Goal: Information Seeking & Learning: Learn about a topic

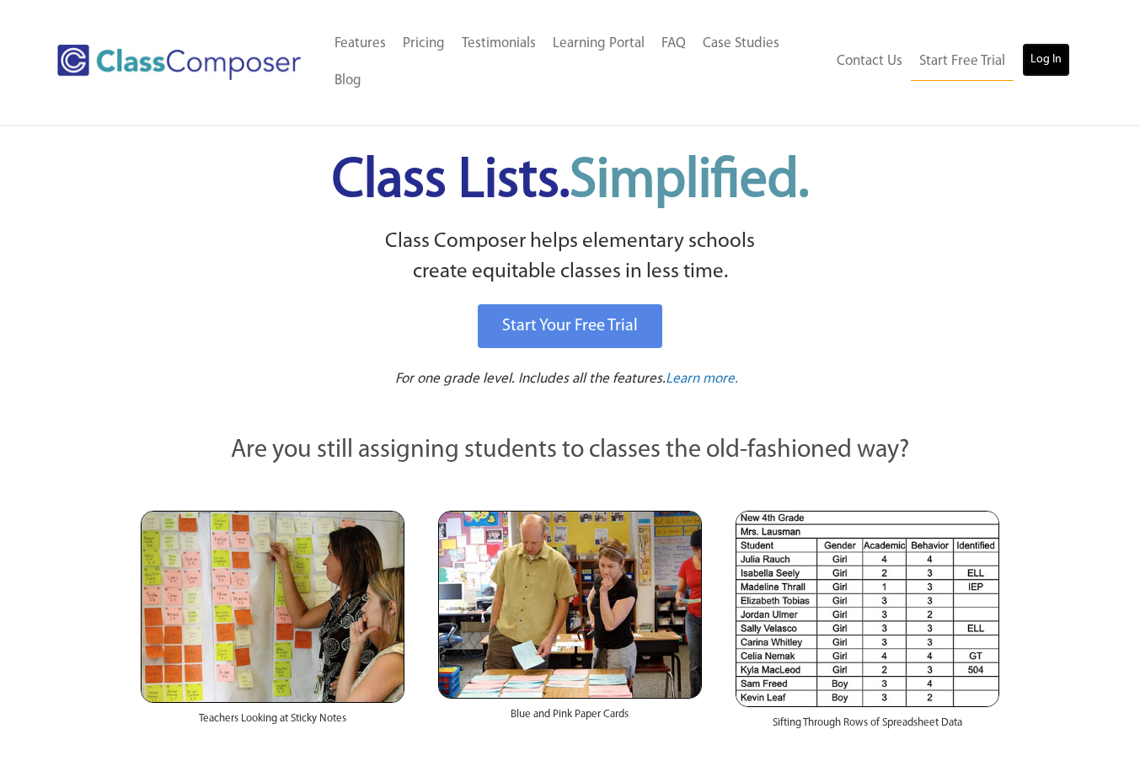
click at [1058, 51] on link "Log In" at bounding box center [1046, 60] width 48 height 34
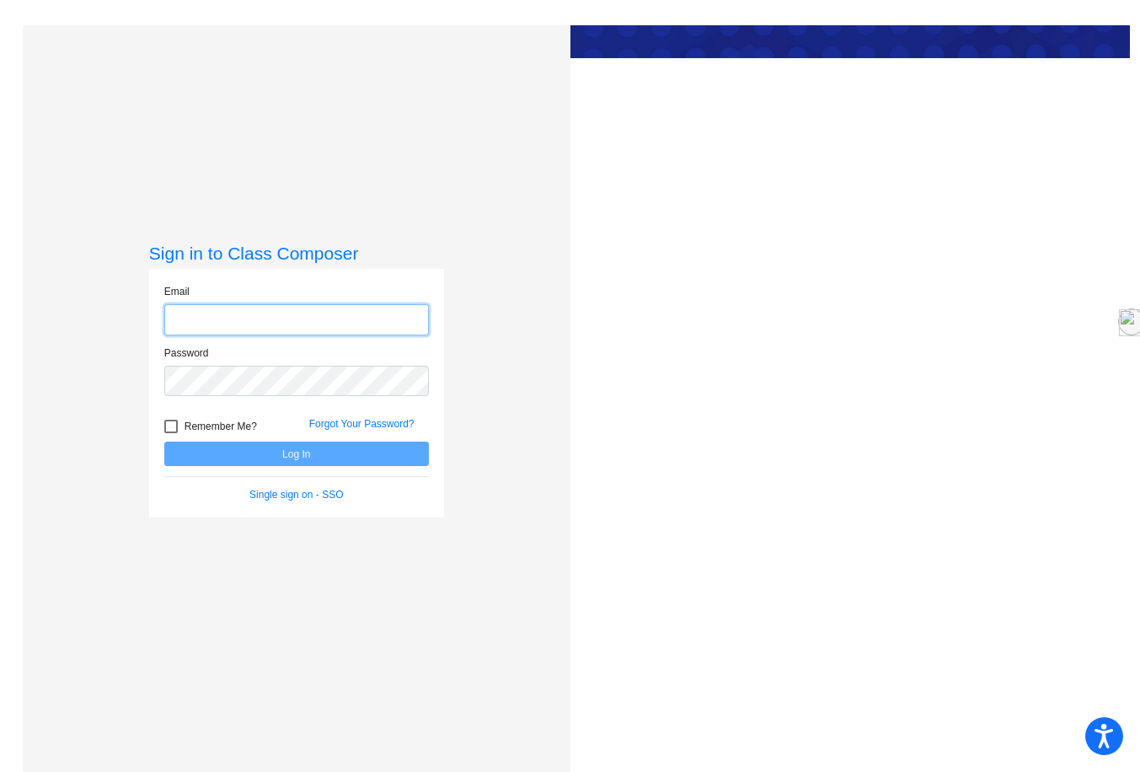
type input "[EMAIL_ADDRESS][DOMAIN_NAME]"
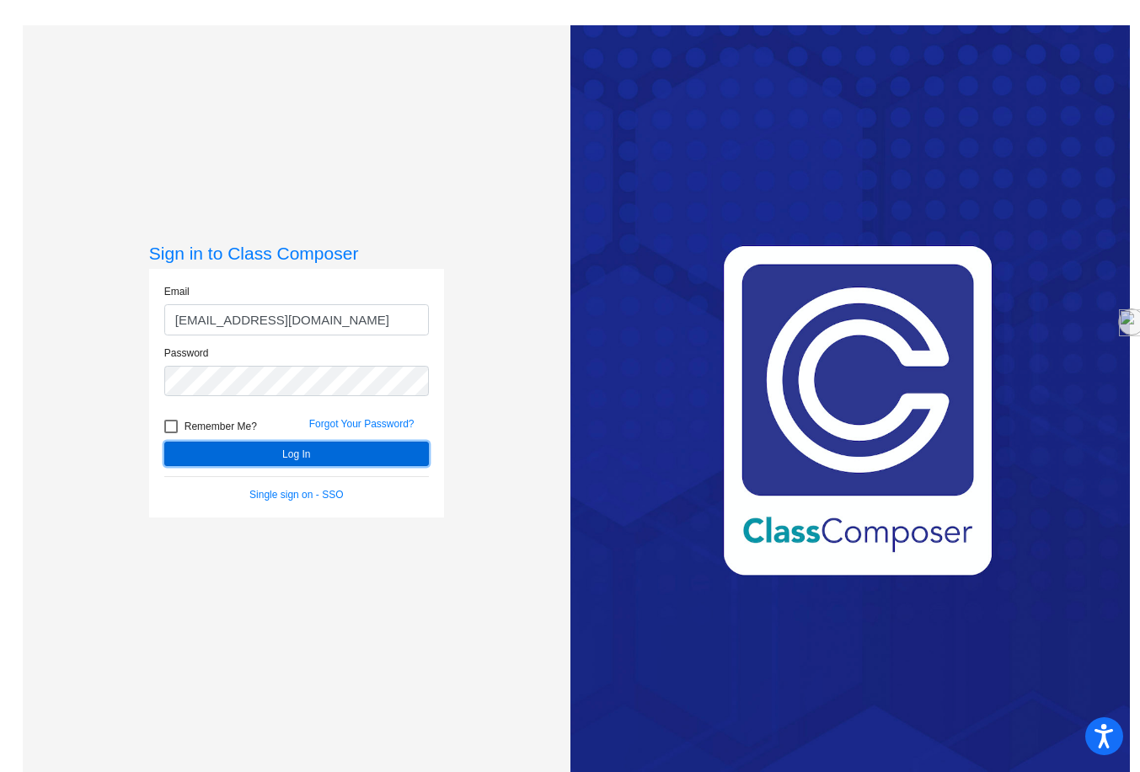
click at [300, 453] on button "Log In" at bounding box center [296, 454] width 265 height 24
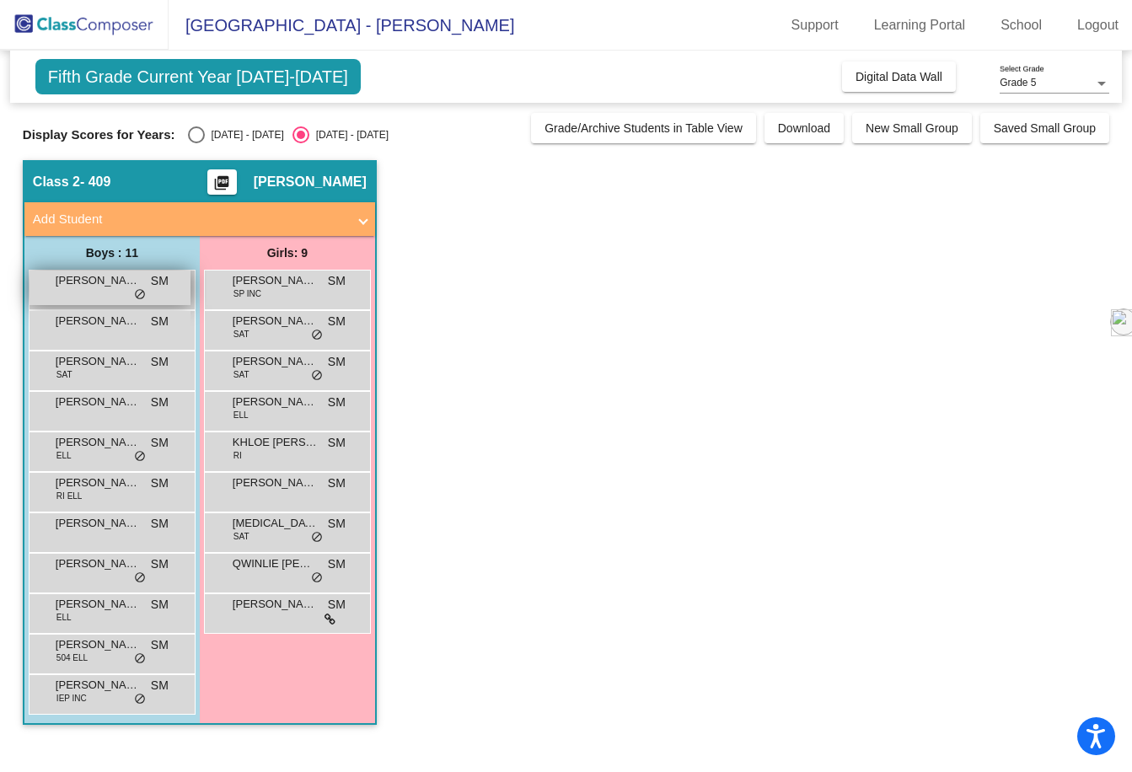
click at [138, 294] on span "do_not_disturb_alt" at bounding box center [140, 294] width 12 height 13
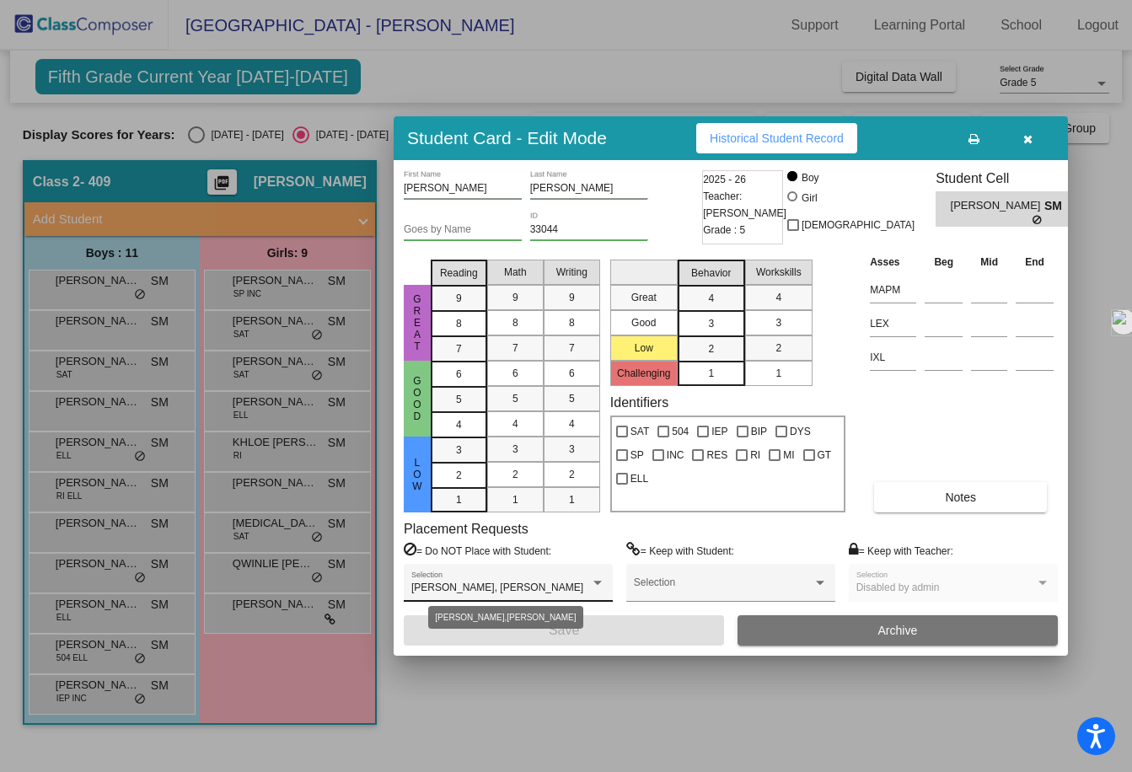
click at [459, 589] on span "[PERSON_NAME], [PERSON_NAME]" at bounding box center [497, 588] width 172 height 12
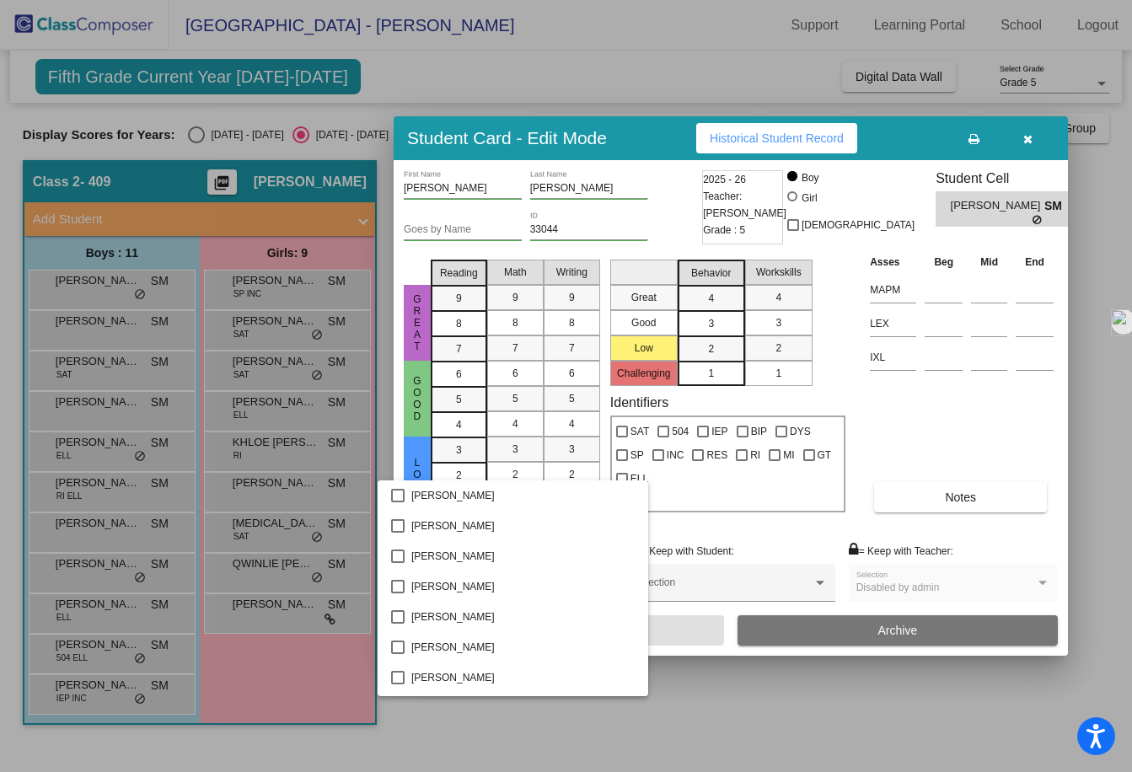
click at [649, 531] on div at bounding box center [566, 386] width 1132 height 772
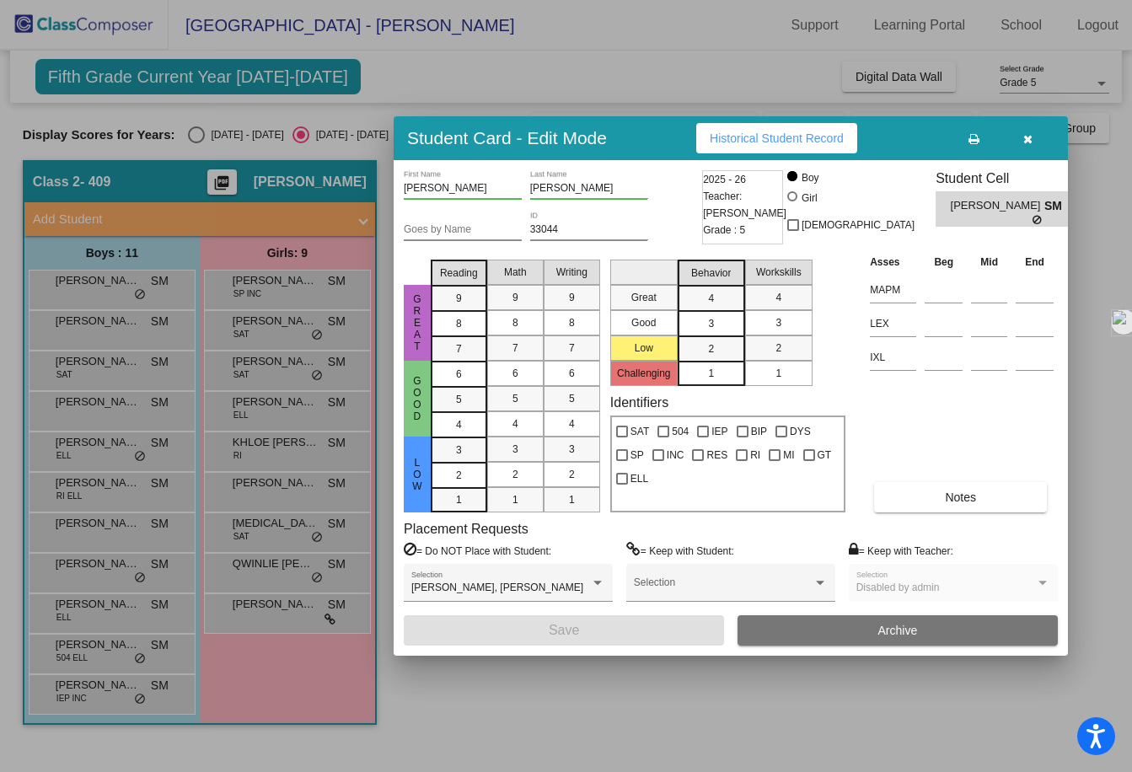
click at [1019, 137] on button "button" at bounding box center [1027, 138] width 54 height 30
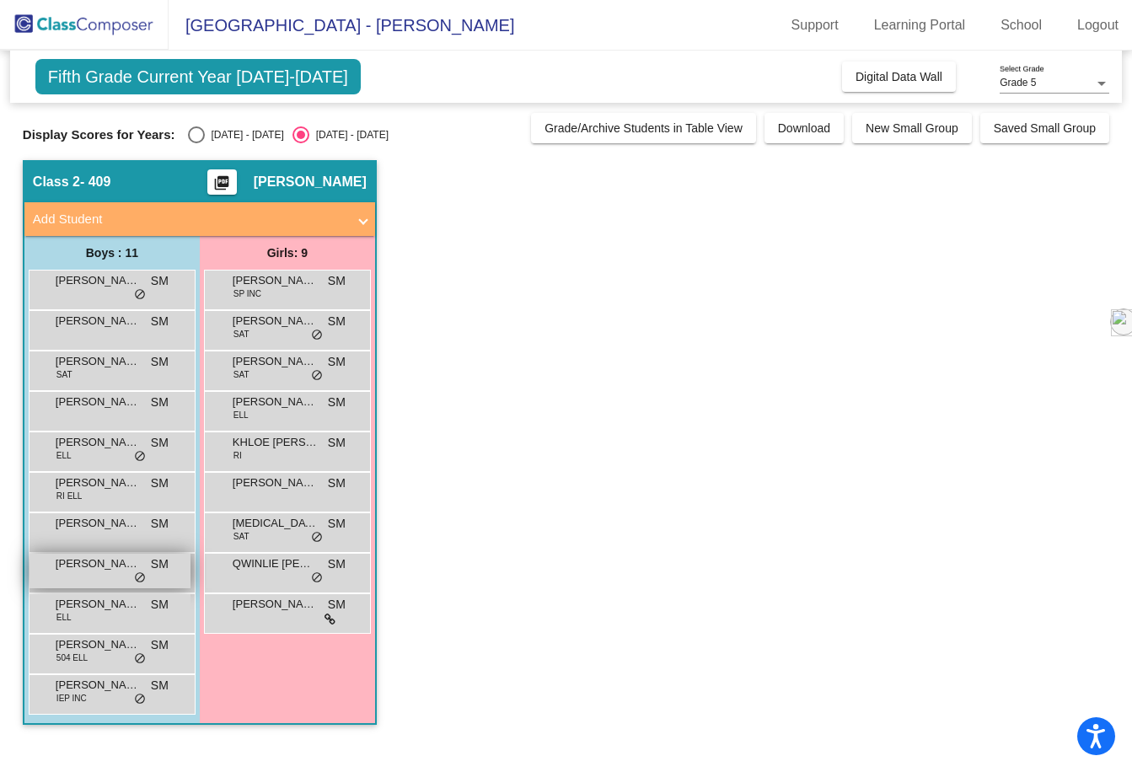
click at [137, 577] on span "do_not_disturb_alt" at bounding box center [140, 577] width 12 height 13
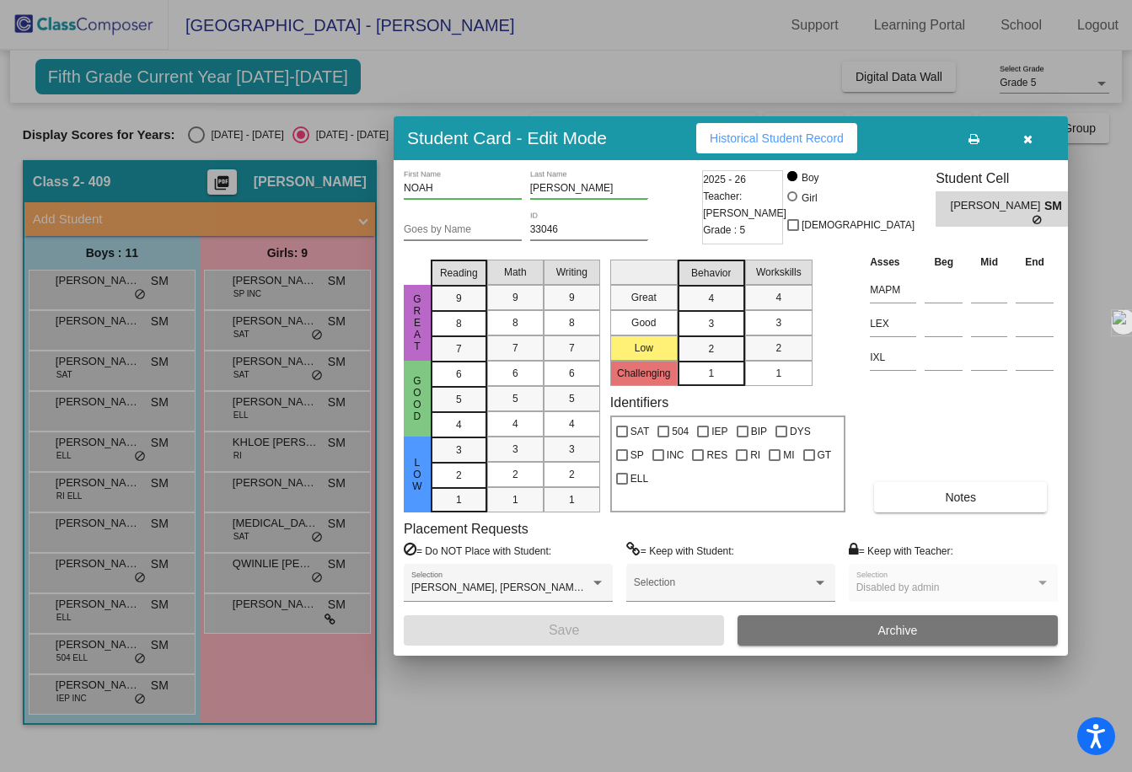
click at [239, 666] on div at bounding box center [566, 386] width 1132 height 772
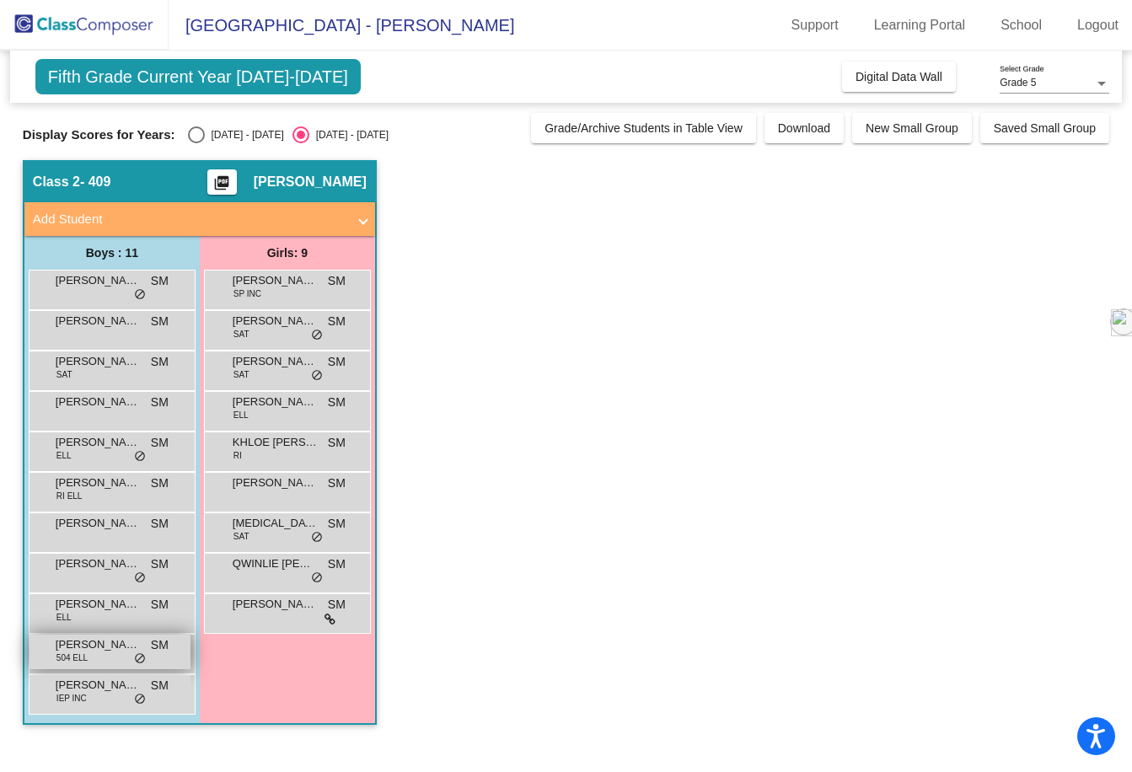
click at [140, 656] on span "do_not_disturb_alt" at bounding box center [140, 658] width 12 height 13
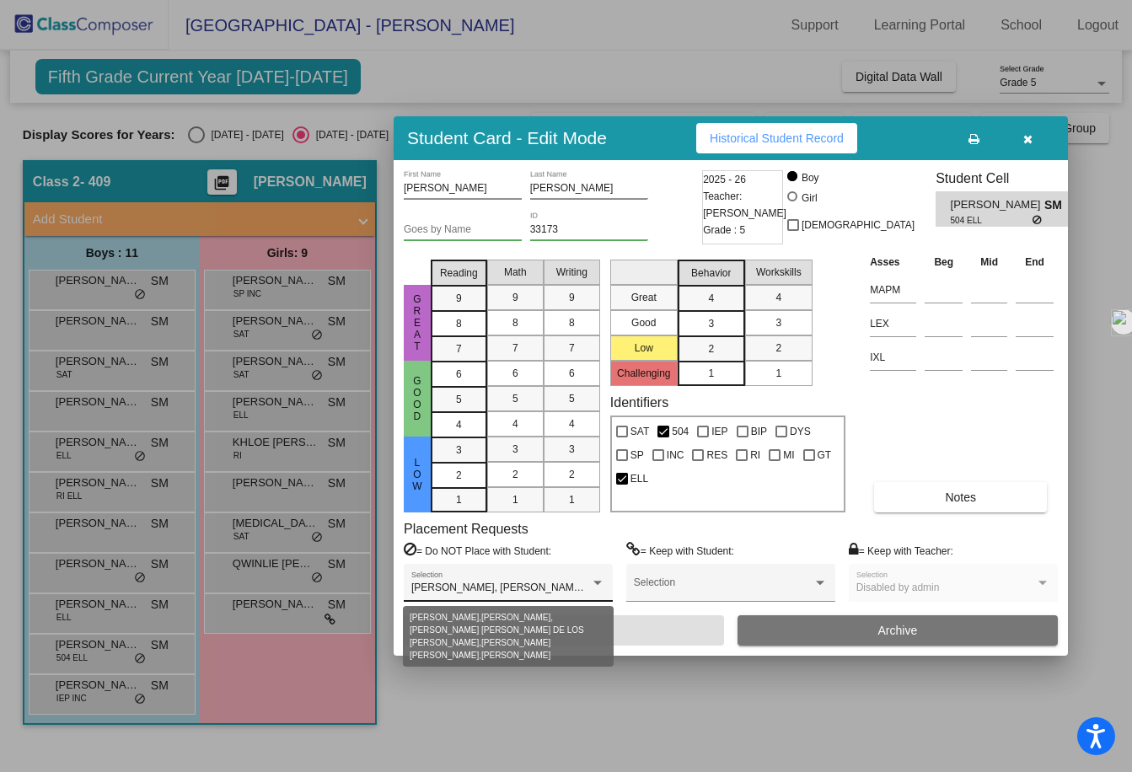
click at [593, 589] on div "[PERSON_NAME], [PERSON_NAME], [PERSON_NAME] [PERSON_NAME] DE LOS [PERSON_NAME],…" at bounding box center [508, 588] width 194 height 12
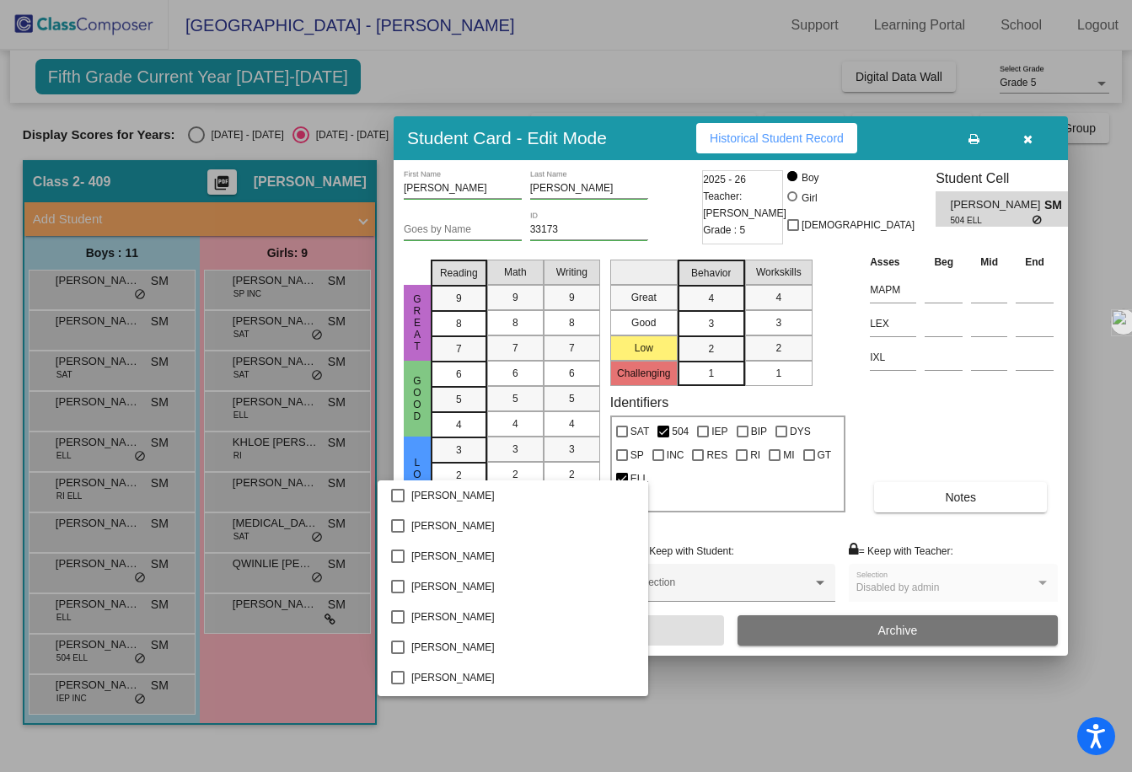
scroll to position [727, 0]
click at [657, 642] on div at bounding box center [566, 386] width 1132 height 772
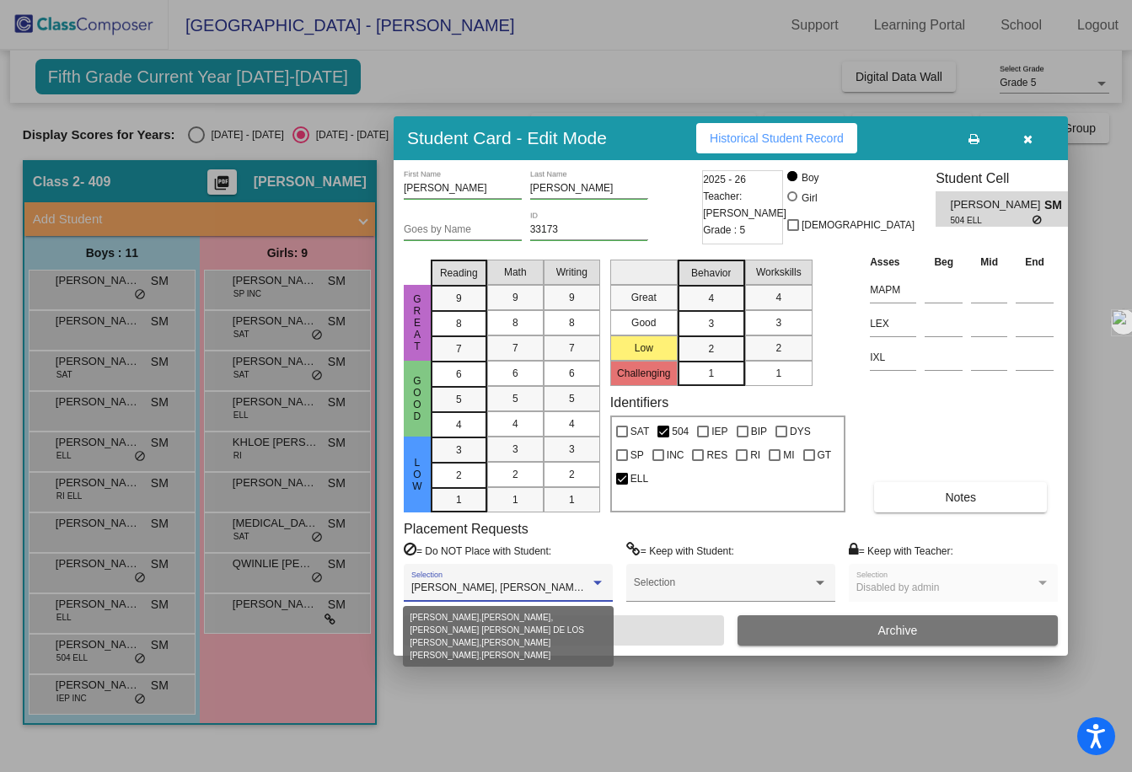
click at [598, 582] on div at bounding box center [597, 583] width 8 height 4
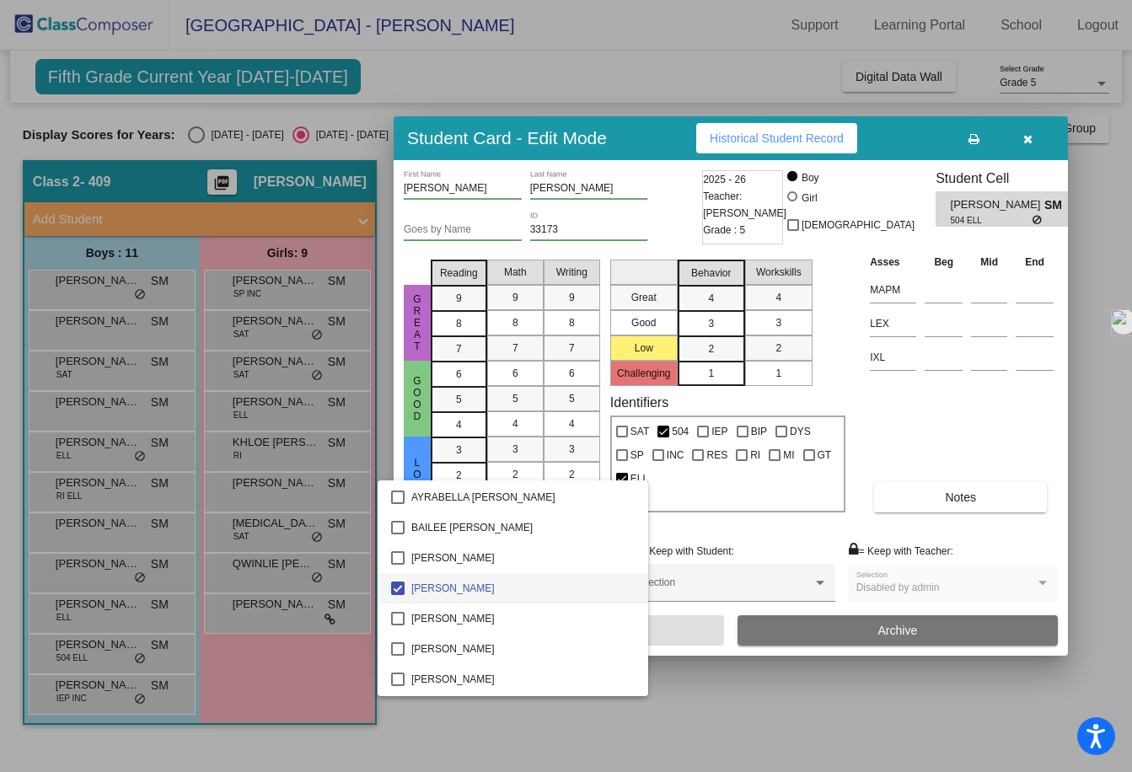
click at [672, 603] on div at bounding box center [566, 386] width 1132 height 772
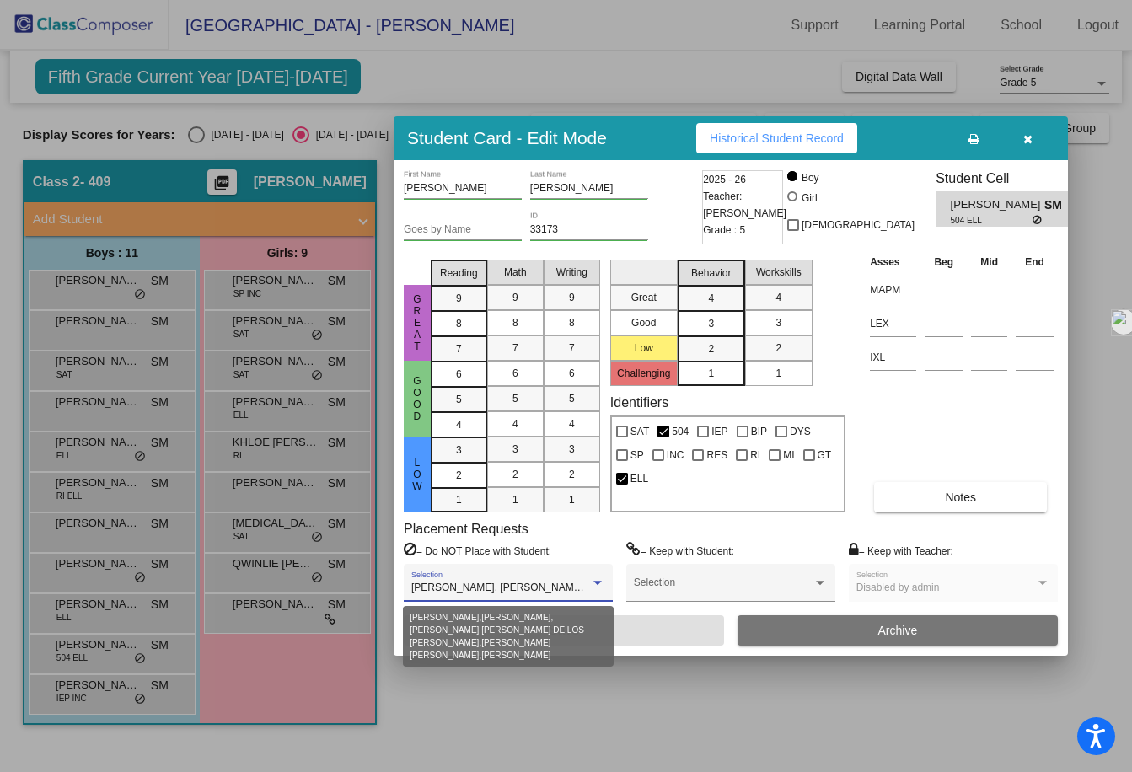
click at [601, 589] on div "[PERSON_NAME], [PERSON_NAME], [PERSON_NAME] [PERSON_NAME] DE LOS [PERSON_NAME],…" at bounding box center [508, 588] width 194 height 12
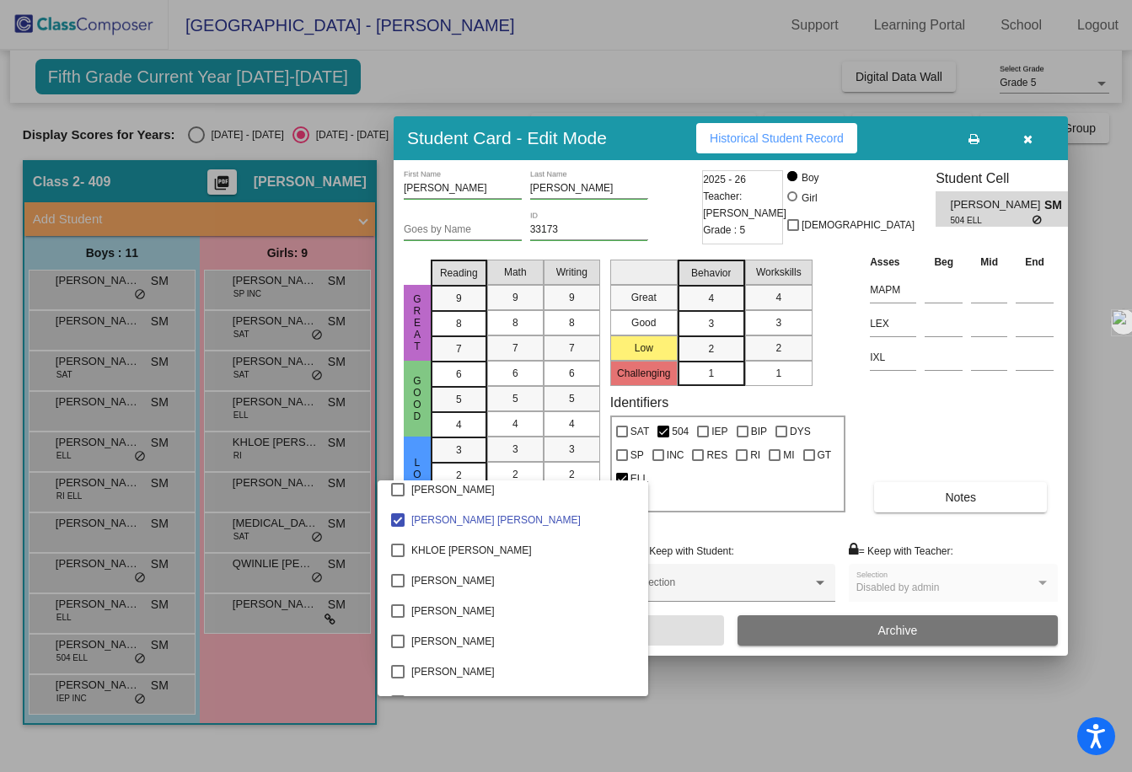
scroll to position [2534, 0]
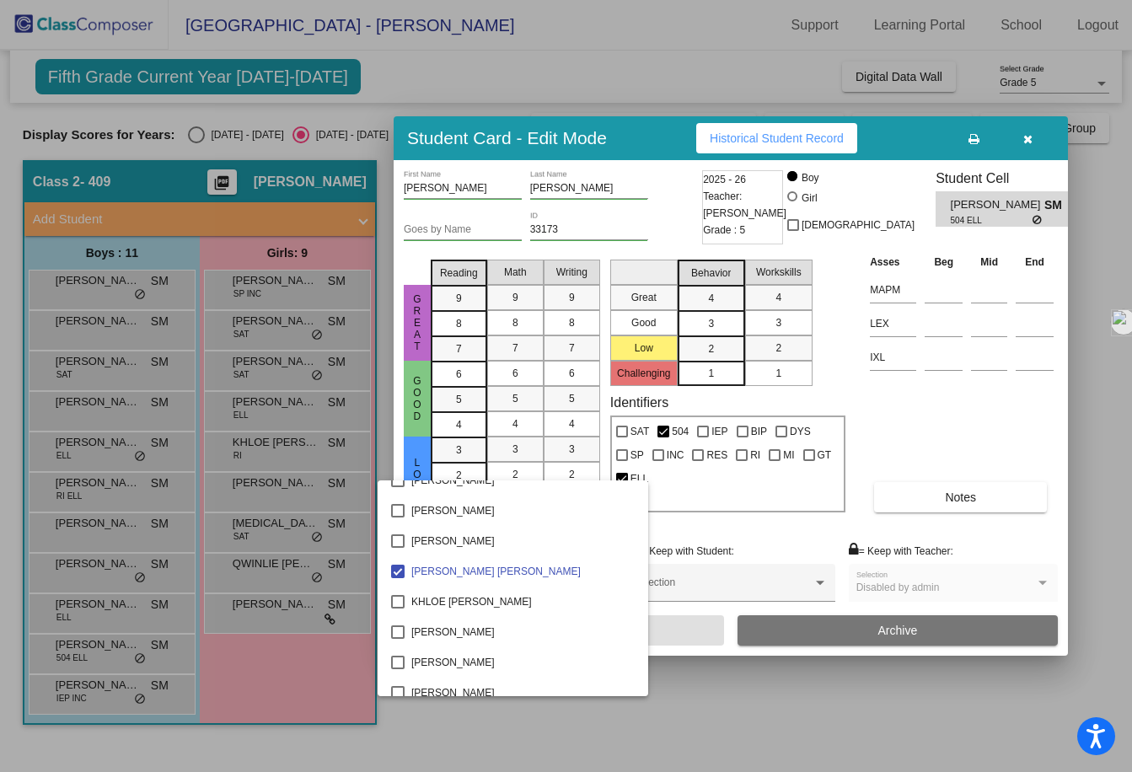
click at [656, 604] on div at bounding box center [566, 386] width 1132 height 772
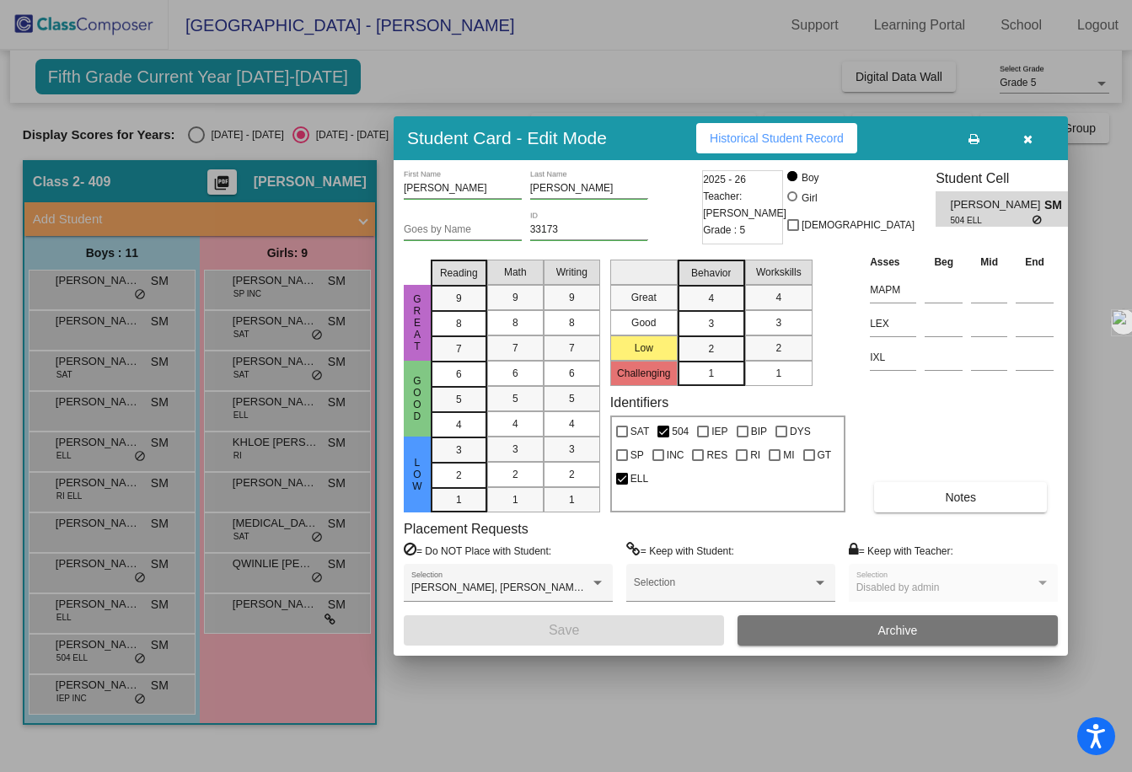
click at [248, 699] on div at bounding box center [566, 386] width 1132 height 772
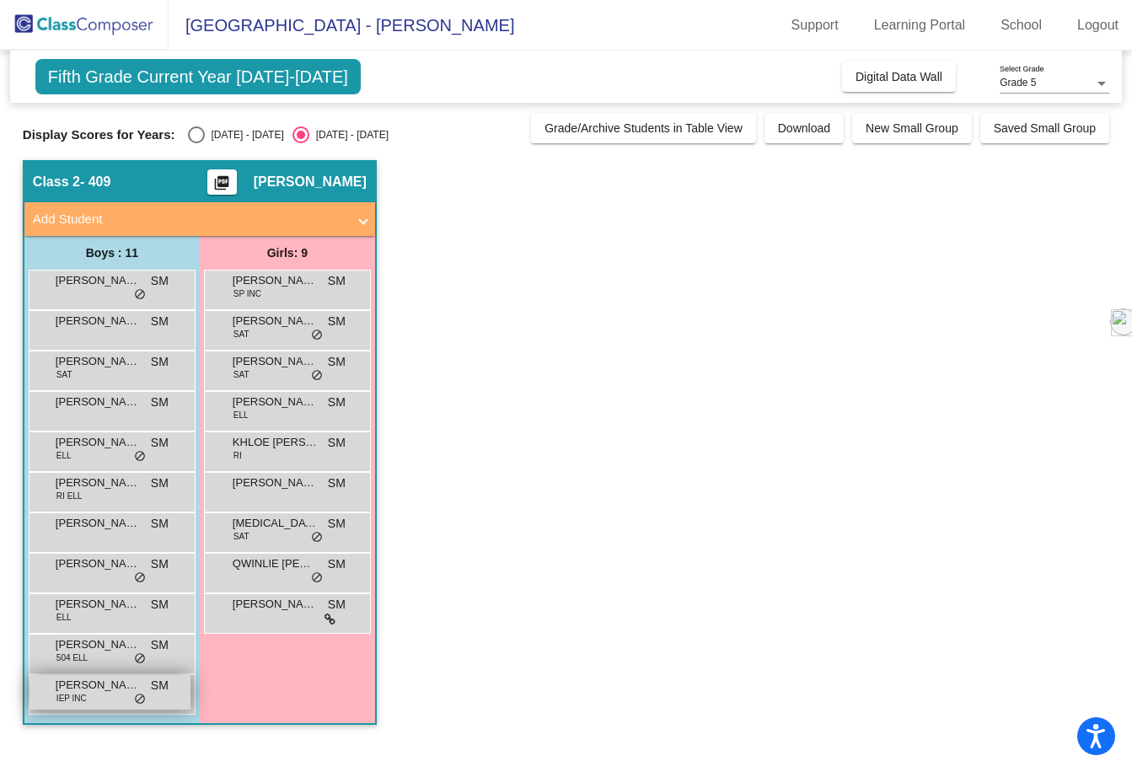
click at [137, 696] on span "do_not_disturb_alt" at bounding box center [140, 699] width 12 height 13
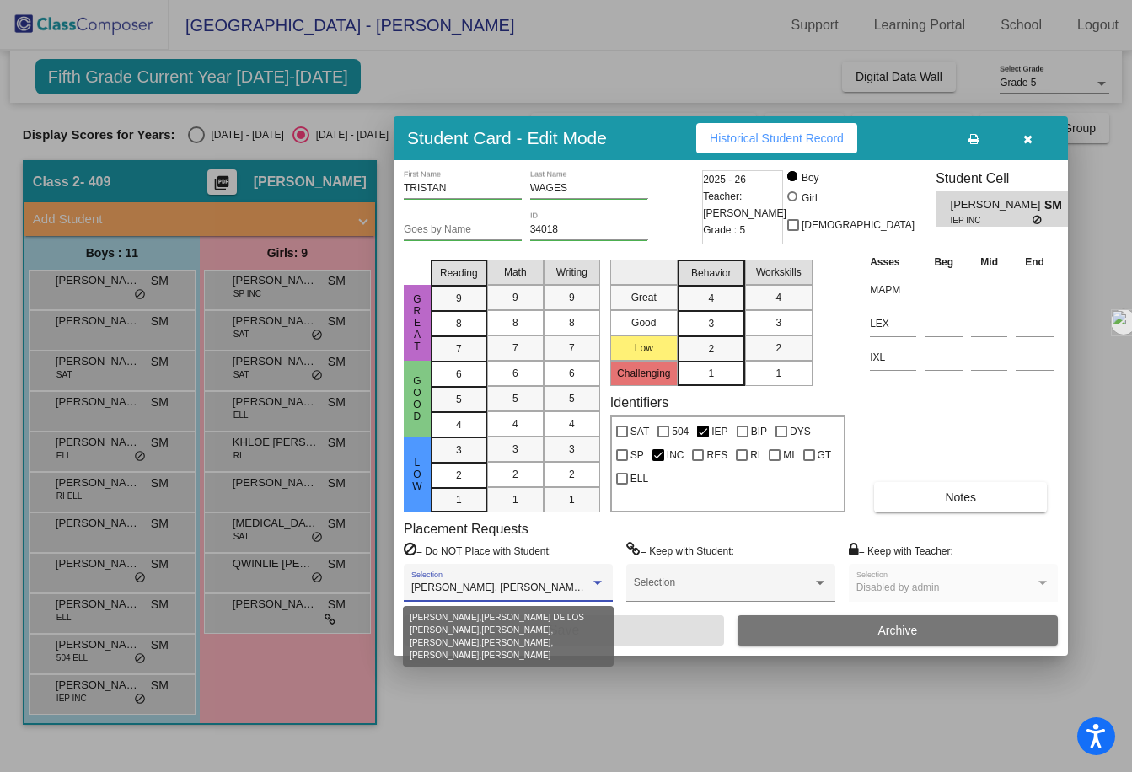
click at [583, 583] on span "[PERSON_NAME], [PERSON_NAME] DE LOS [PERSON_NAME], [PERSON_NAME], [PERSON_NAME]…" at bounding box center [782, 588] width 742 height 12
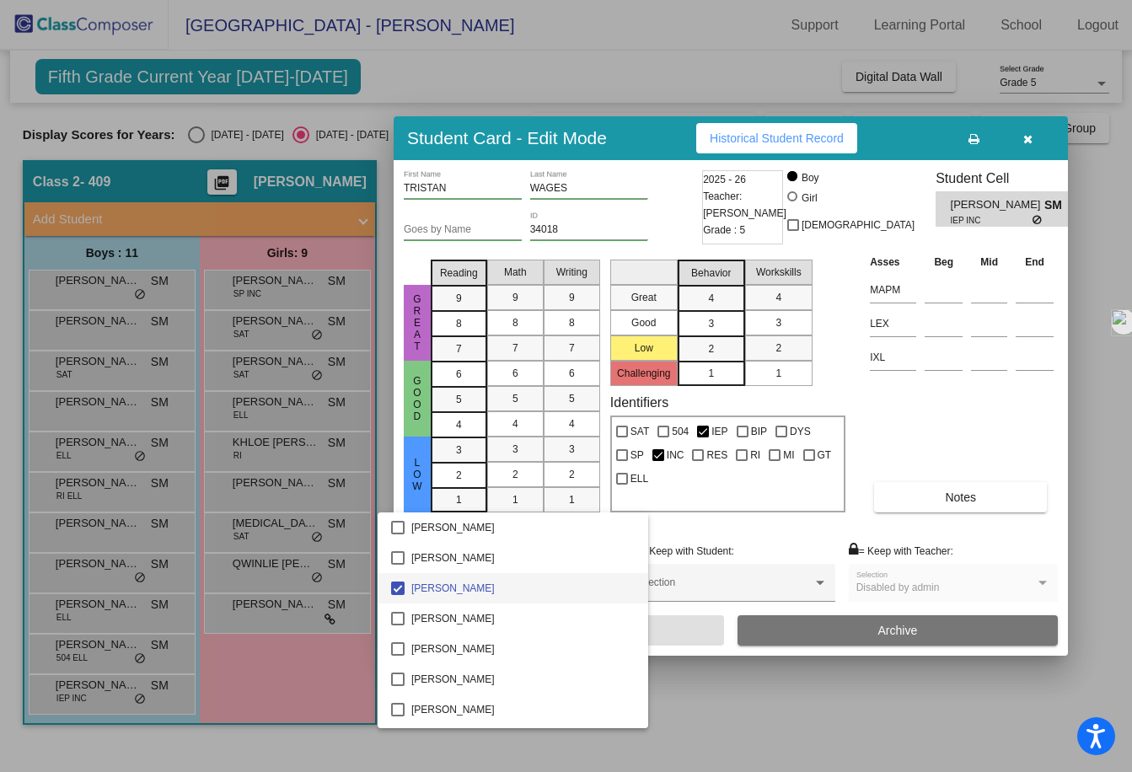
click at [632, 604] on div at bounding box center [566, 386] width 1132 height 772
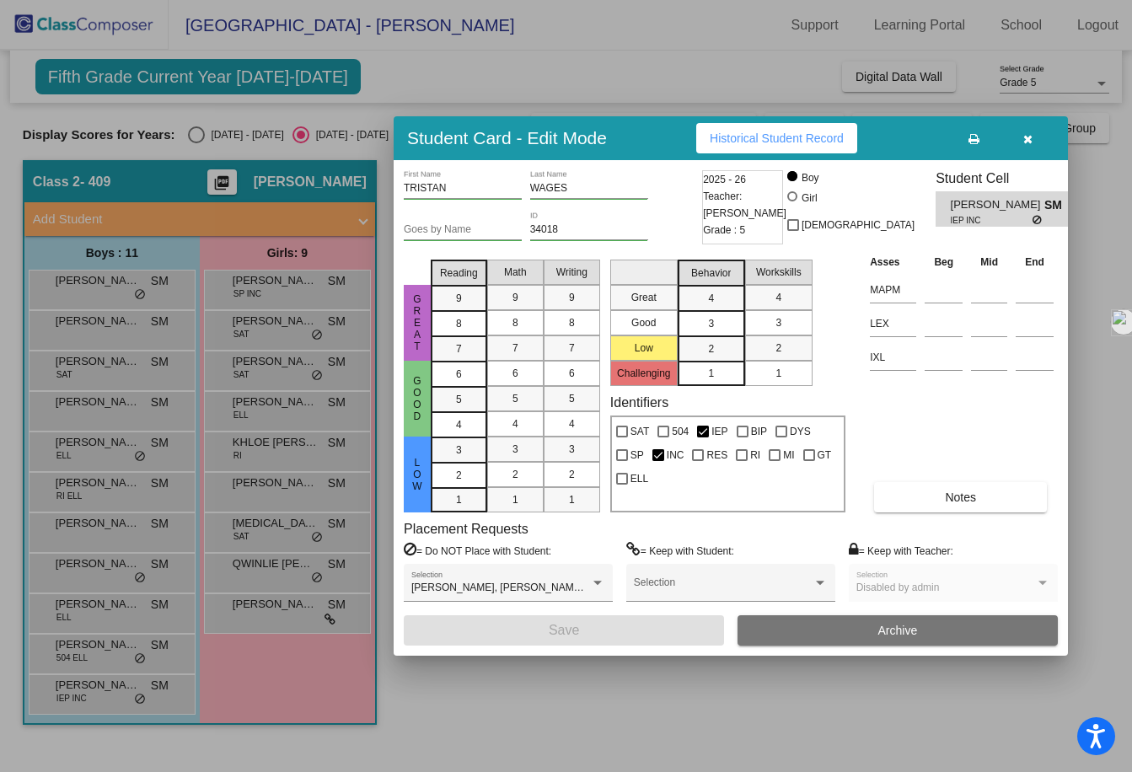
click at [207, 695] on div at bounding box center [566, 386] width 1132 height 772
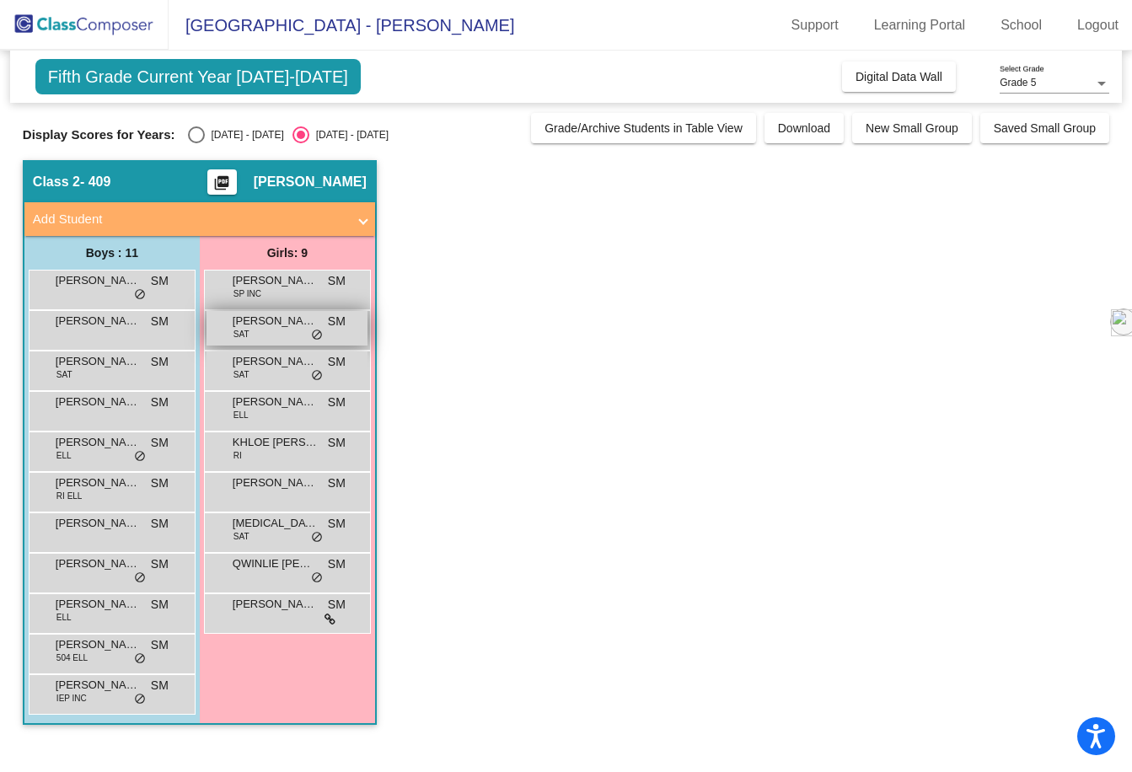
click at [324, 334] on div "[PERSON_NAME] SAT SM lock do_not_disturb_alt" at bounding box center [286, 328] width 161 height 35
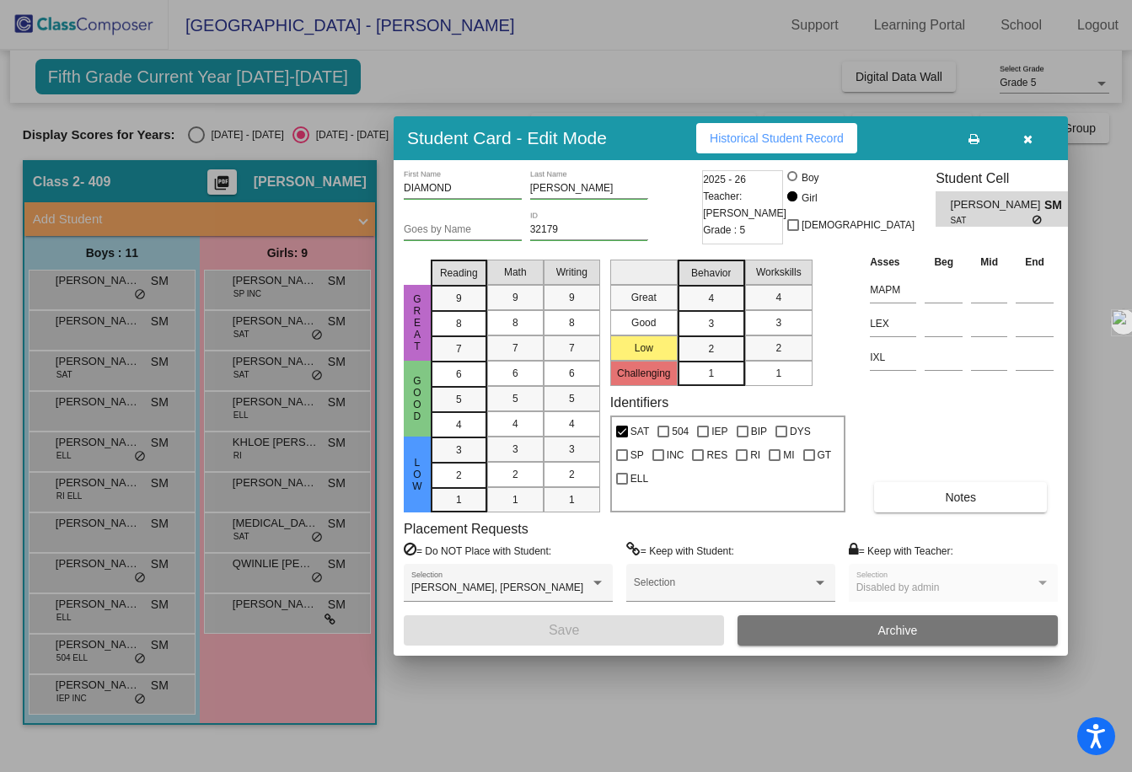
click at [362, 650] on div at bounding box center [566, 386] width 1132 height 772
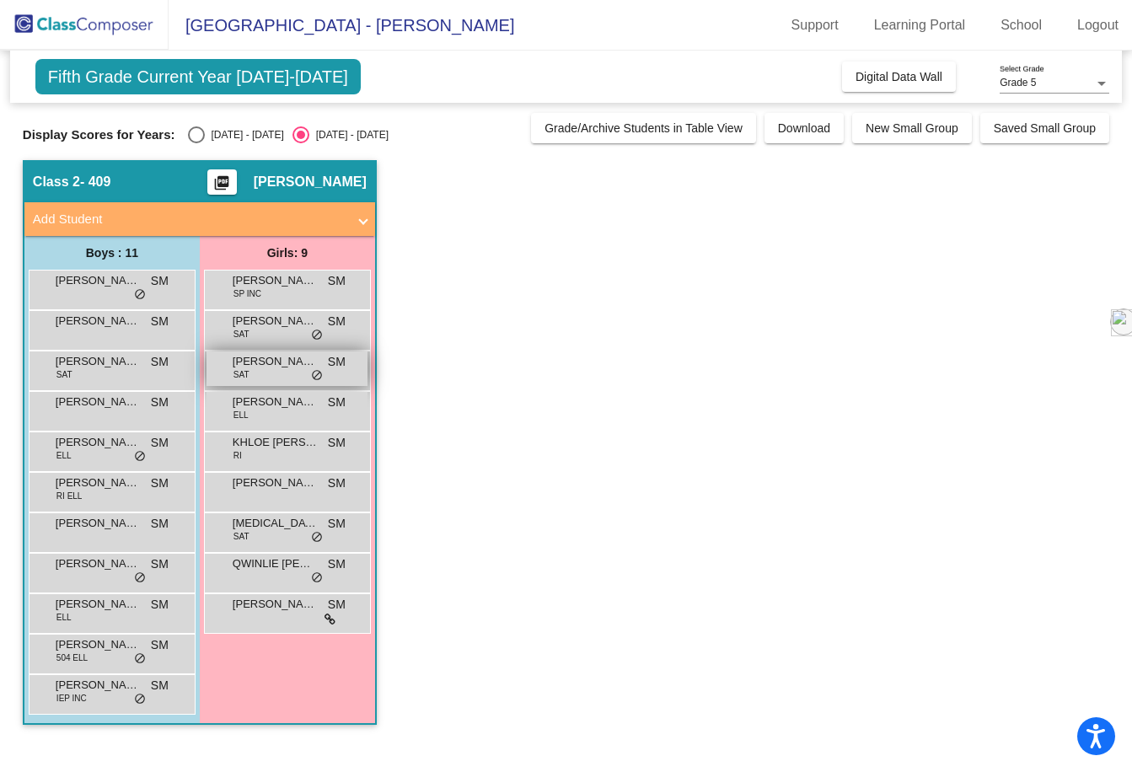
click at [321, 381] on span "do_not_disturb_alt" at bounding box center [317, 375] width 12 height 13
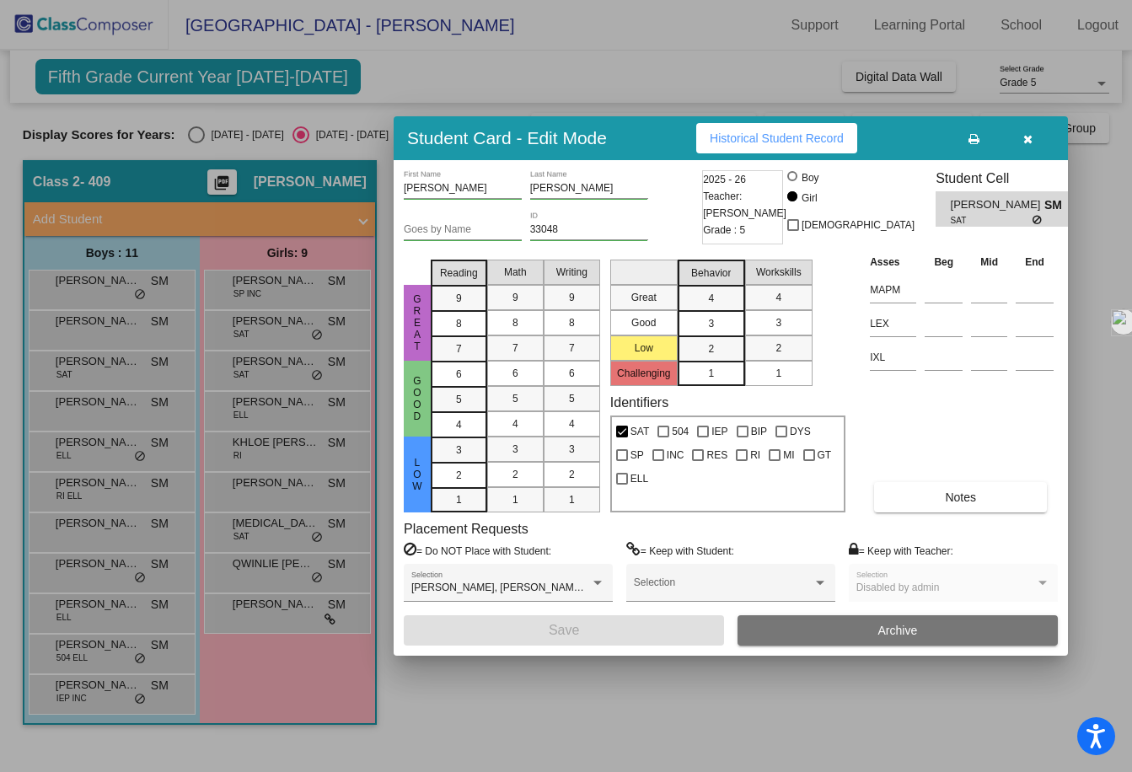
click at [307, 471] on div at bounding box center [566, 386] width 1132 height 772
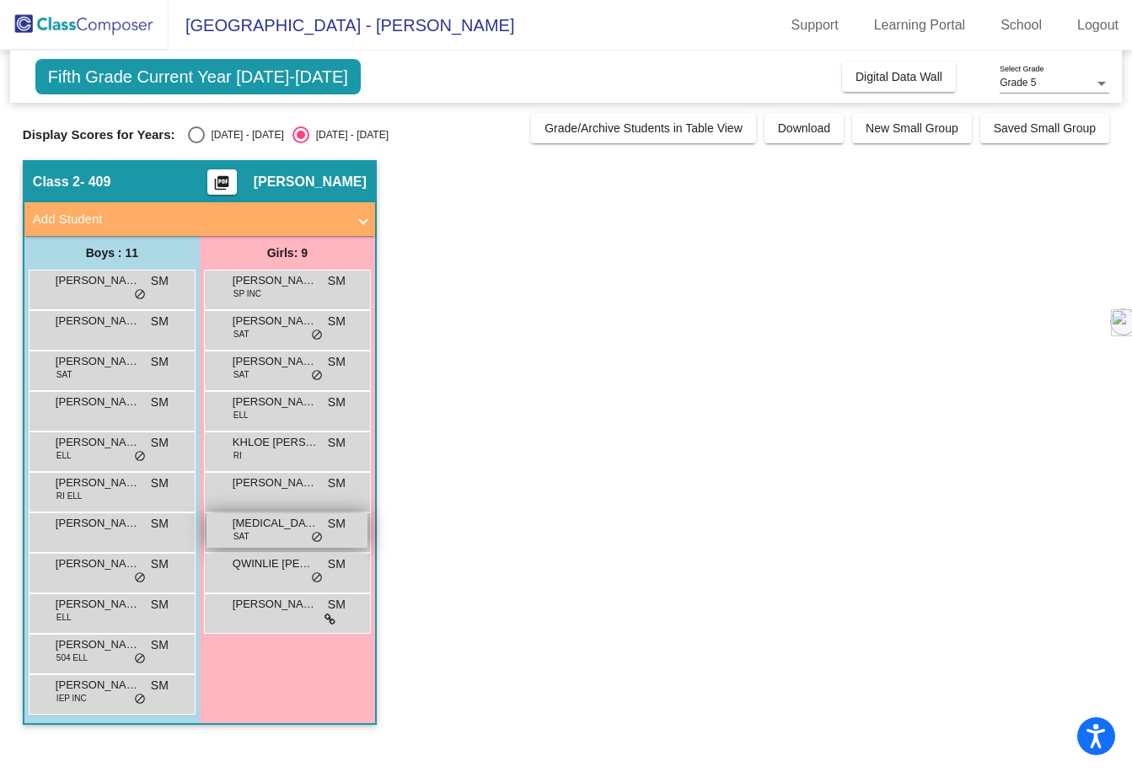
click at [319, 539] on span "do_not_disturb_alt" at bounding box center [317, 537] width 12 height 13
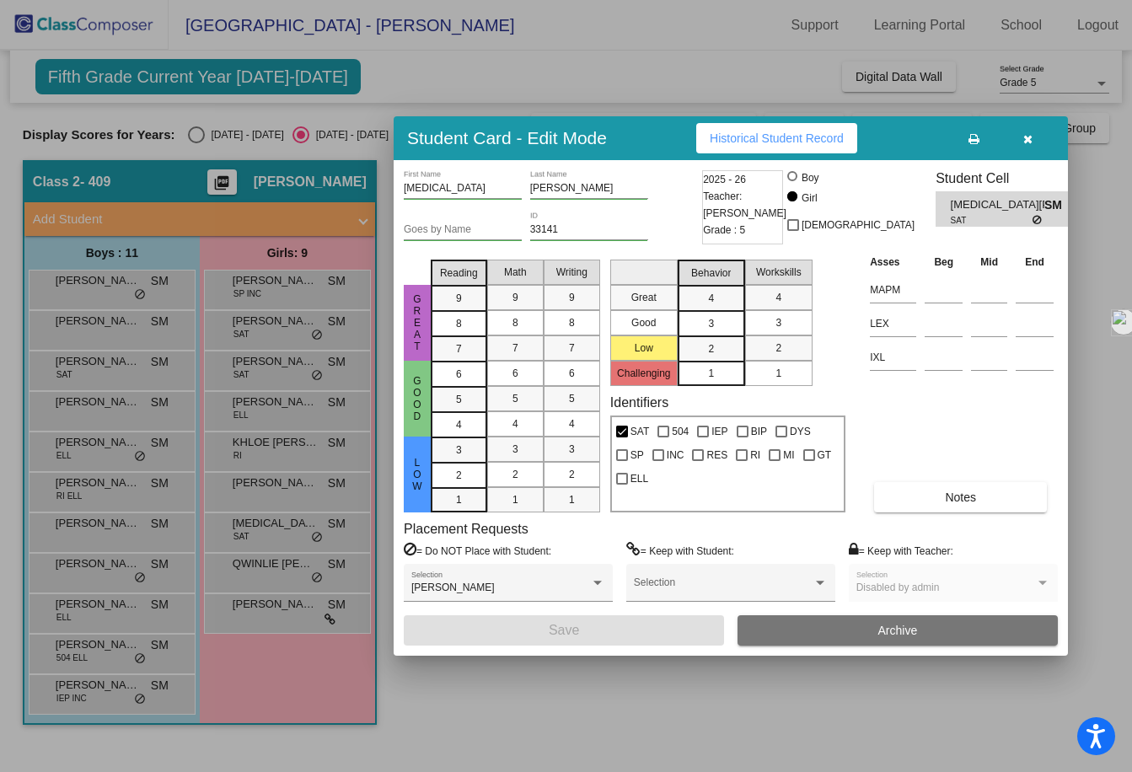
click at [305, 631] on div at bounding box center [566, 386] width 1132 height 772
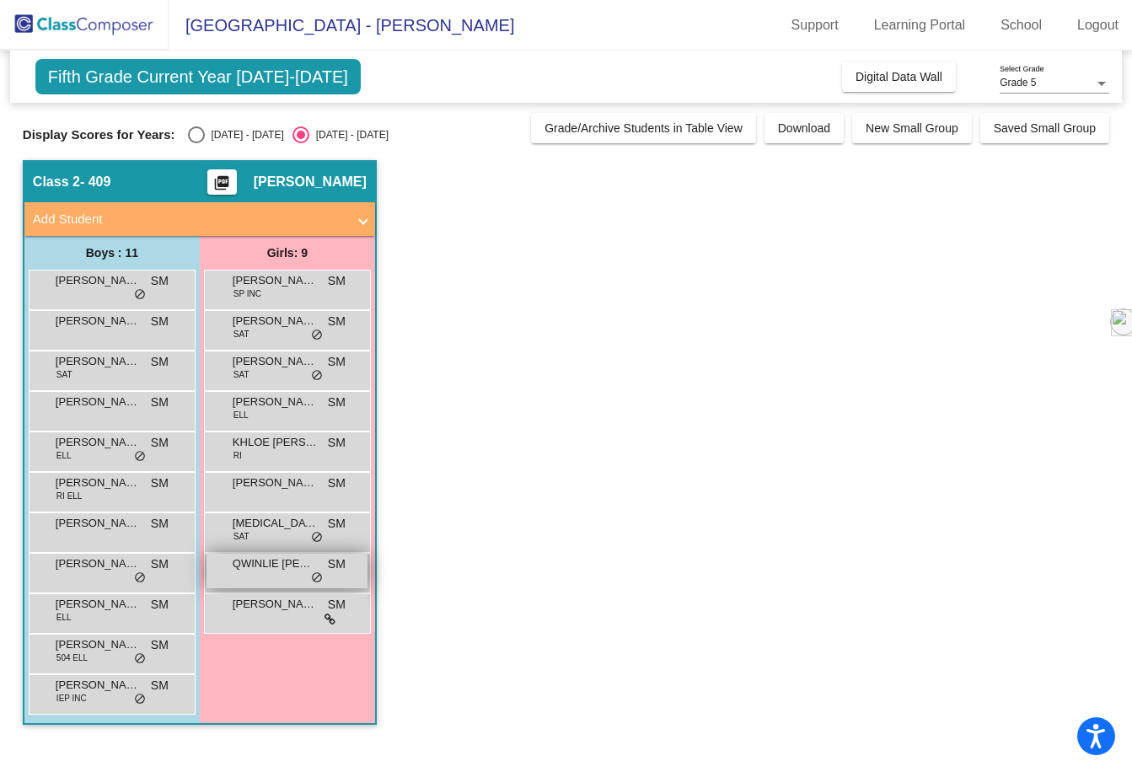
click at [319, 577] on span "do_not_disturb_alt" at bounding box center [317, 577] width 12 height 13
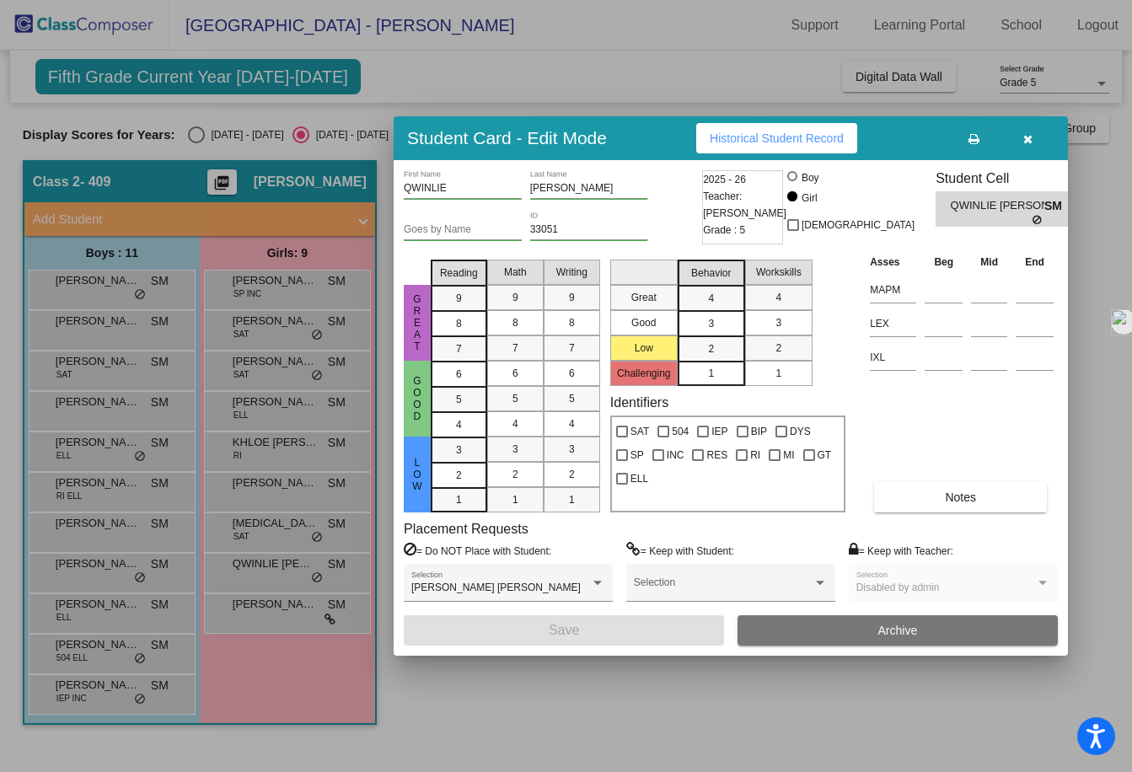
click at [316, 667] on div at bounding box center [566, 386] width 1132 height 772
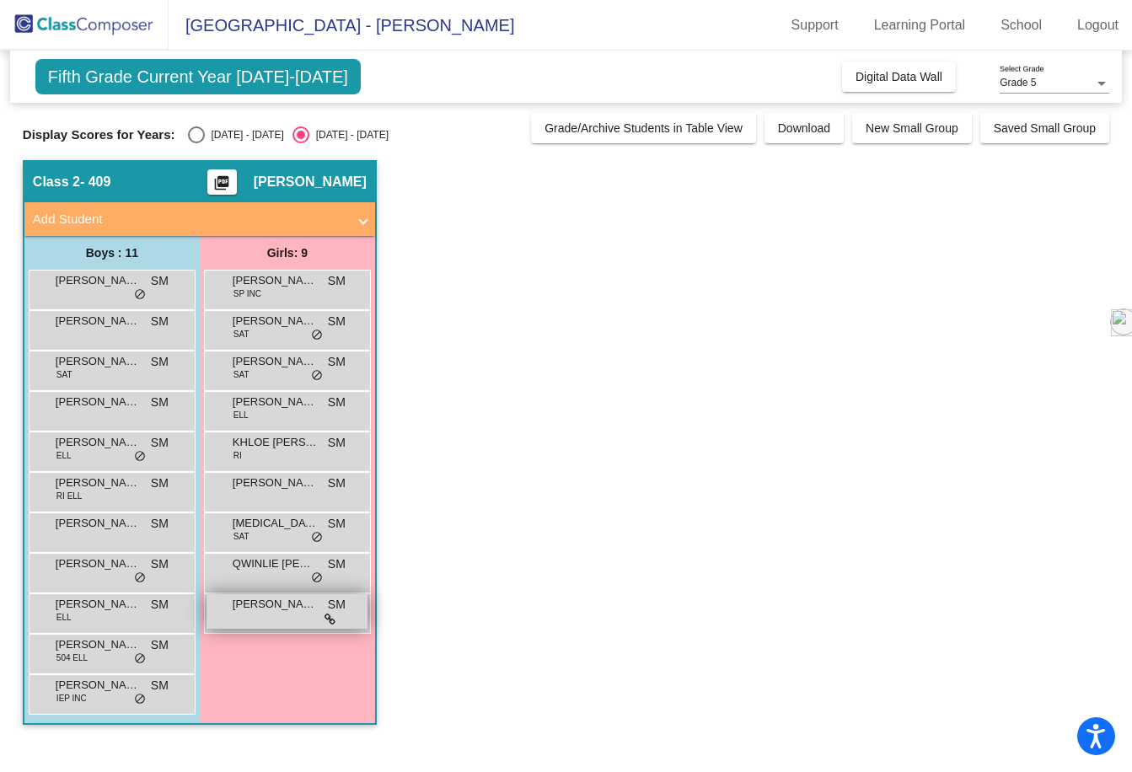
click at [330, 621] on icon at bounding box center [329, 620] width 11 height 12
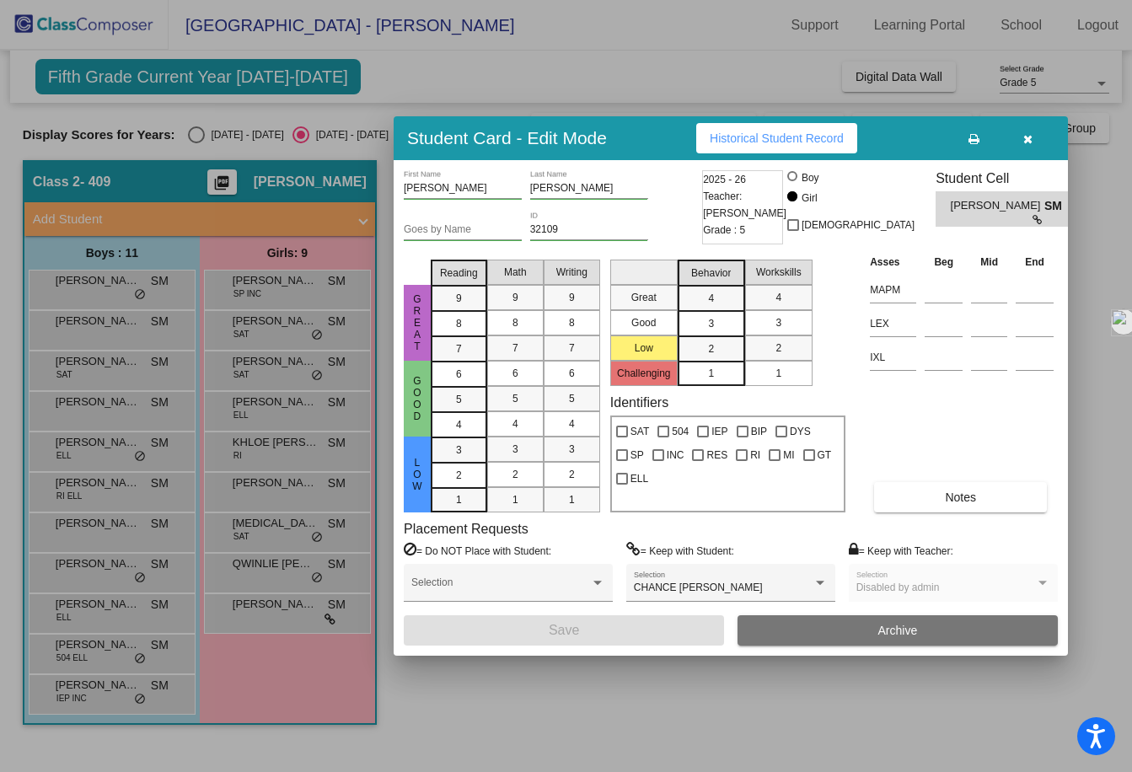
click at [307, 669] on div at bounding box center [566, 386] width 1132 height 772
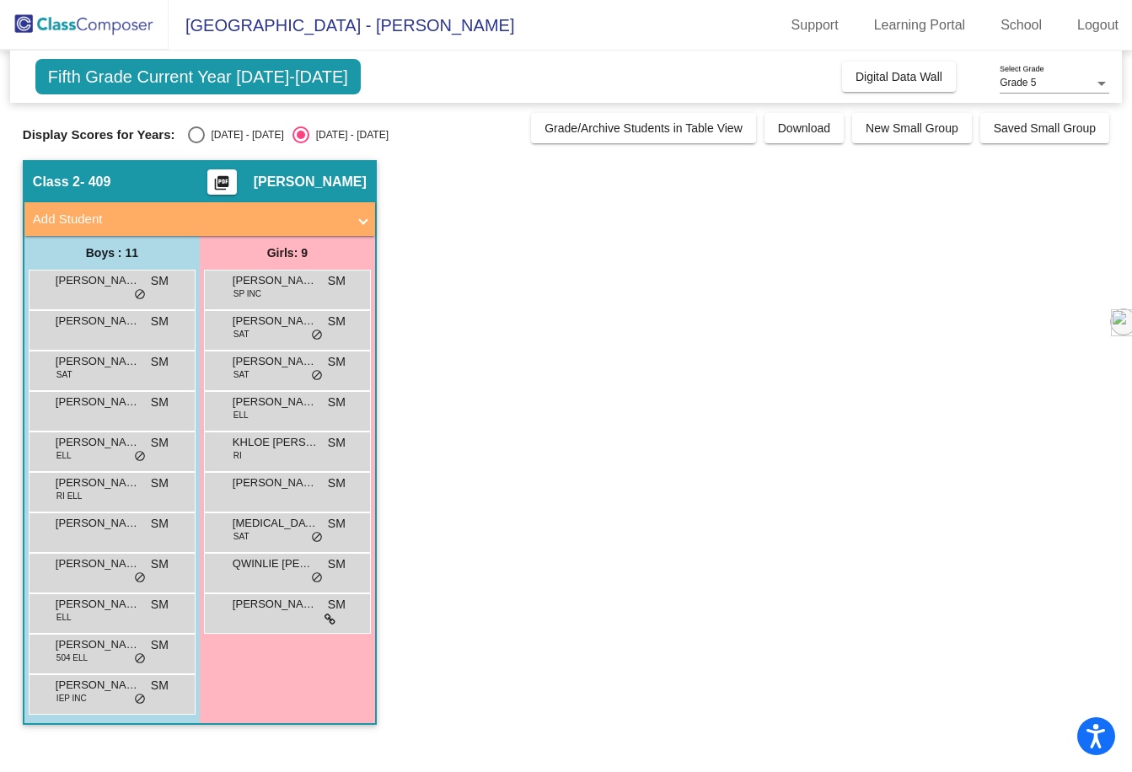
scroll to position [0, 0]
click at [342, 229] on mat-expansion-panel-header "Add Student" at bounding box center [199, 219] width 351 height 34
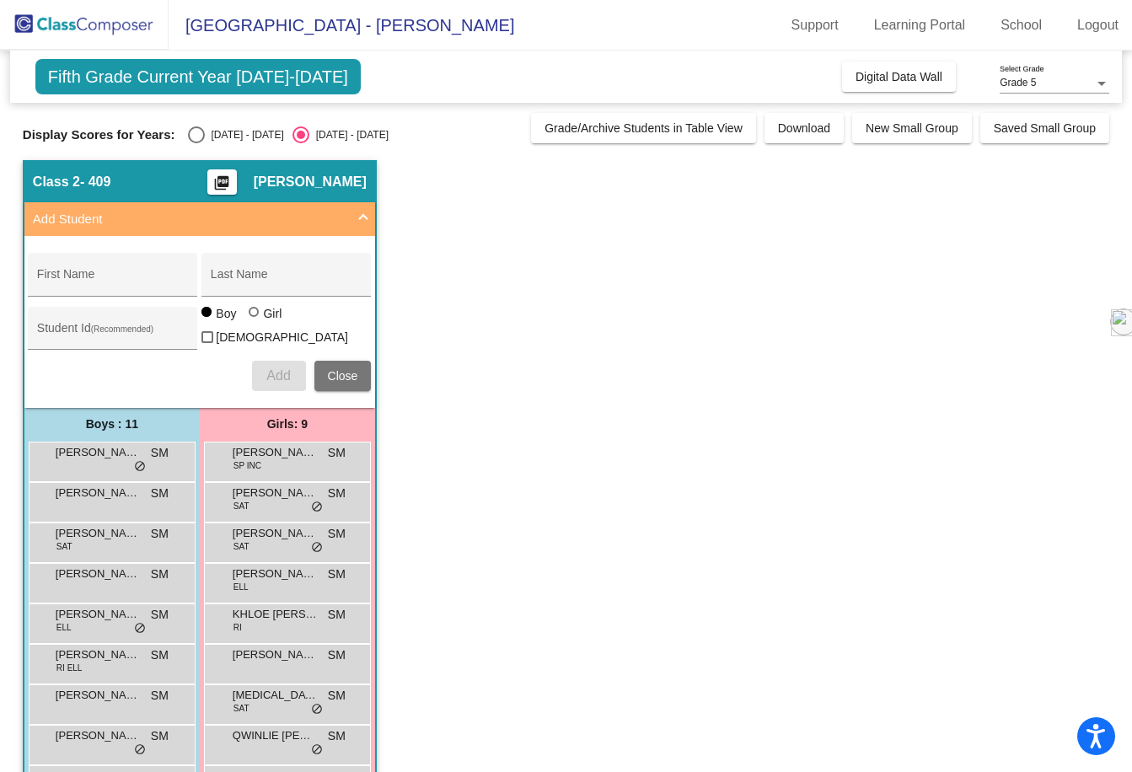
click at [194, 182] on div "Class 2 - 409 picture_as_pdf [PERSON_NAME]" at bounding box center [199, 182] width 351 height 40
click at [46, 187] on span "Class 2" at bounding box center [56, 182] width 47 height 17
click at [233, 169] on div "Class 2 - 409 picture_as_pdf [PERSON_NAME]" at bounding box center [199, 182] width 351 height 40
click at [775, 237] on app-classroom "Class 2 - 409 picture_as_pdf [PERSON_NAME] Add Student First Name Last Name Stu…" at bounding box center [566, 536] width 1086 height 753
click at [781, 421] on app-classroom "Class 2 - 409 picture_as_pdf [PERSON_NAME] Add Student First Name Last Name Stu…" at bounding box center [566, 536] width 1086 height 753
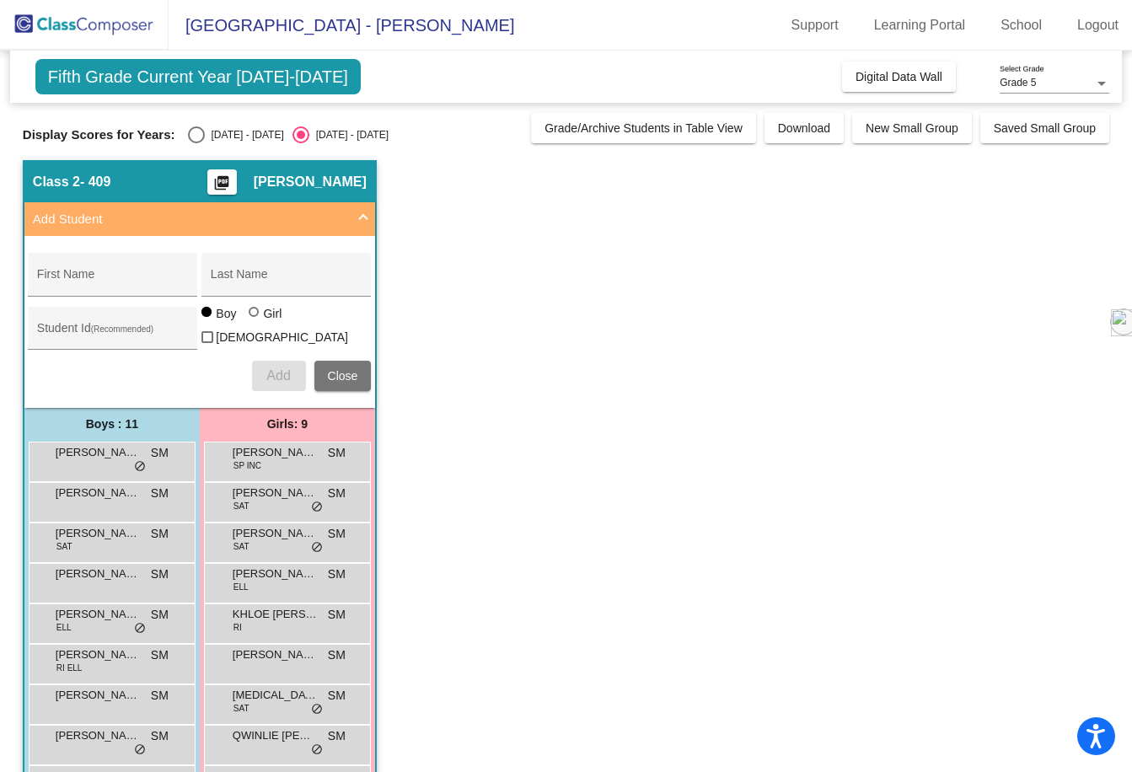
click at [1025, 77] on div "Grade 5 Select Grade" at bounding box center [1055, 79] width 110 height 29
click at [989, 271] on div at bounding box center [566, 386] width 1132 height 772
click at [550, 418] on app-classroom "Class 2 - 409 picture_as_pdf [PERSON_NAME] Add Student First Name Last Name Stu…" at bounding box center [566, 536] width 1086 height 753
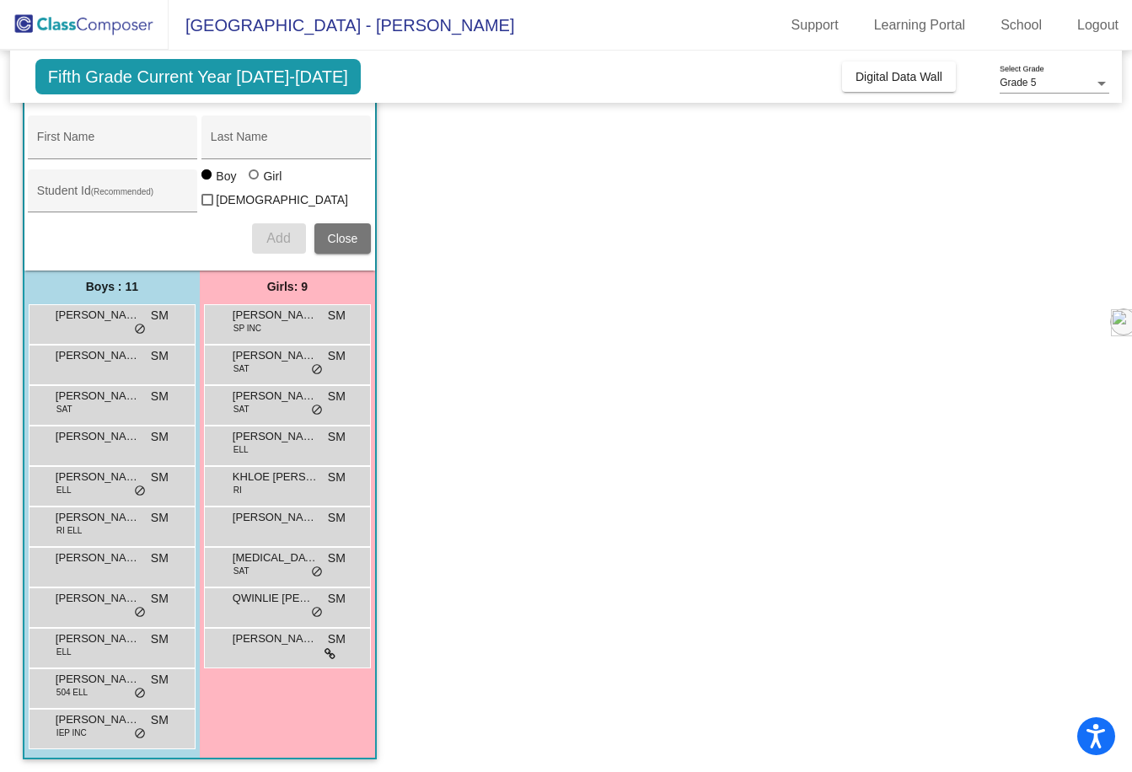
click at [557, 479] on app-classroom "Class 2 - 409 picture_as_pdf [PERSON_NAME] Add Student First Name Last Name Stu…" at bounding box center [566, 399] width 1086 height 753
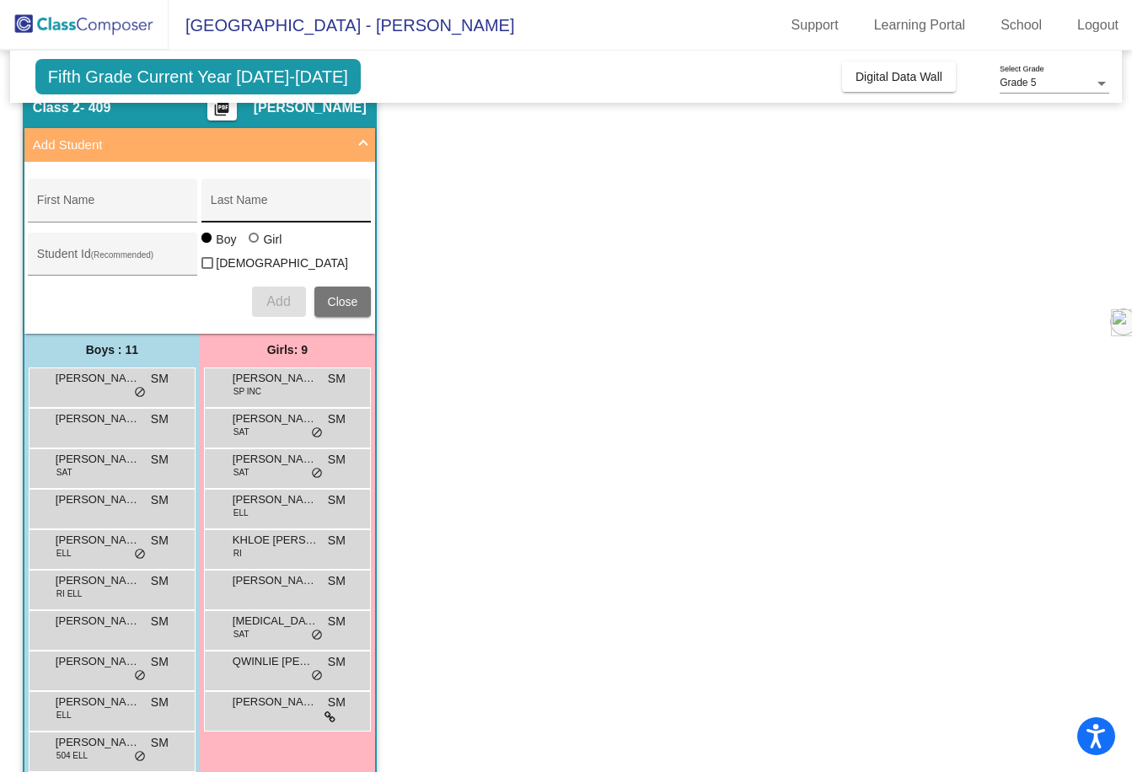
scroll to position [49, 0]
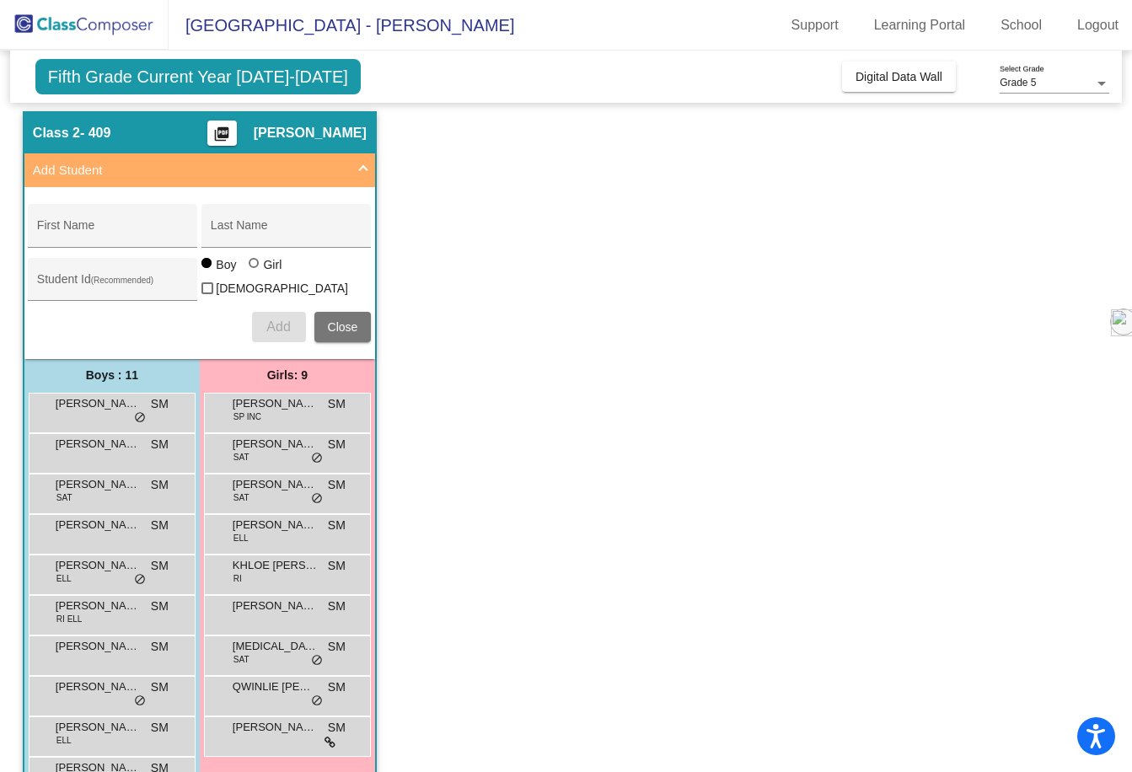
click at [339, 169] on mat-panel-title "Add Student" at bounding box center [190, 170] width 314 height 19
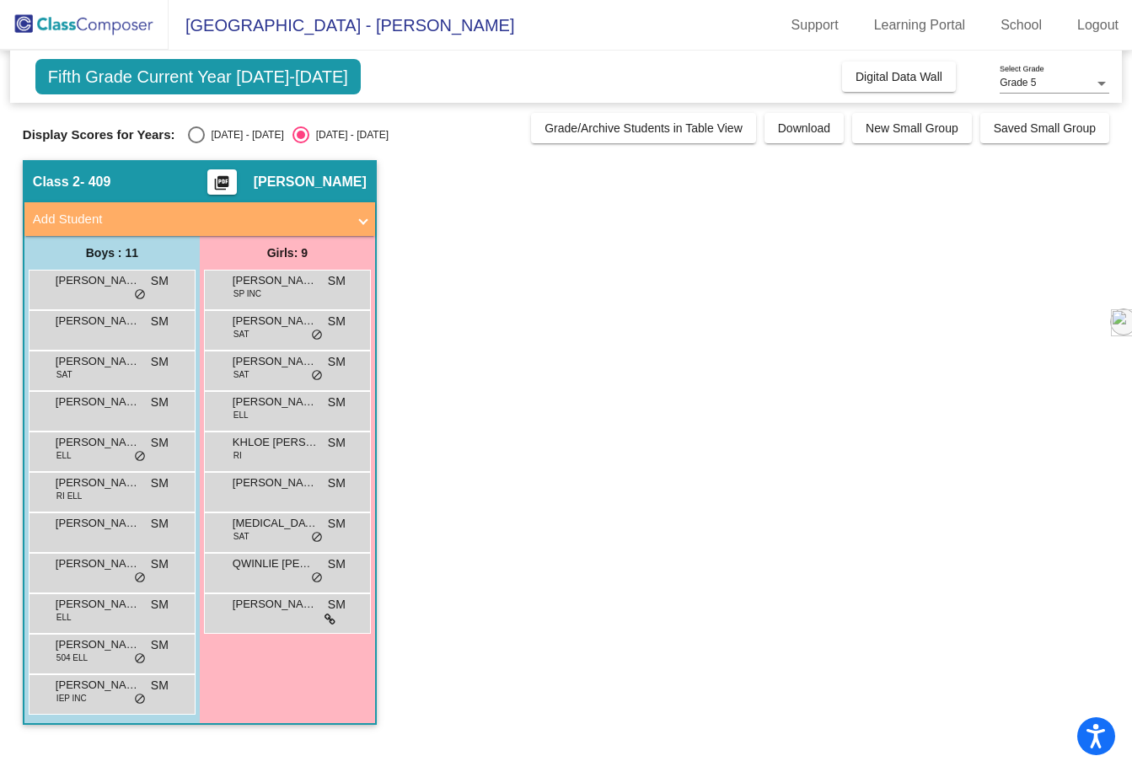
scroll to position [0, 0]
click at [106, 179] on span "- 409" at bounding box center [95, 182] width 30 height 17
click at [324, 182] on span "[PERSON_NAME]" at bounding box center [310, 182] width 113 height 17
click at [83, 169] on div "Class 2 - 409 picture_as_pdf [PERSON_NAME]" at bounding box center [199, 182] width 351 height 40
click at [360, 218] on span at bounding box center [363, 219] width 7 height 19
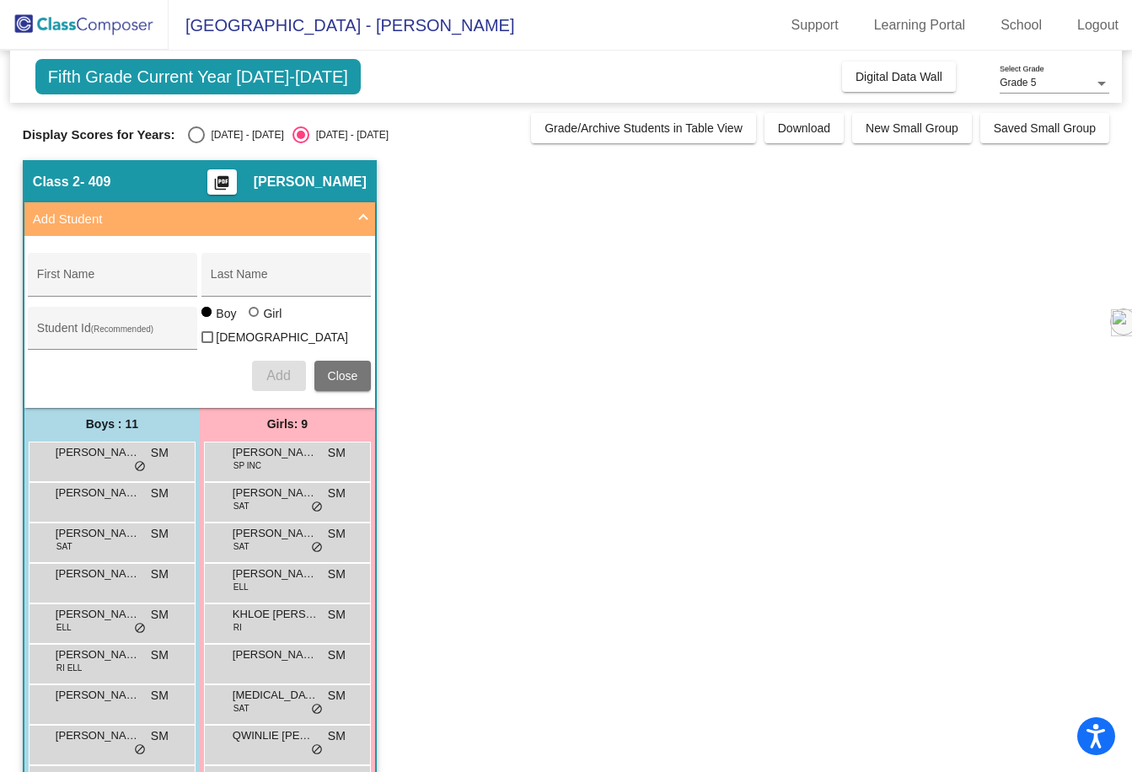
click at [525, 384] on app-classroom "Class 2 - 409 picture_as_pdf [PERSON_NAME] Add Student First Name Last Name Stu…" at bounding box center [566, 536] width 1086 height 753
click at [362, 218] on span at bounding box center [363, 219] width 7 height 19
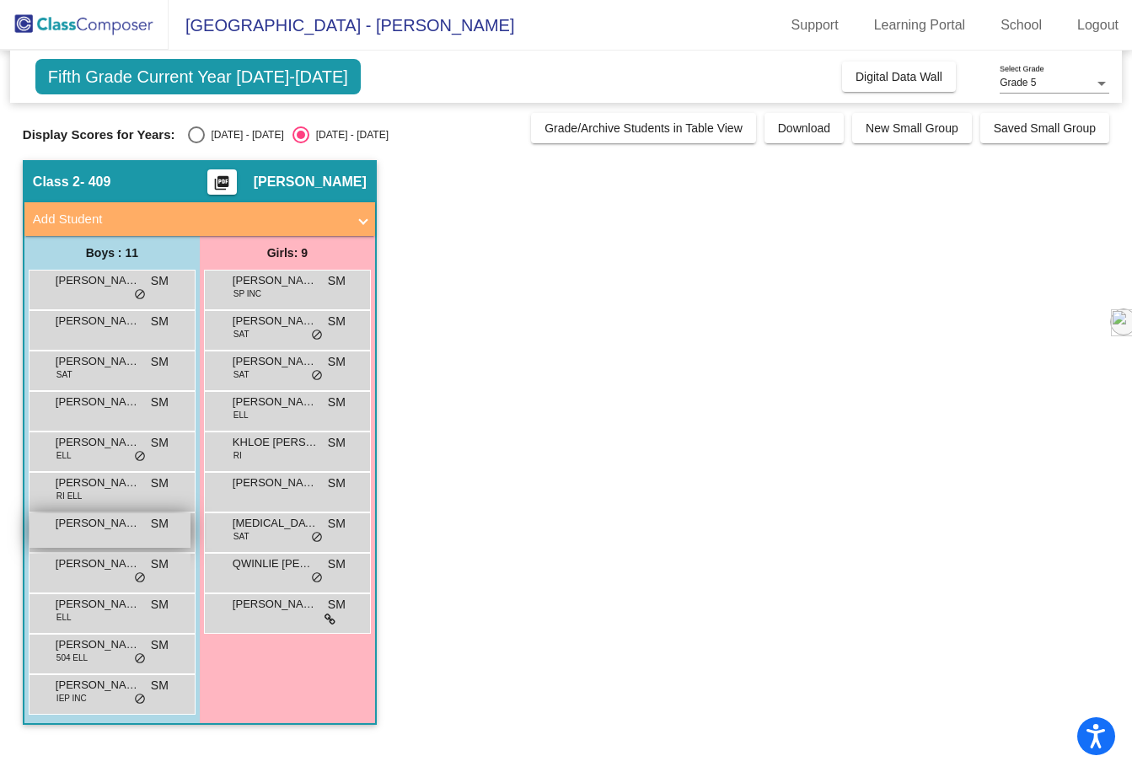
click at [131, 522] on span "[PERSON_NAME]" at bounding box center [98, 523] width 84 height 17
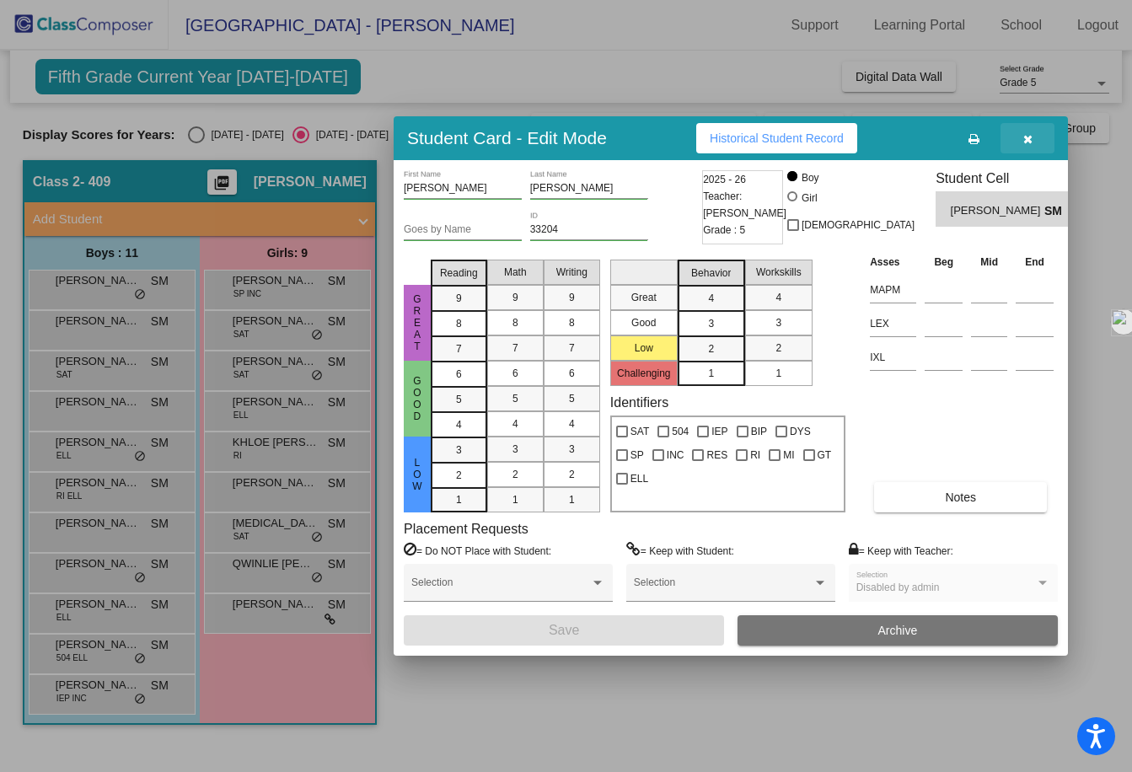
click at [1031, 133] on icon "button" at bounding box center [1027, 139] width 9 height 12
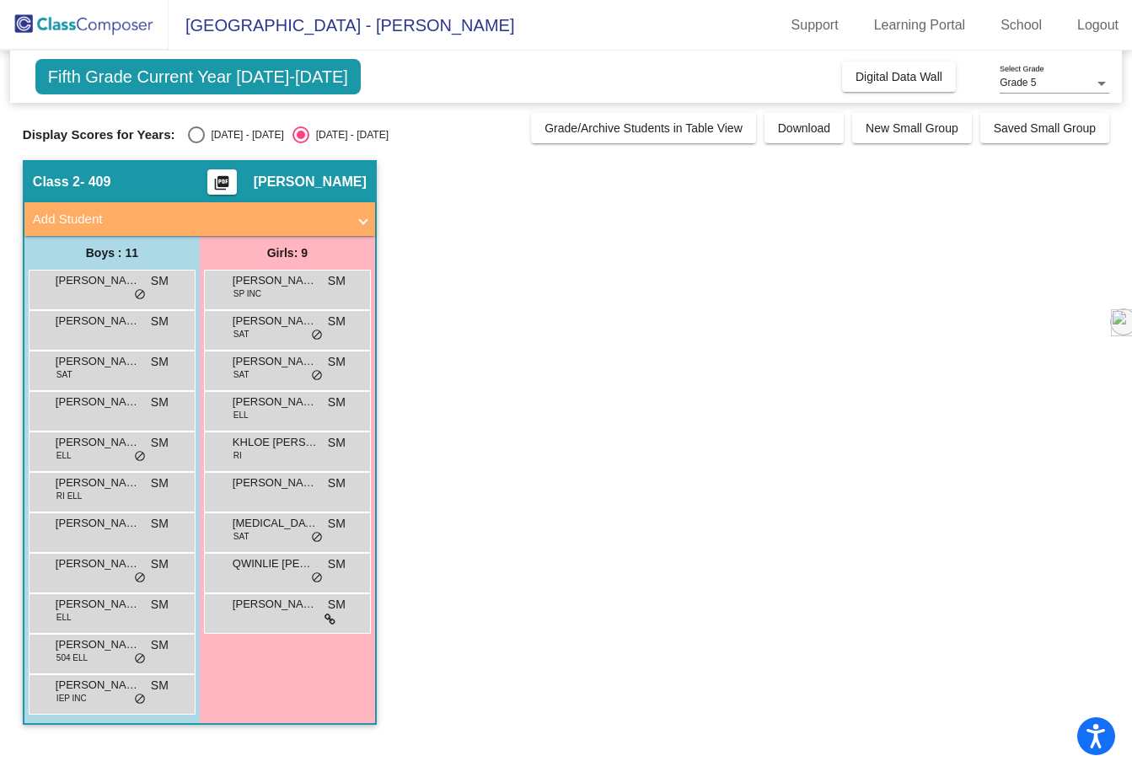
click at [247, 83] on span "Fifth Grade Current Year [DATE]-[DATE]" at bounding box center [197, 76] width 325 height 35
click at [183, 132] on div "Display Scores for Years: [DATE] - [DATE] [DATE] - [DATE]" at bounding box center [273, 134] width 500 height 17
click at [194, 133] on div "Select an option" at bounding box center [196, 134] width 17 height 17
click at [196, 143] on input "[DATE] - [DATE]" at bounding box center [196, 143] width 1 height 1
radio input "true"
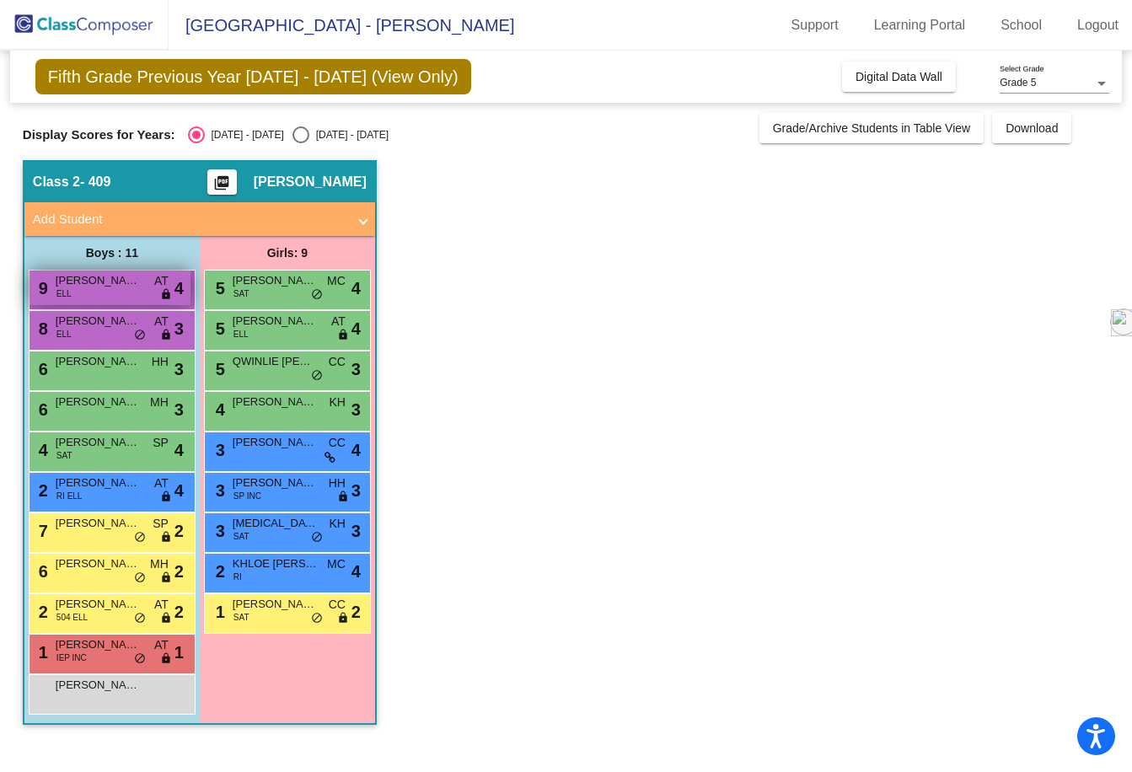
click at [155, 289] on div "9 [PERSON_NAME] ELL AT lock do_not_disturb_alt 4" at bounding box center [109, 288] width 161 height 35
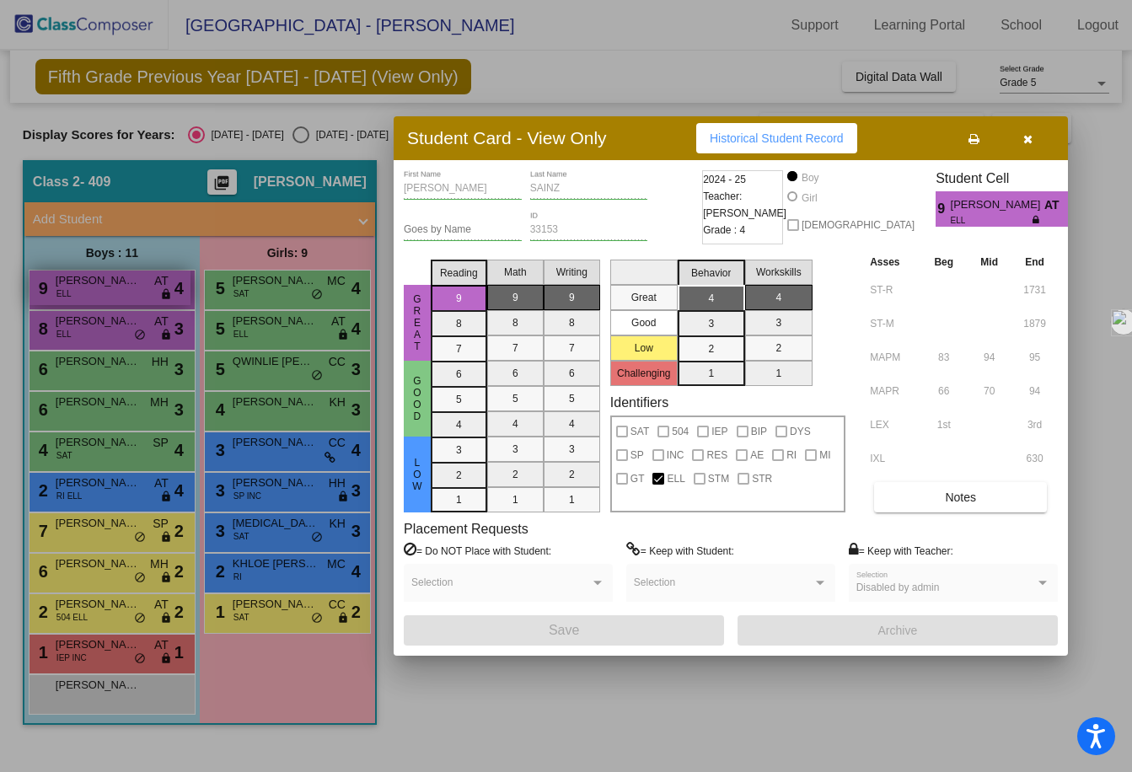
click at [155, 289] on div at bounding box center [566, 386] width 1132 height 772
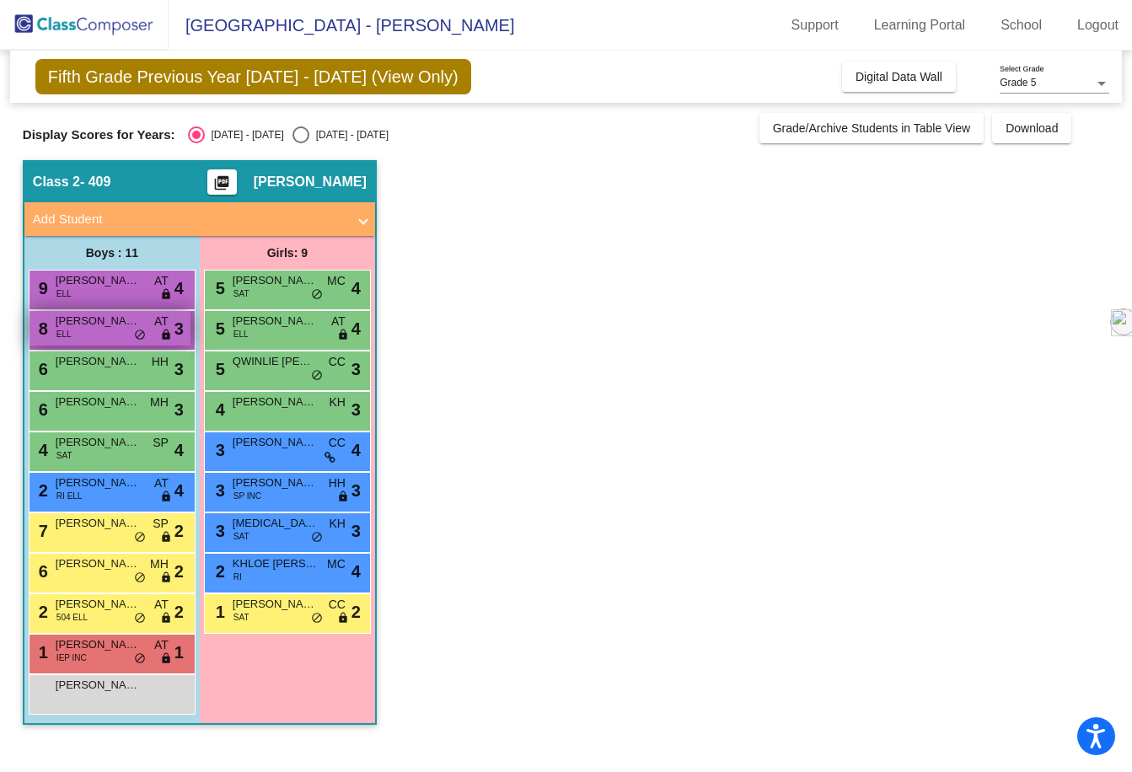
click at [153, 324] on div "8 [PERSON_NAME] [PERSON_NAME] AT lock do_not_disturb_alt 3" at bounding box center [109, 328] width 161 height 35
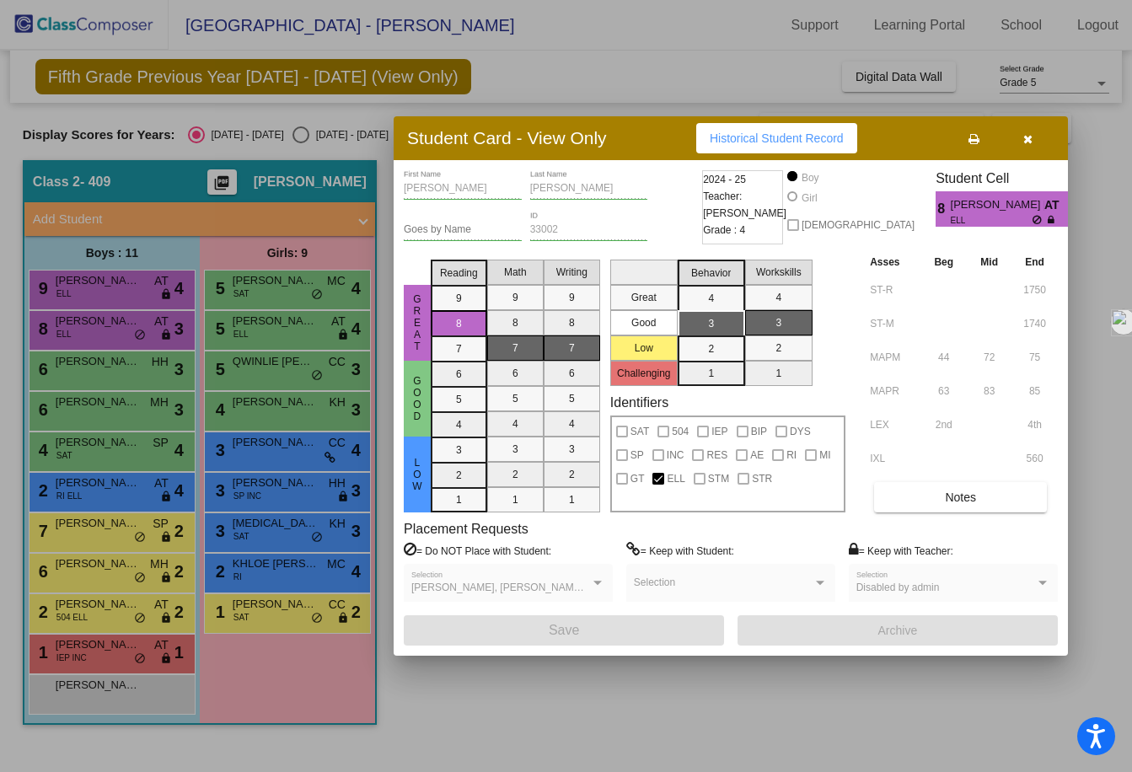
click at [157, 367] on div at bounding box center [566, 386] width 1132 height 772
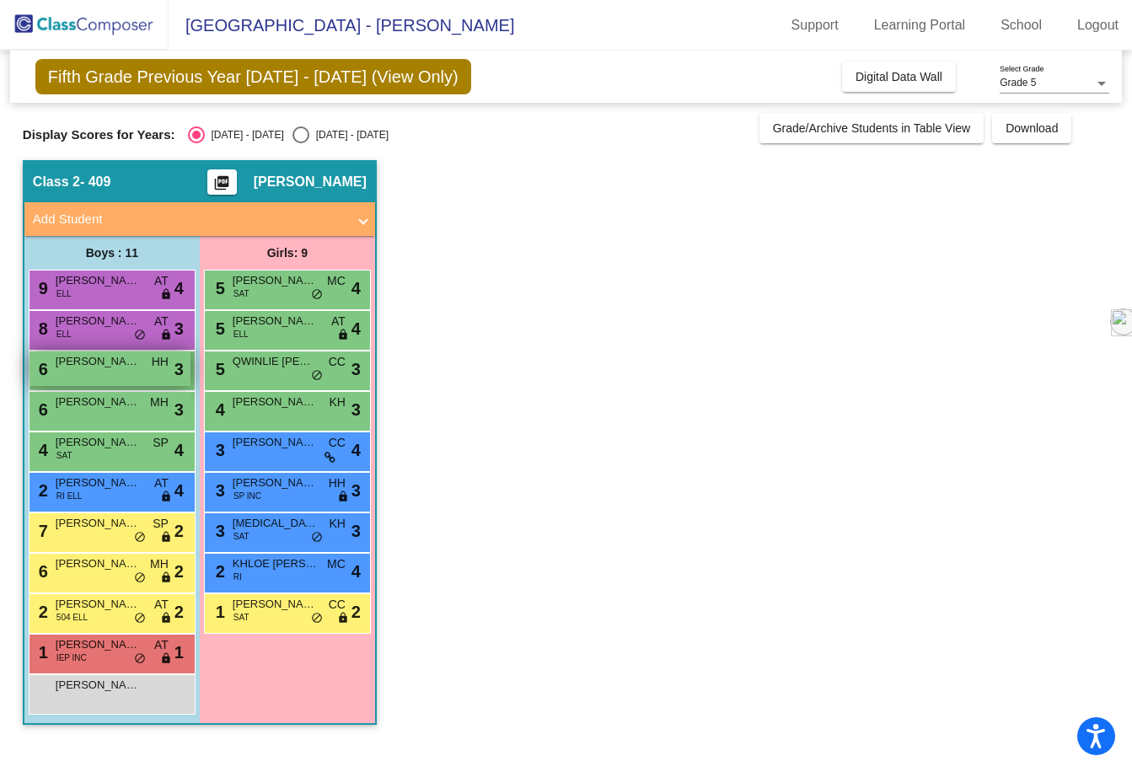
click at [157, 366] on span "HH" at bounding box center [160, 362] width 17 height 18
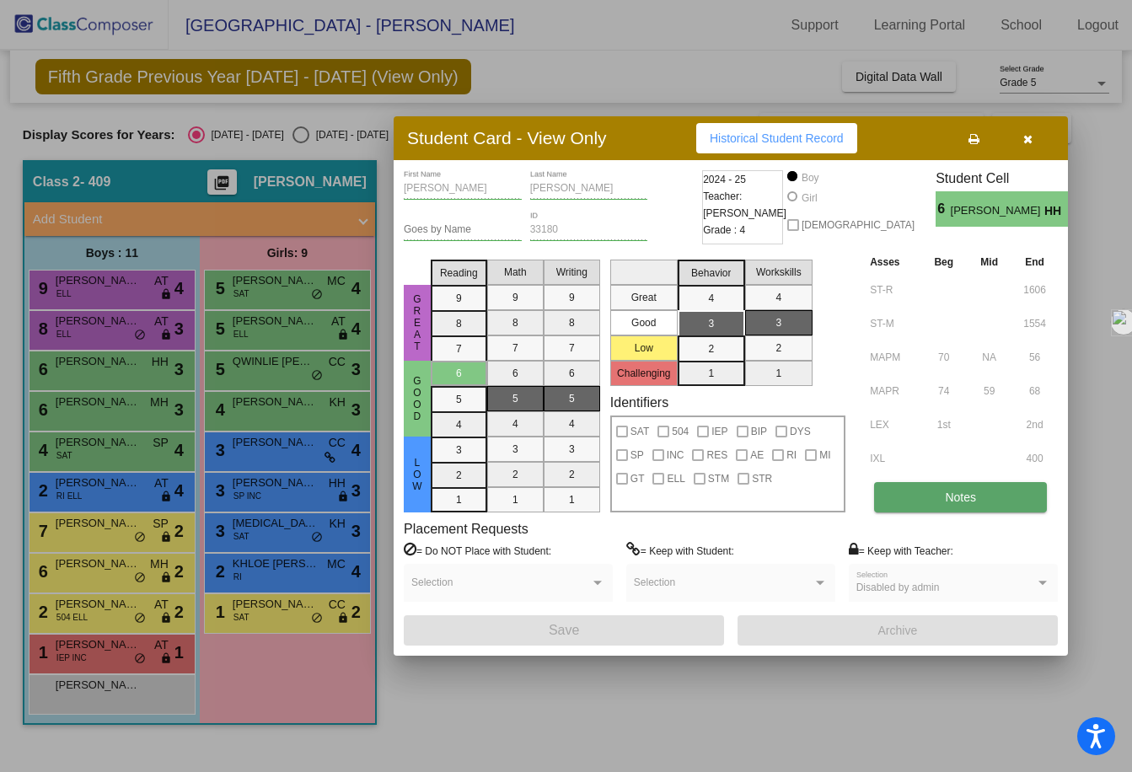
click at [936, 491] on button "Notes" at bounding box center [960, 497] width 173 height 30
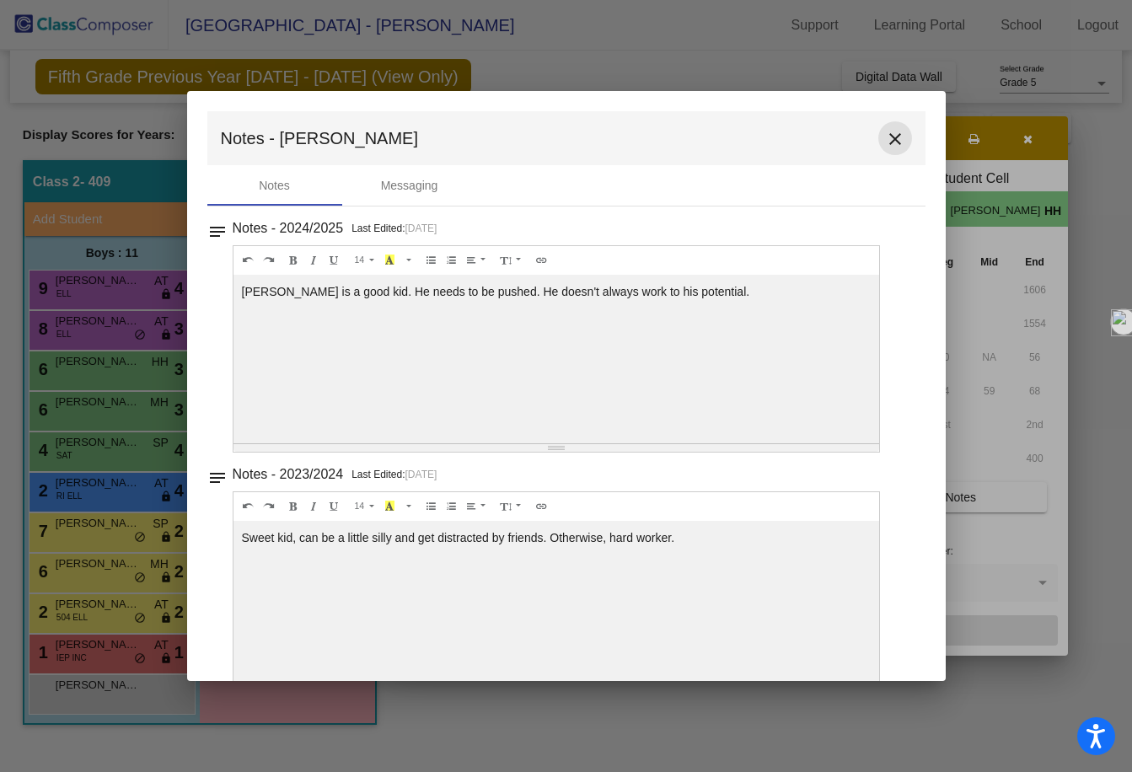
click at [878, 142] on button "close" at bounding box center [895, 138] width 34 height 34
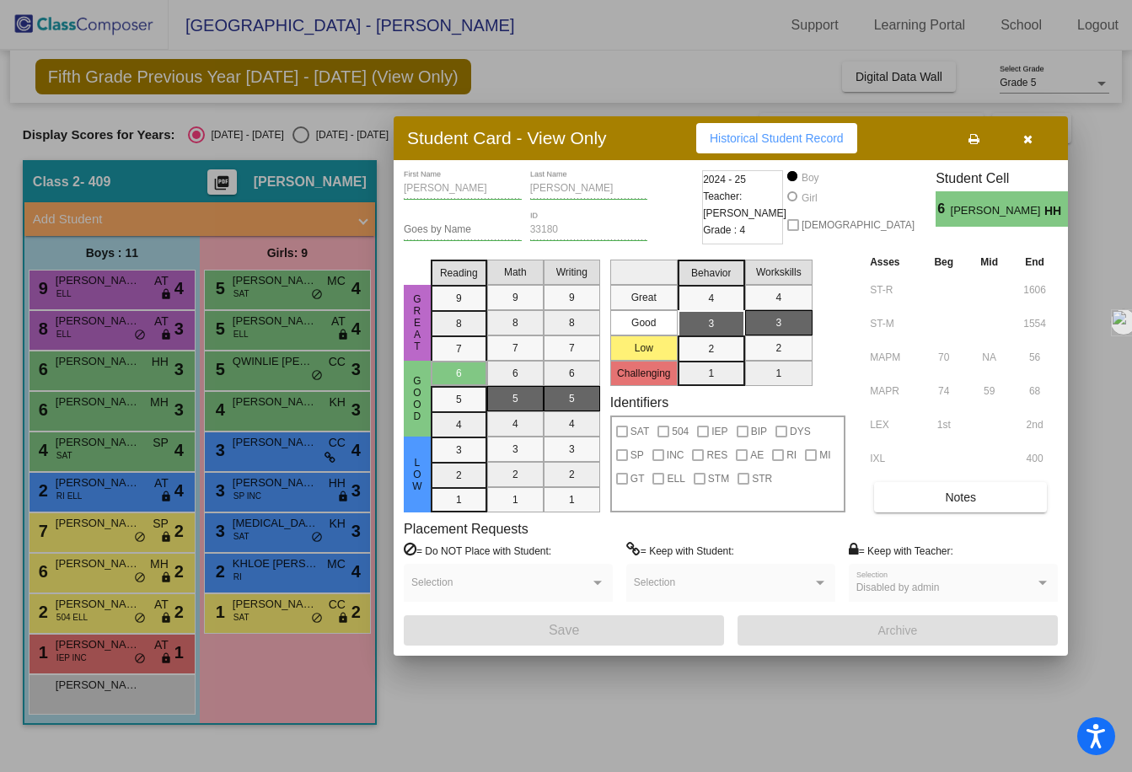
click at [160, 375] on div at bounding box center [566, 386] width 1132 height 772
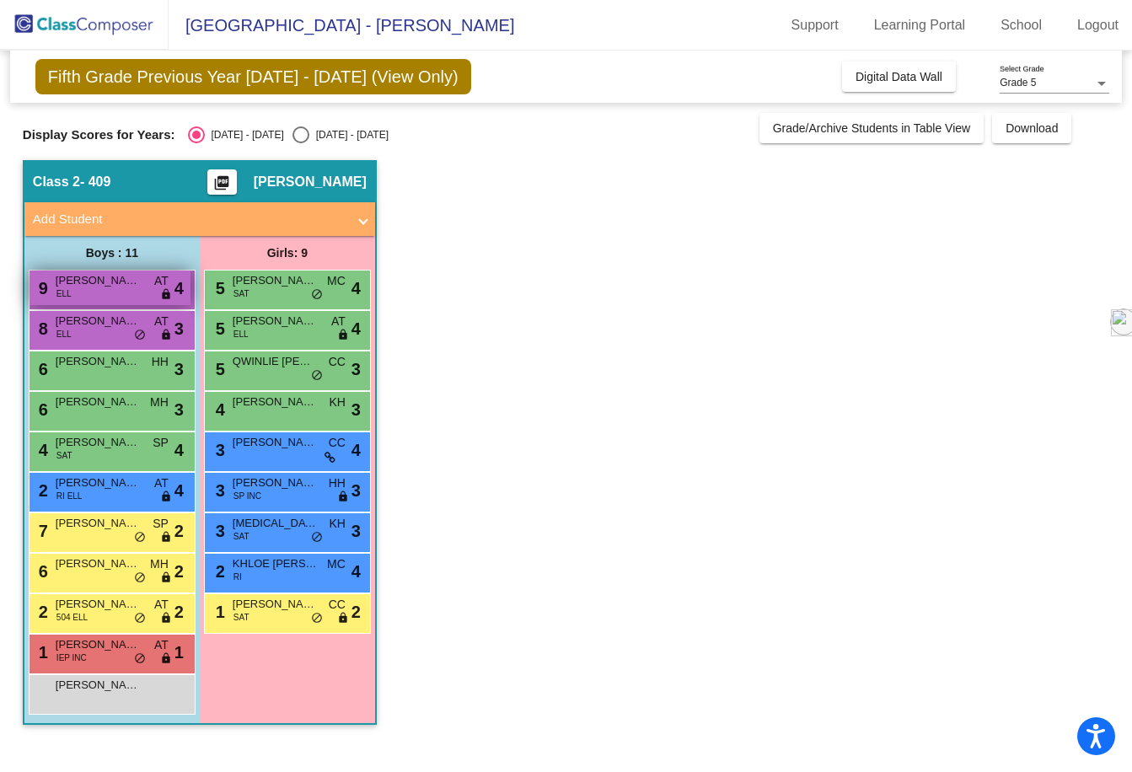
click at [154, 296] on div "9 [PERSON_NAME] ELL AT lock do_not_disturb_alt 4" at bounding box center [109, 288] width 161 height 35
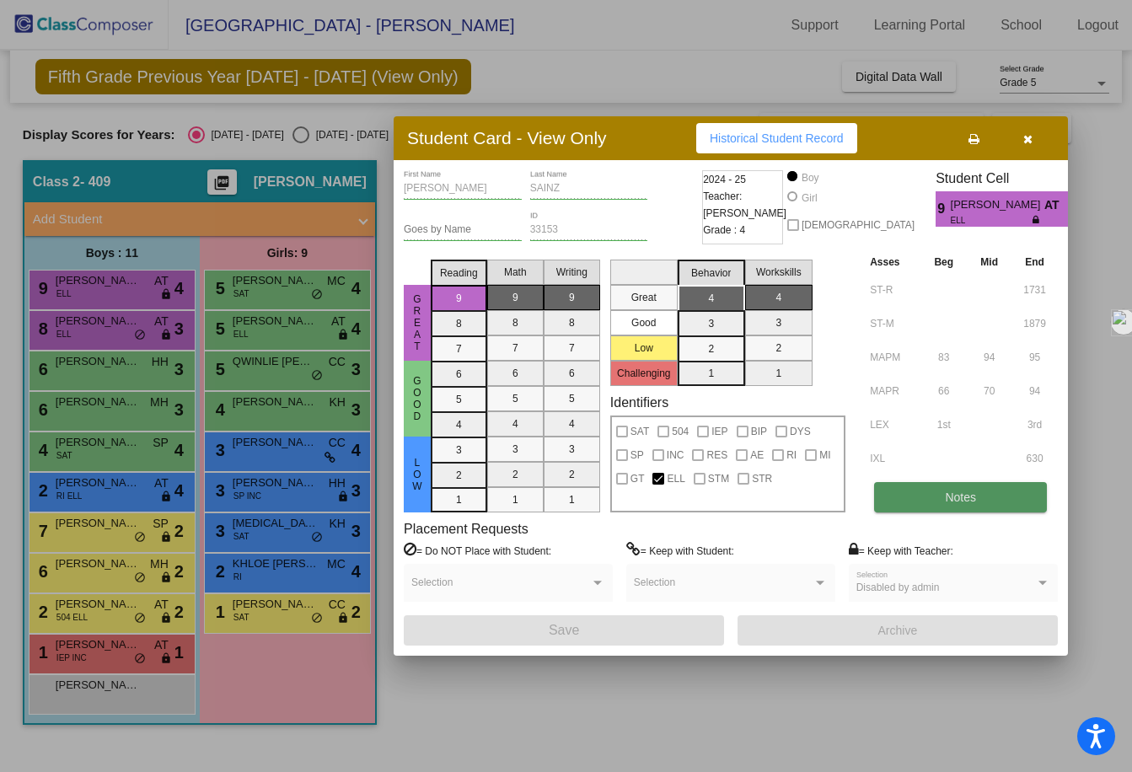
click at [901, 496] on button "Notes" at bounding box center [960, 497] width 173 height 30
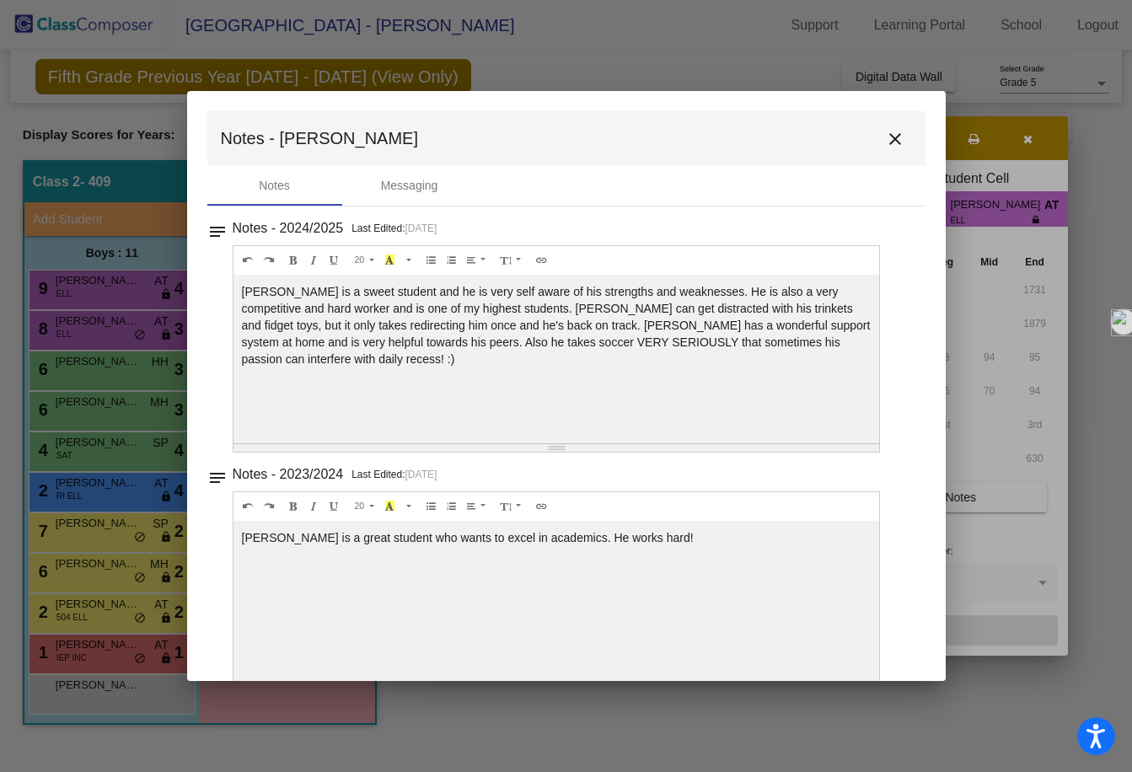
click at [888, 143] on mat-icon "close" at bounding box center [895, 139] width 20 height 20
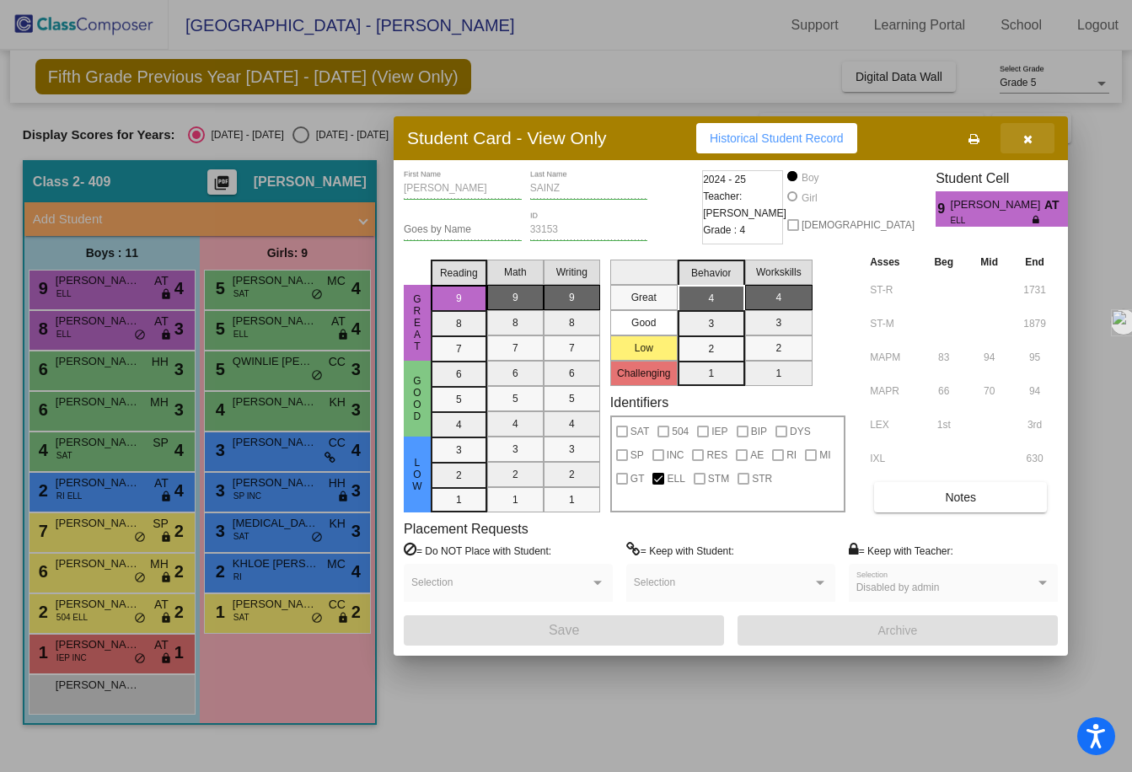
click at [1028, 139] on icon "button" at bounding box center [1027, 139] width 9 height 12
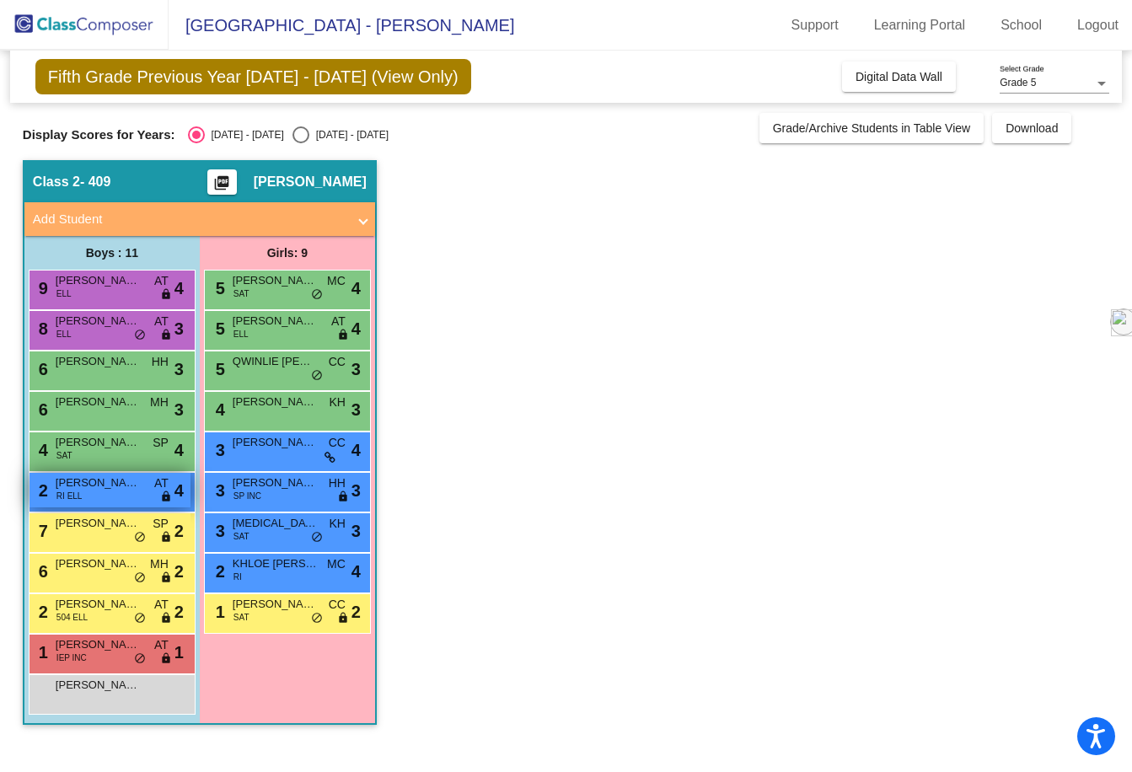
click at [107, 498] on div "2 [PERSON_NAME] RI ELL AT lock do_not_disturb_alt 4" at bounding box center [109, 490] width 161 height 35
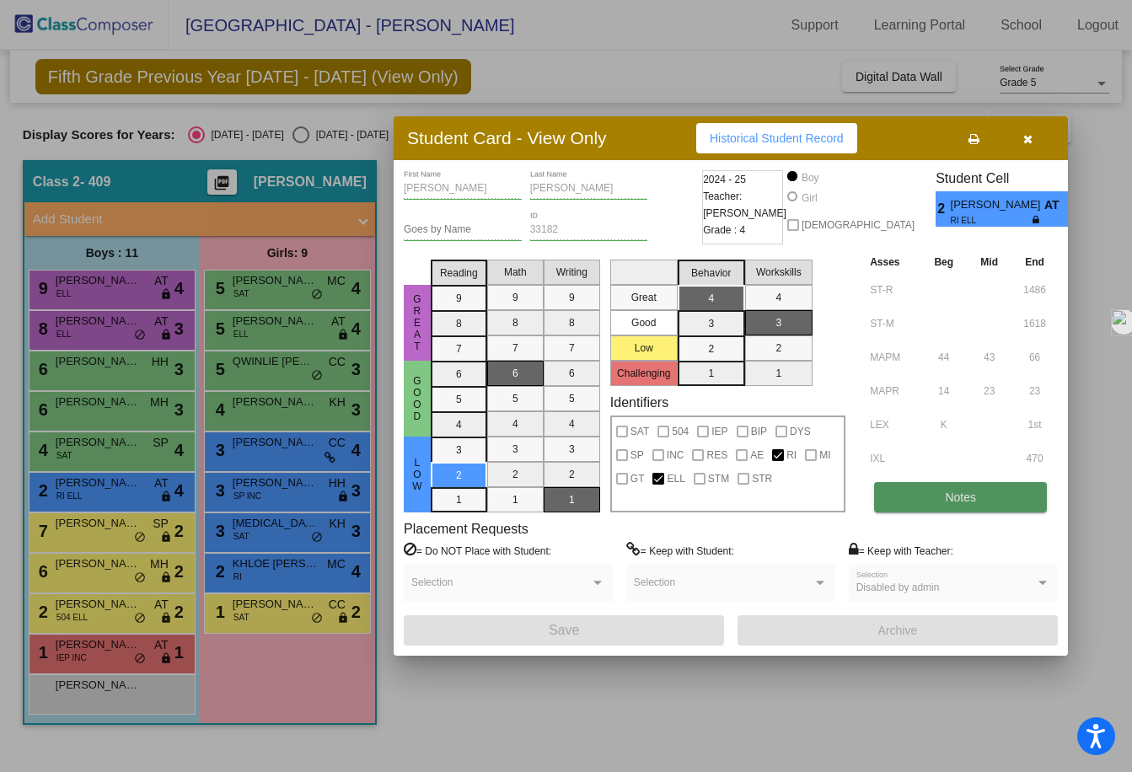
click at [968, 487] on button "Notes" at bounding box center [960, 497] width 173 height 30
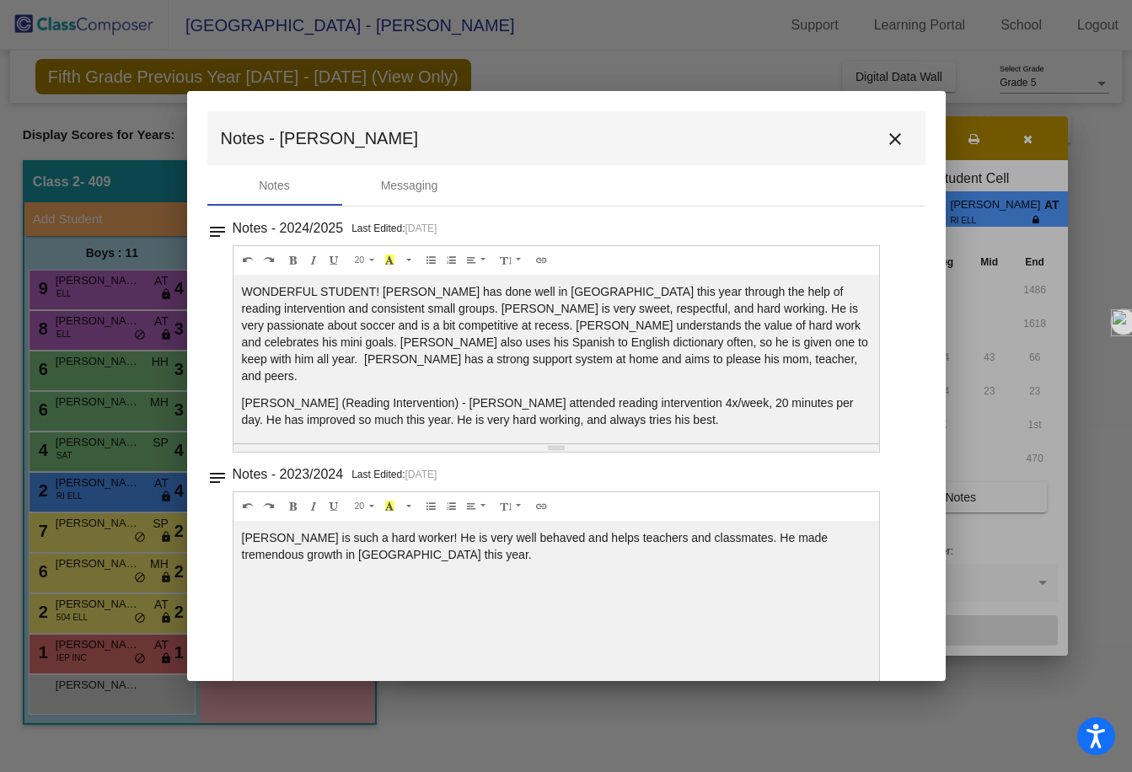
click at [885, 141] on mat-icon "close" at bounding box center [895, 139] width 20 height 20
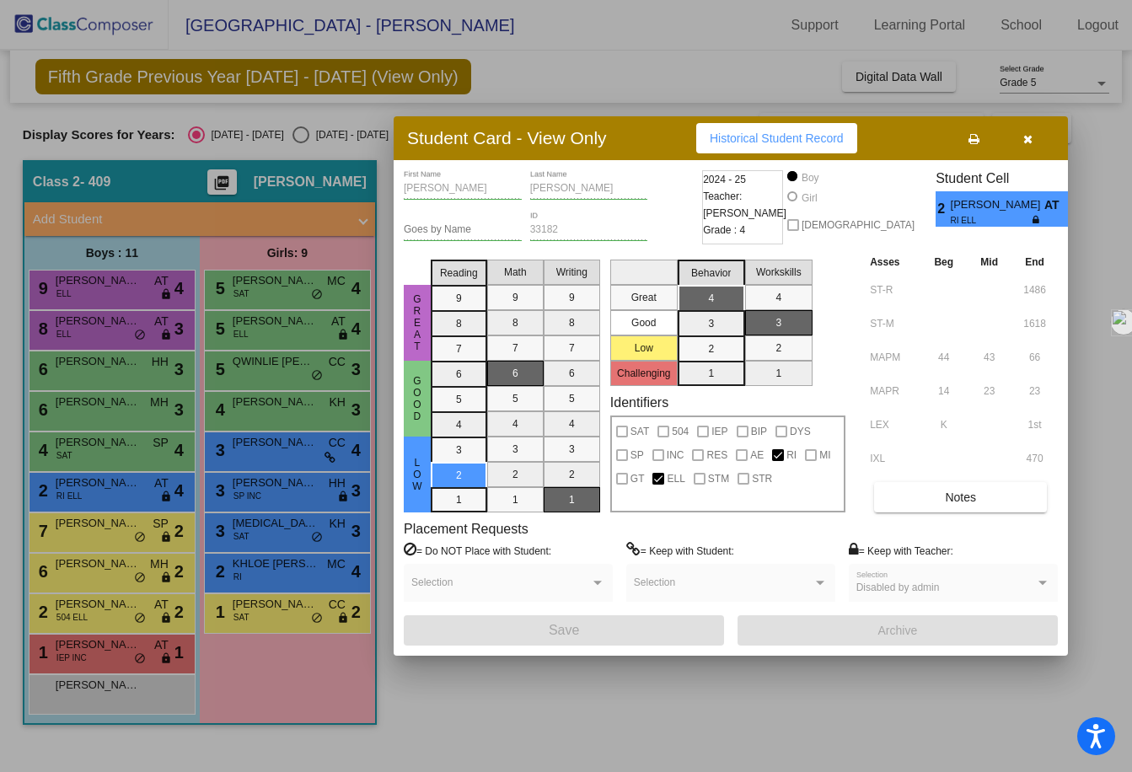
click at [1026, 133] on icon "button" at bounding box center [1027, 139] width 9 height 12
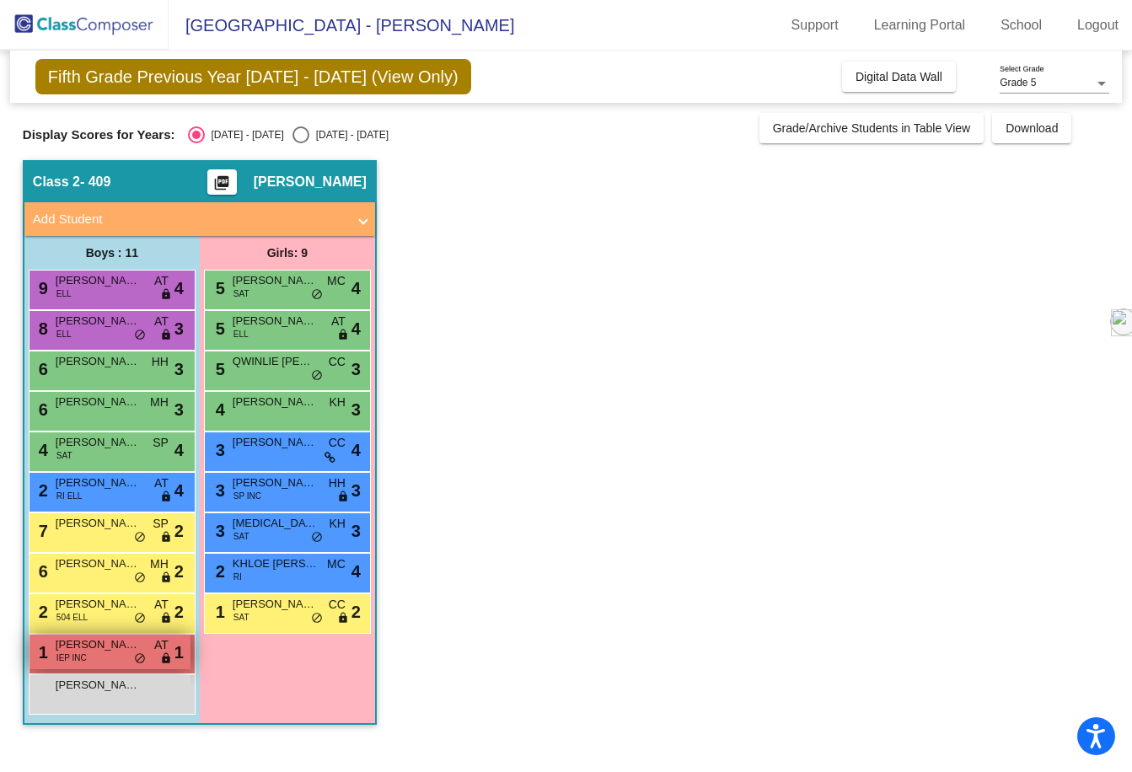
click at [109, 653] on div "1 [PERSON_NAME] IEP INC AT lock do_not_disturb_alt 1" at bounding box center [109, 652] width 161 height 35
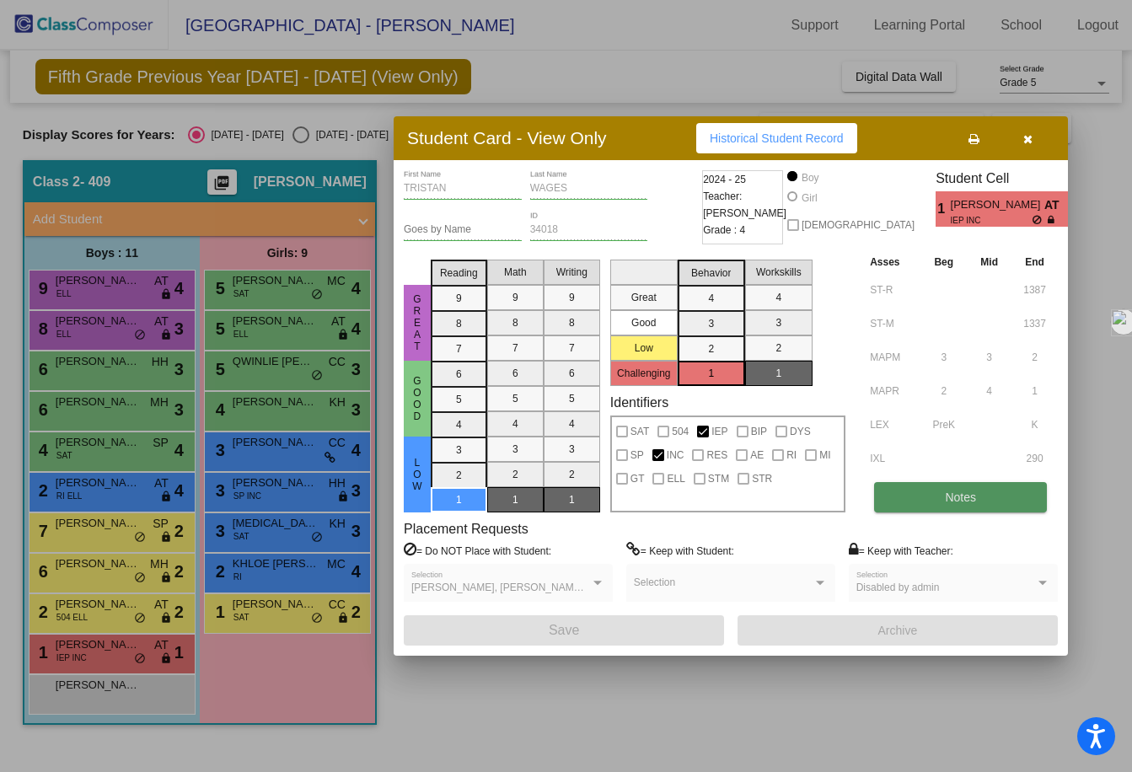
click at [951, 492] on span "Notes" at bounding box center [960, 497] width 31 height 13
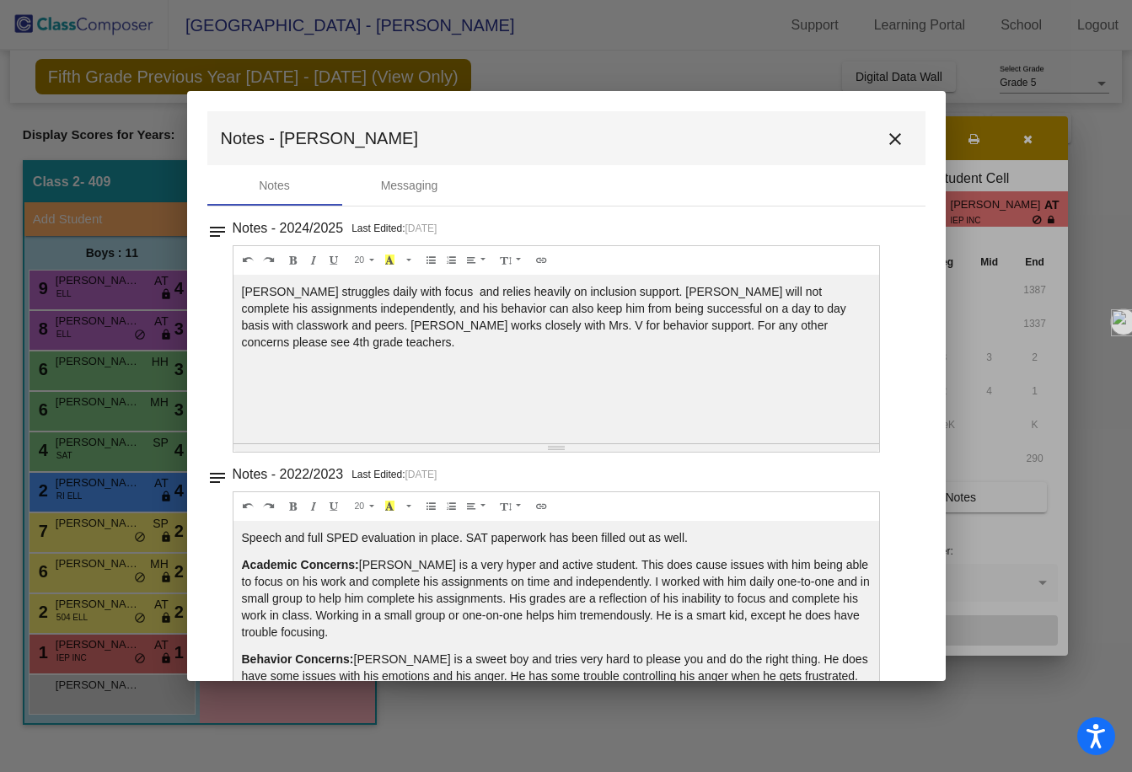
click at [887, 134] on mat-icon "close" at bounding box center [895, 139] width 20 height 20
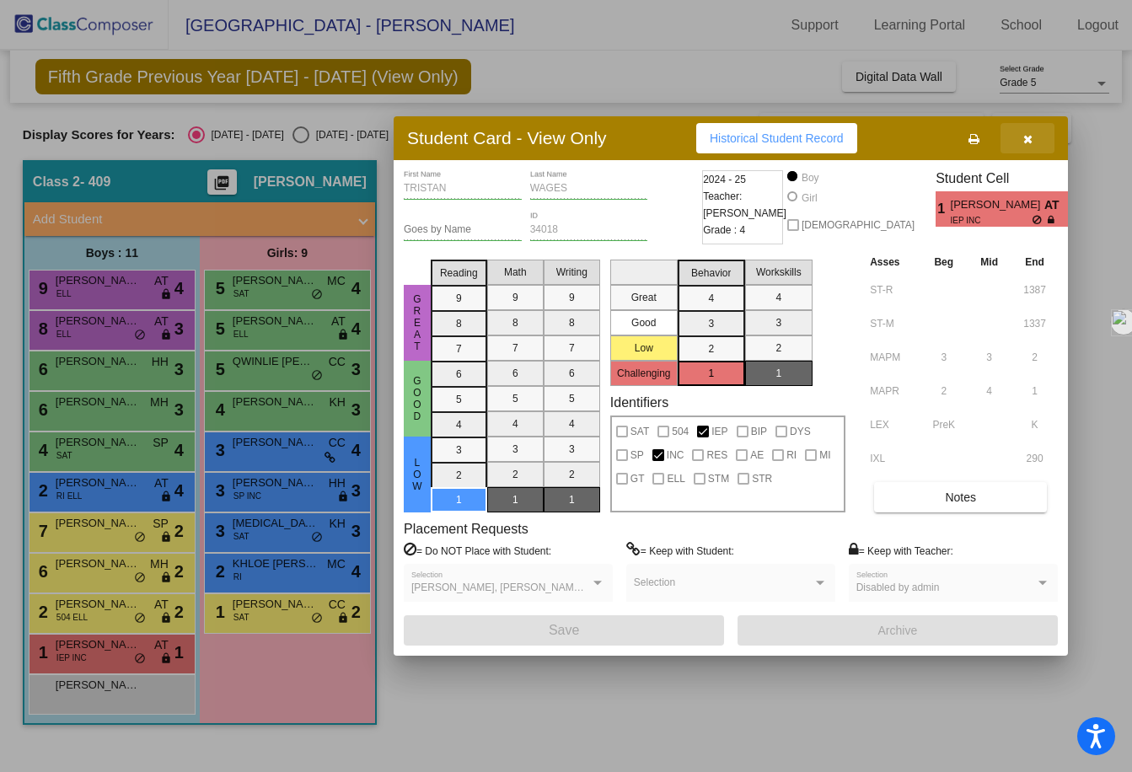
click at [1029, 141] on icon "button" at bounding box center [1027, 139] width 9 height 12
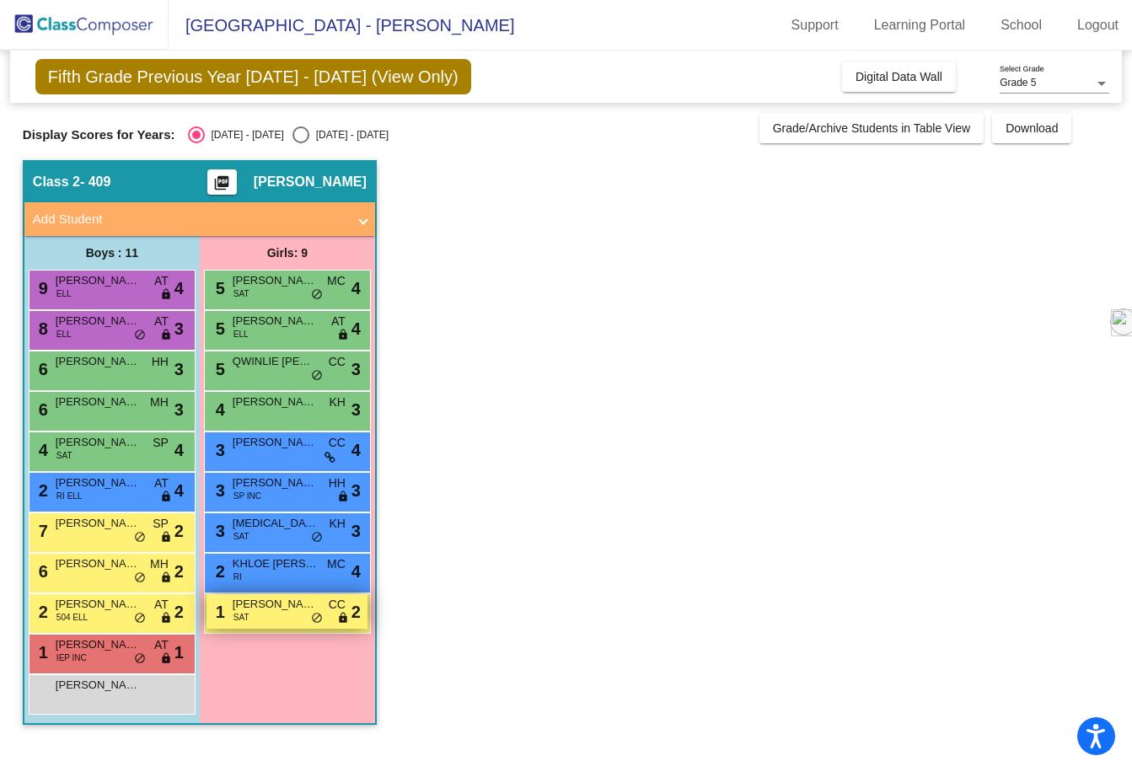
click at [278, 621] on div "1 [PERSON_NAME] SAT CC lock do_not_disturb_alt 2" at bounding box center [286, 611] width 161 height 35
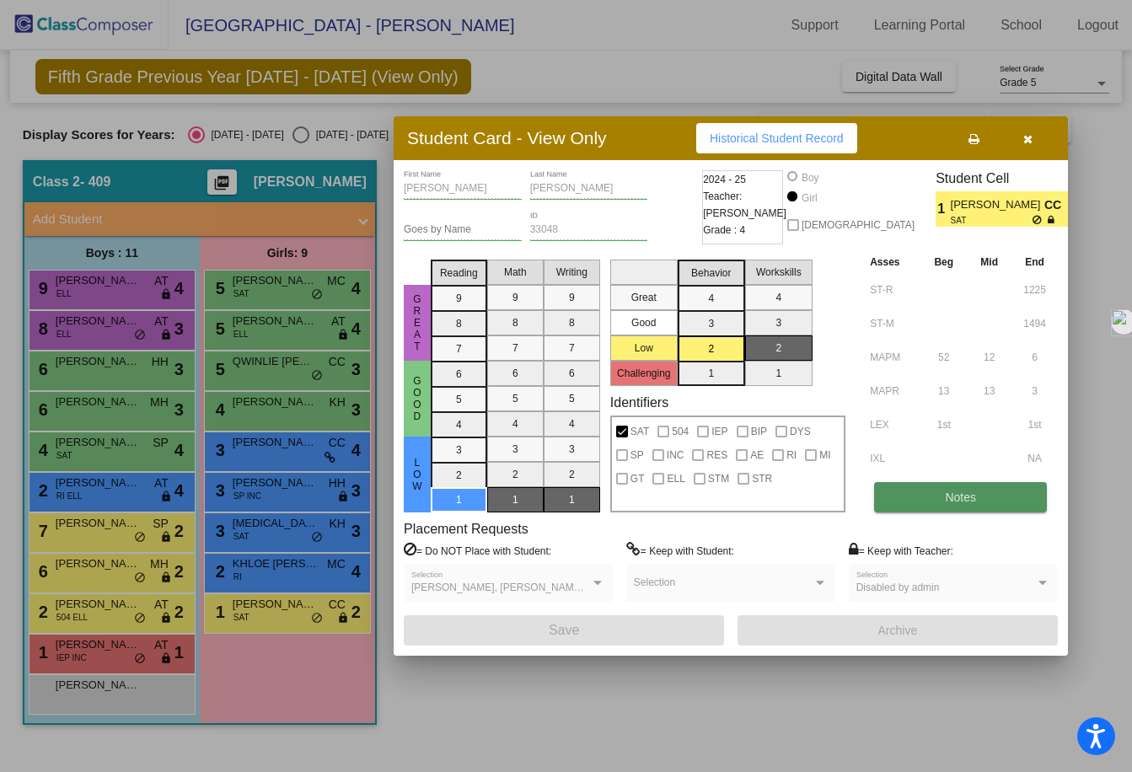
click at [922, 501] on button "Notes" at bounding box center [960, 497] width 173 height 30
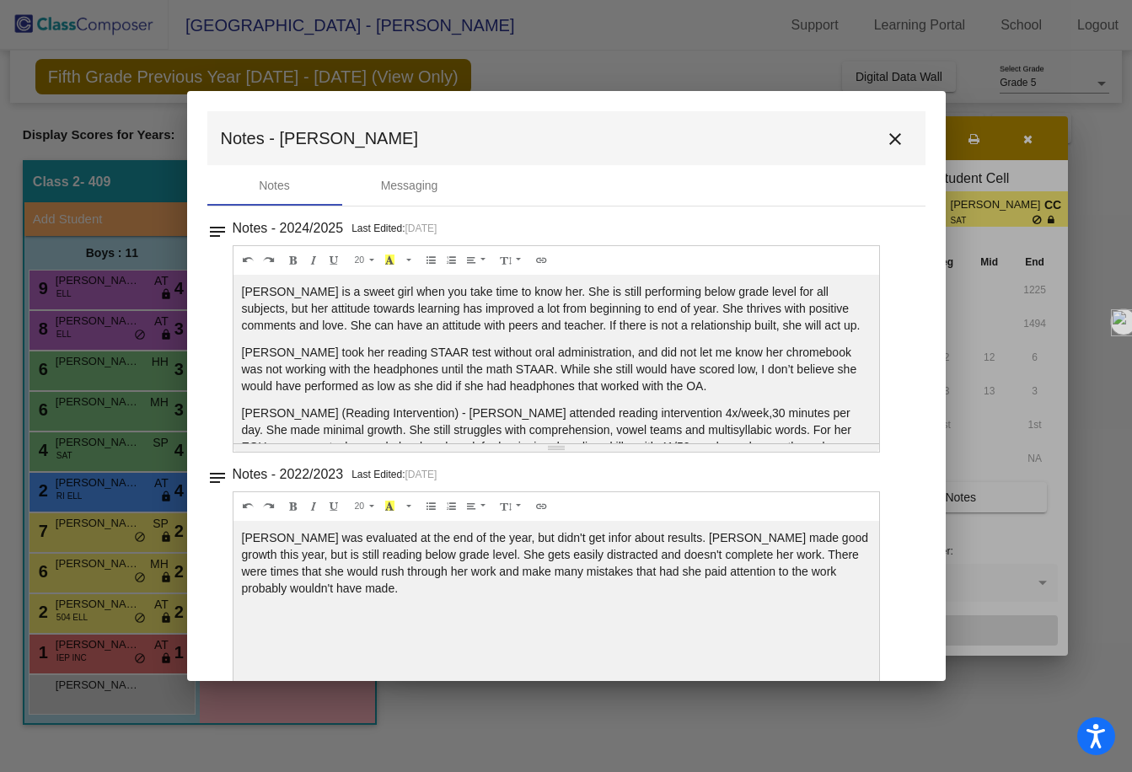
click at [480, 321] on p "[PERSON_NAME] is a sweet girl when you take time to know her. She is still perf…" at bounding box center [557, 308] width 630 height 51
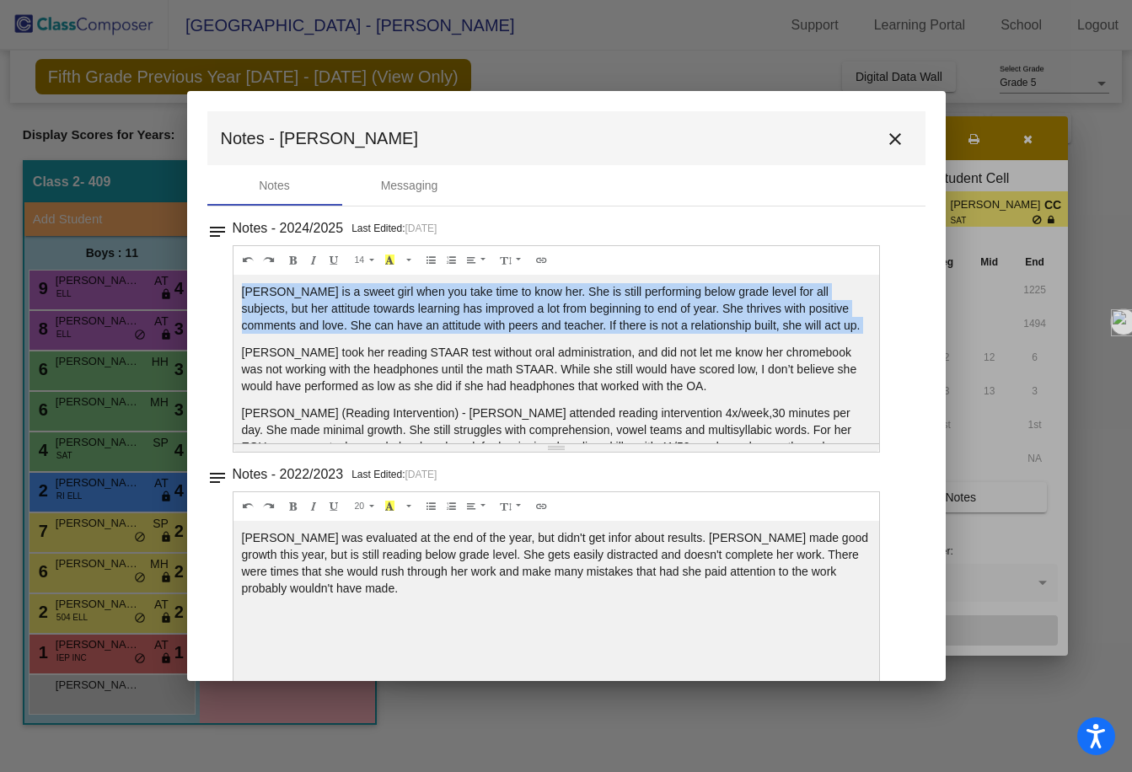
click at [480, 321] on p "[PERSON_NAME] is a sweet girl when you take time to know her. She is still perf…" at bounding box center [557, 308] width 630 height 51
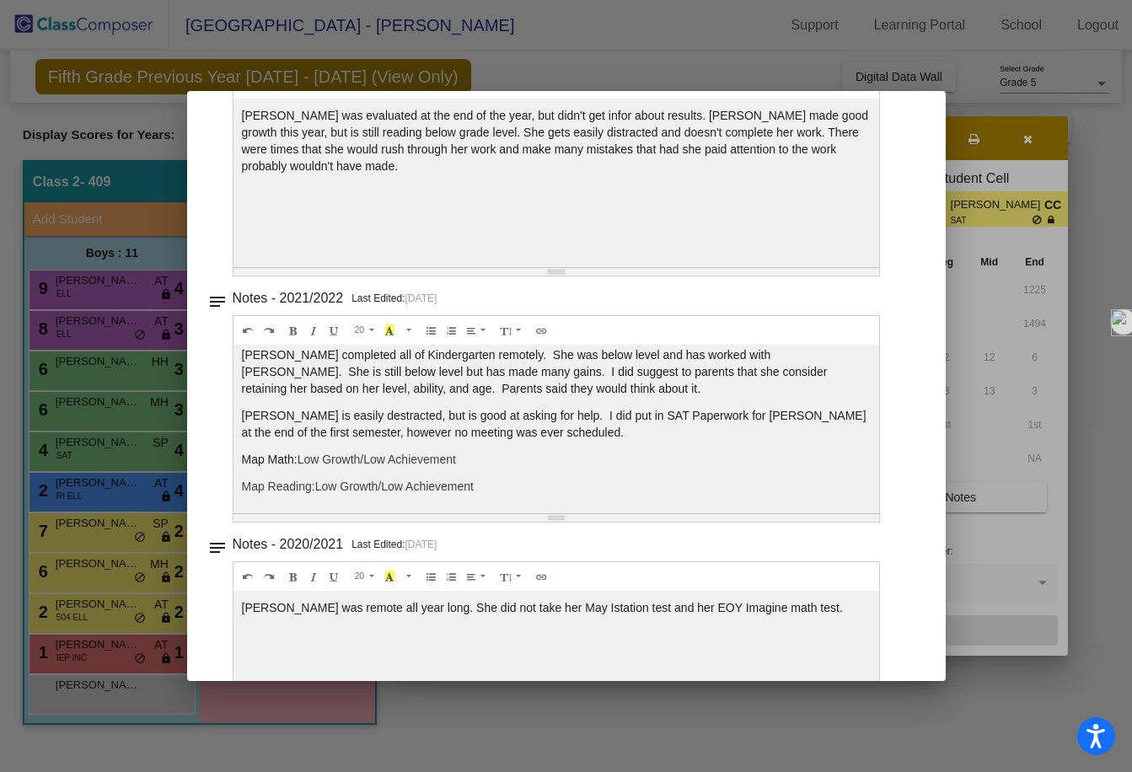
scroll to position [454, 0]
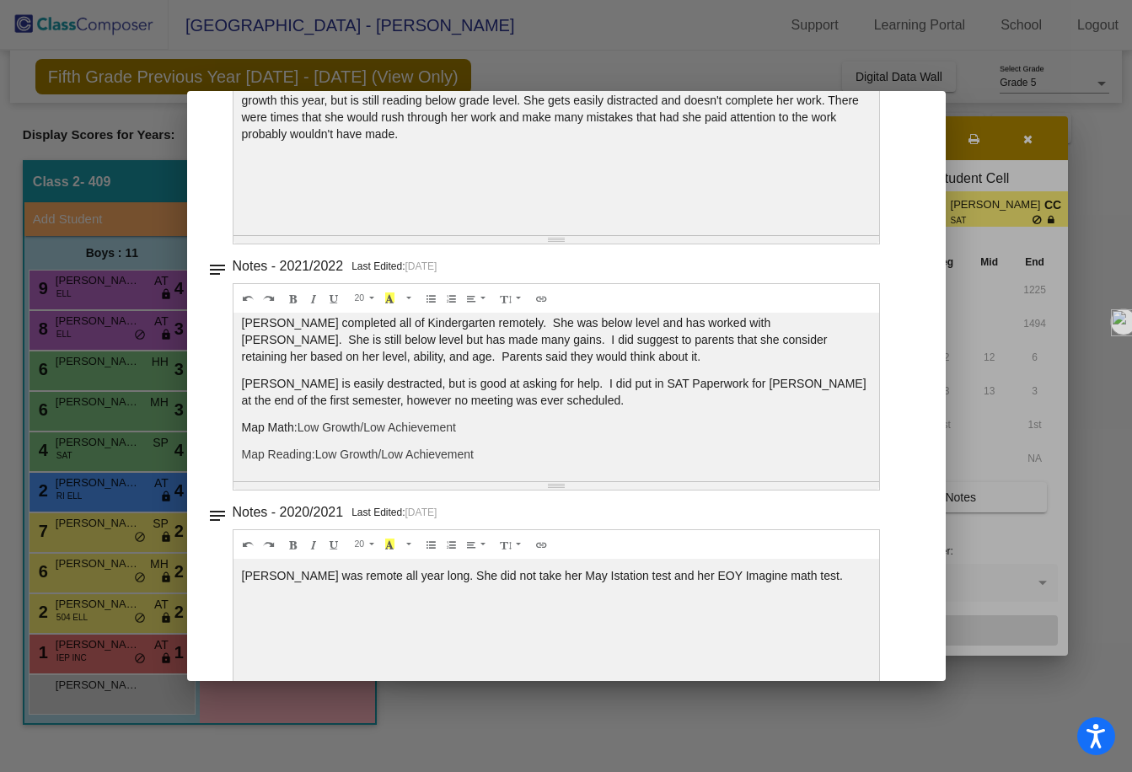
click at [1008, 144] on div at bounding box center [566, 386] width 1132 height 772
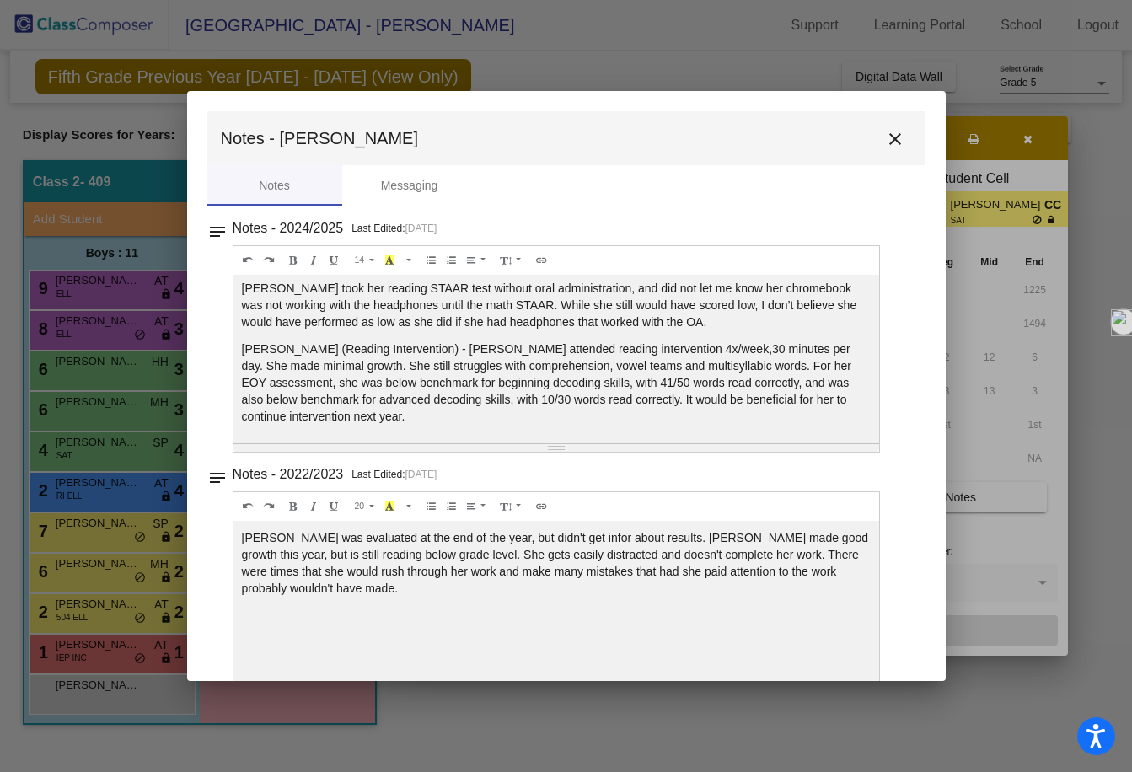
click at [885, 133] on mat-icon "close" at bounding box center [895, 139] width 20 height 20
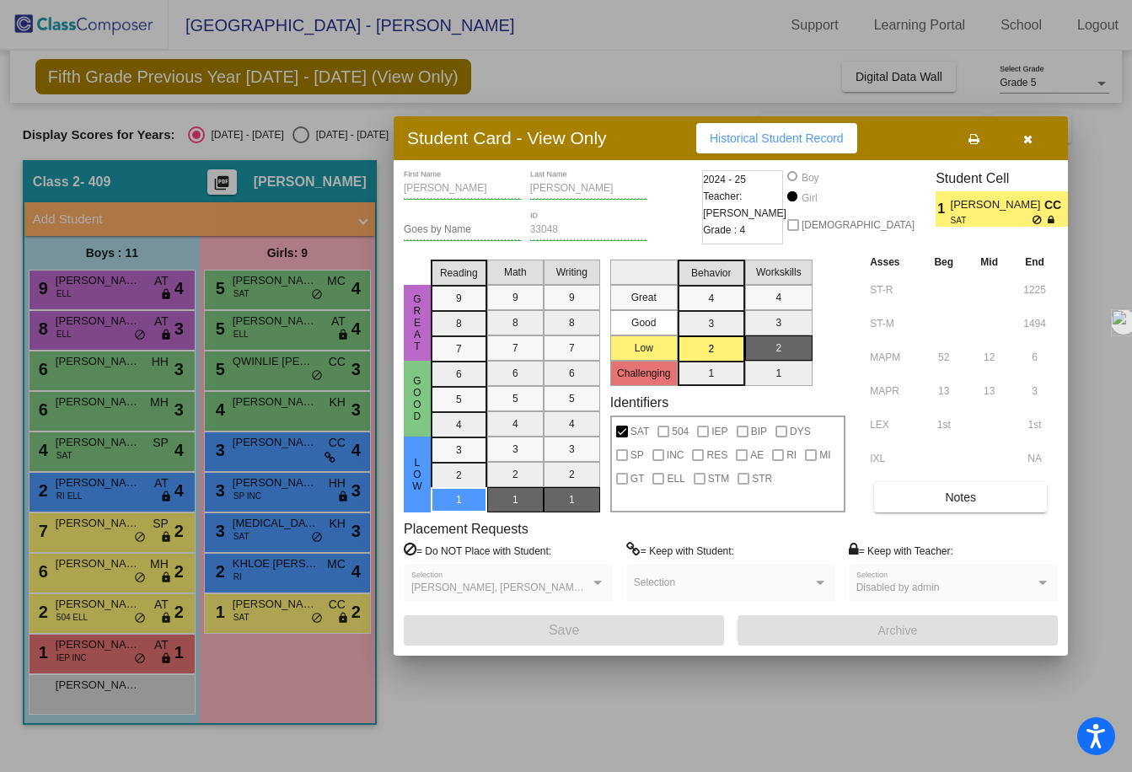
click at [1020, 133] on button "button" at bounding box center [1027, 138] width 54 height 30
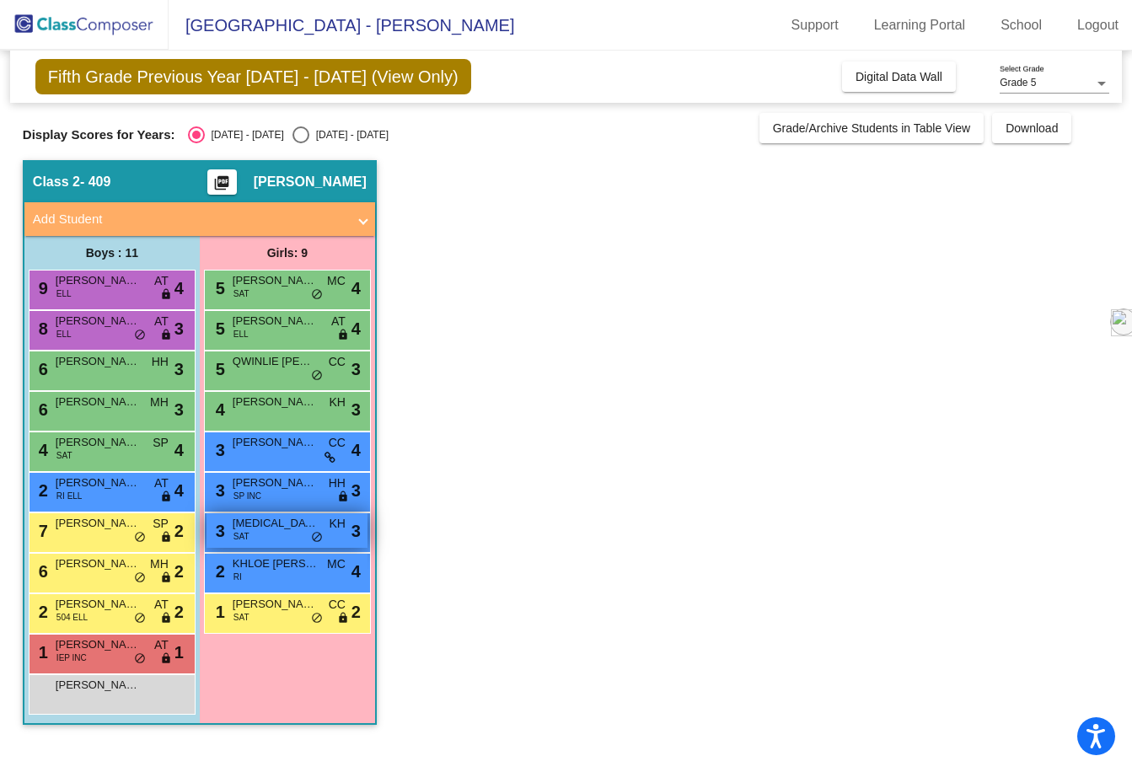
click at [306, 521] on span "[MEDICAL_DATA][PERSON_NAME]" at bounding box center [275, 523] width 84 height 17
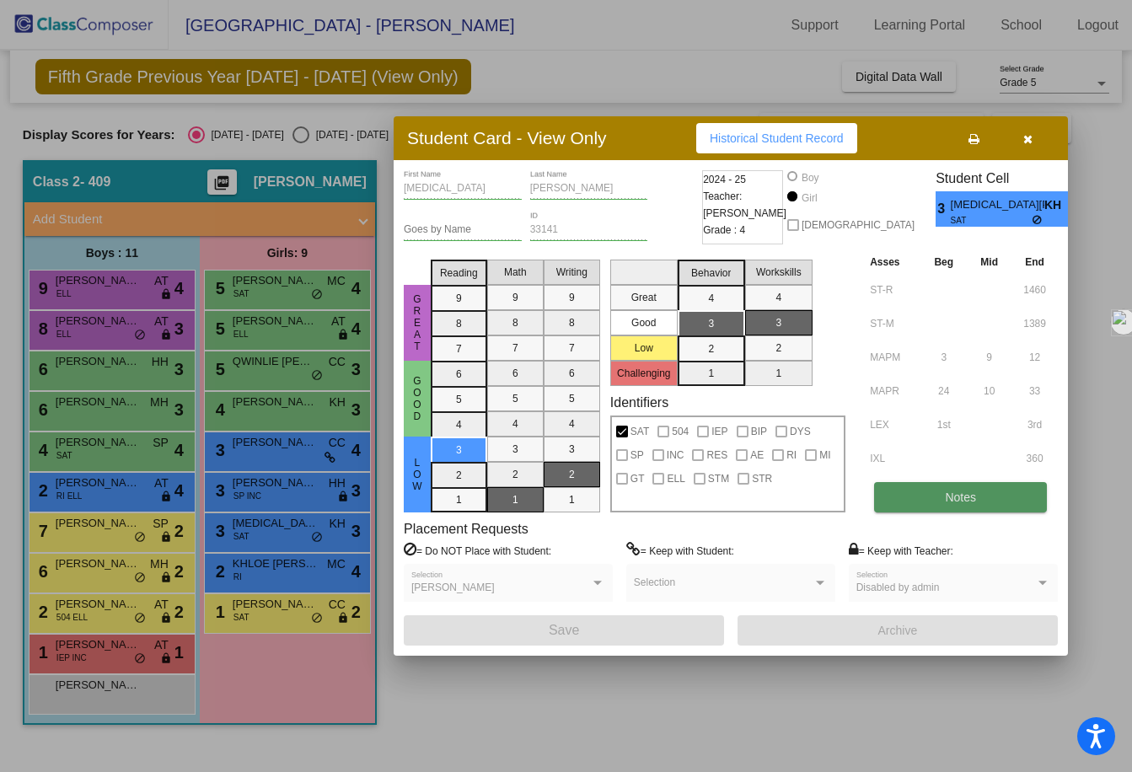
click at [898, 501] on button "Notes" at bounding box center [960, 497] width 173 height 30
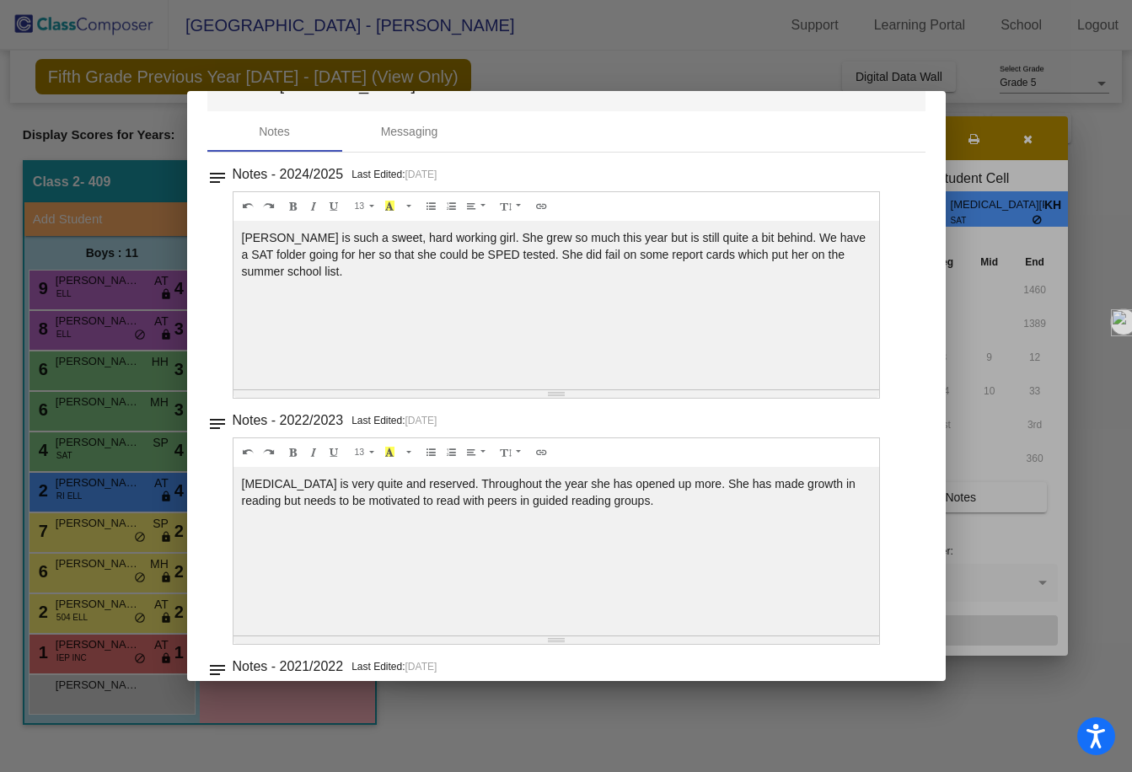
scroll to position [66, 0]
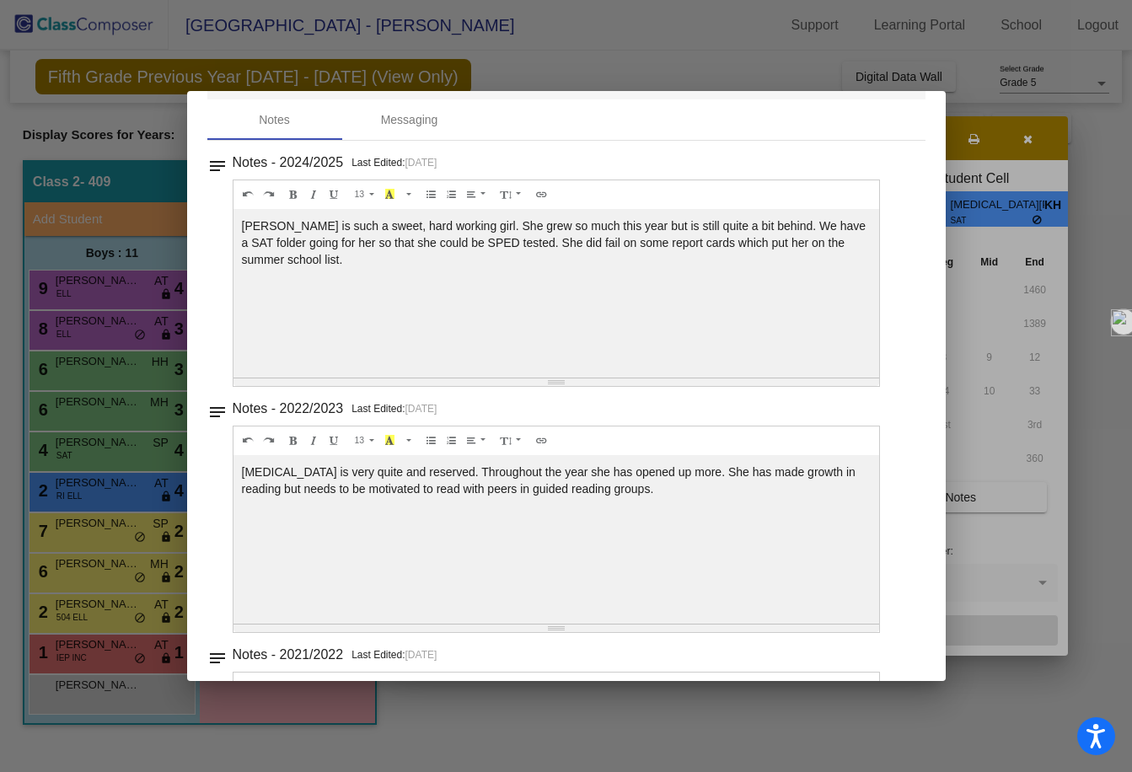
click at [1016, 154] on div at bounding box center [566, 386] width 1132 height 772
click at [1023, 144] on div at bounding box center [566, 386] width 1132 height 772
click at [1026, 142] on div at bounding box center [566, 386] width 1132 height 772
click at [936, 737] on div at bounding box center [566, 386] width 1132 height 772
click at [400, 117] on div "Messaging" at bounding box center [409, 120] width 57 height 18
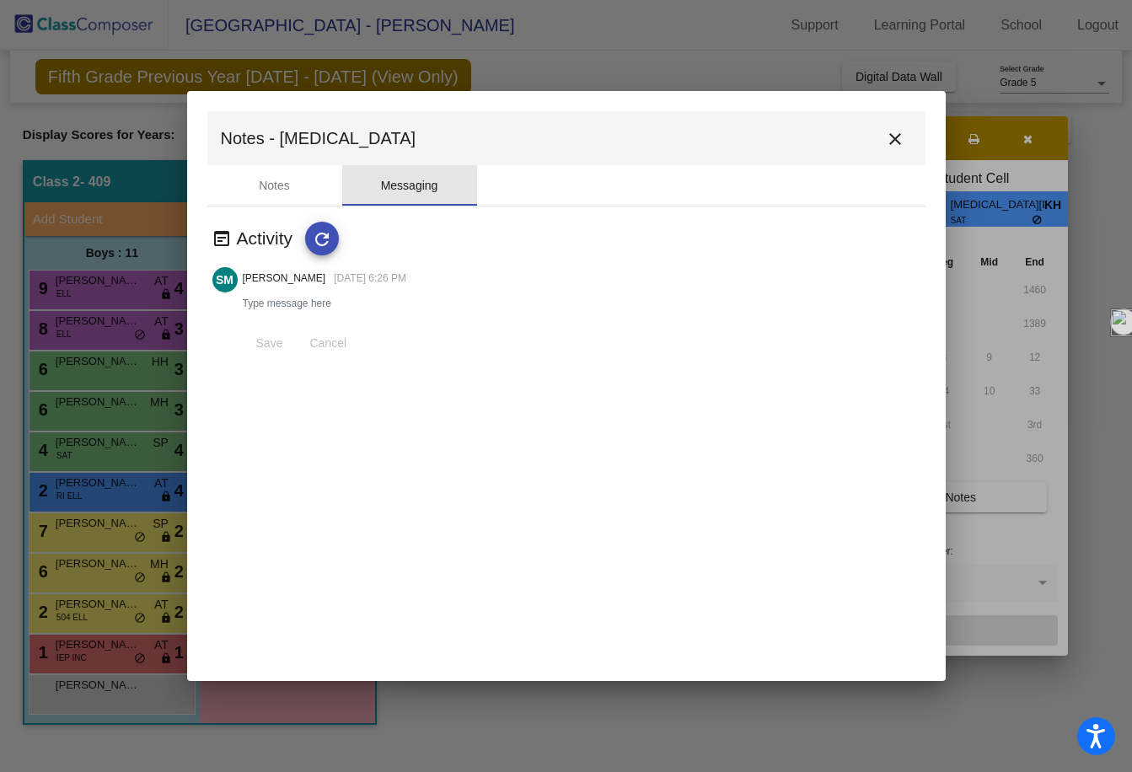
scroll to position [0, 0]
click at [897, 136] on mat-icon "close" at bounding box center [895, 139] width 20 height 20
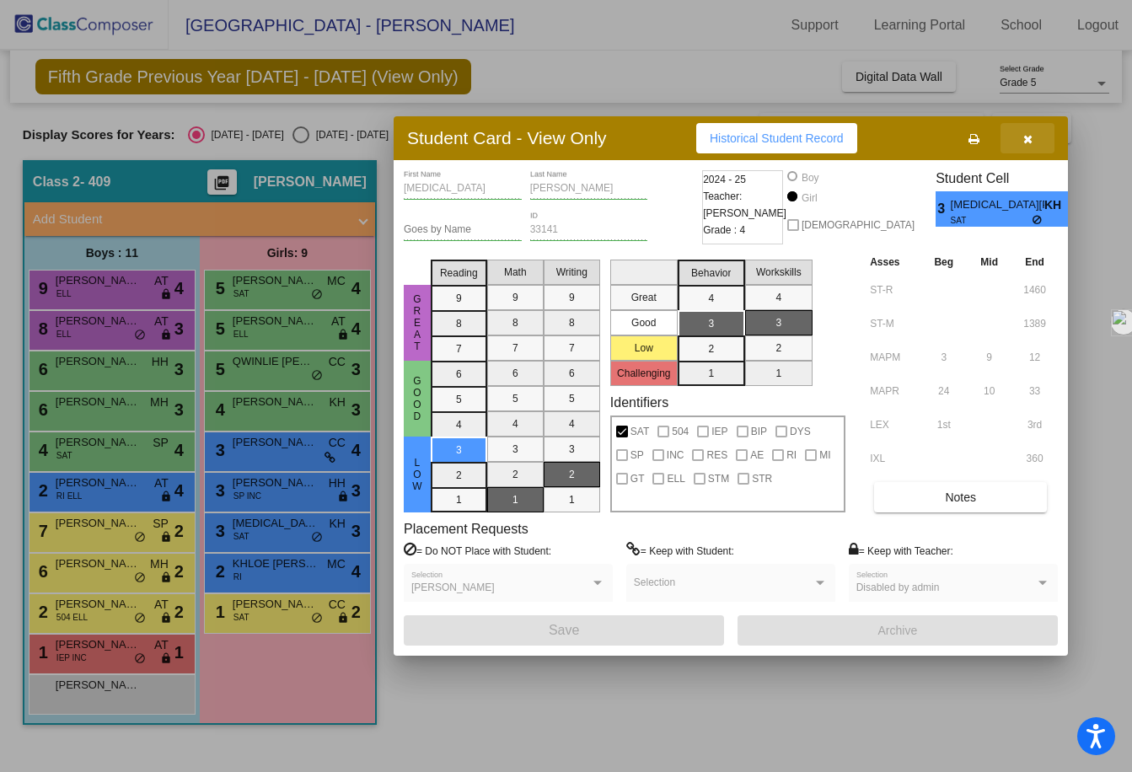
click at [1030, 138] on icon "button" at bounding box center [1027, 139] width 9 height 12
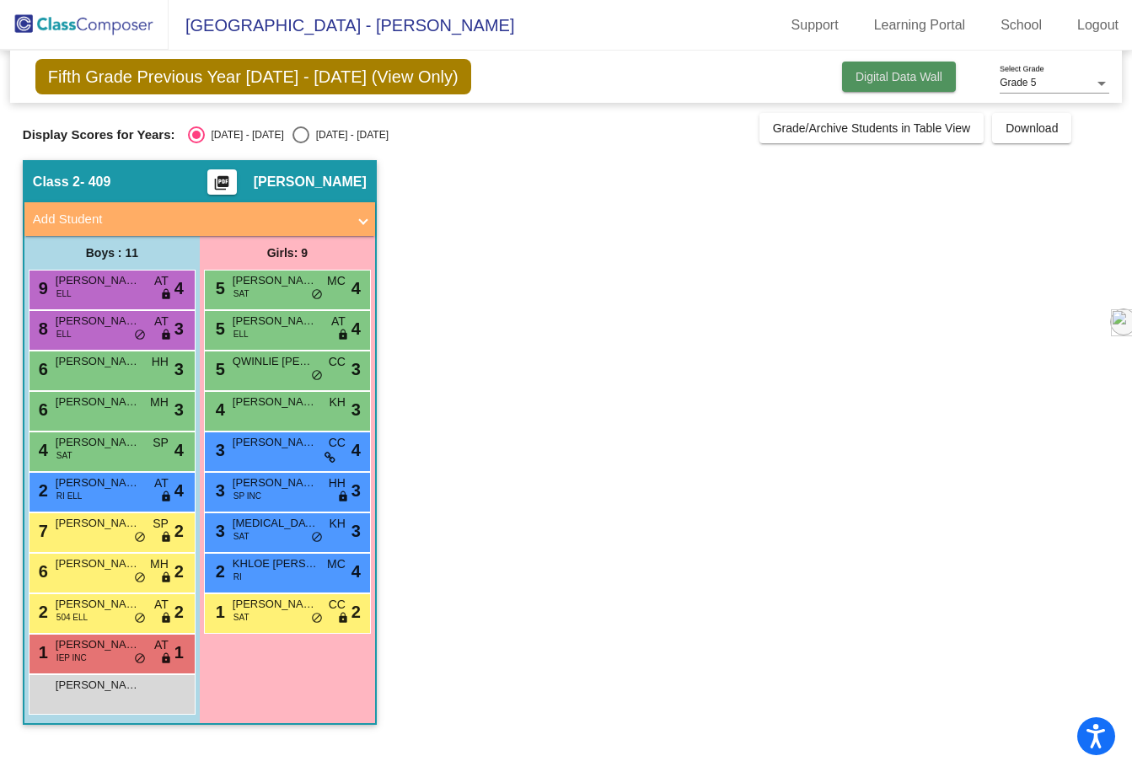
click at [891, 75] on span "Digital Data Wall" at bounding box center [898, 76] width 87 height 13
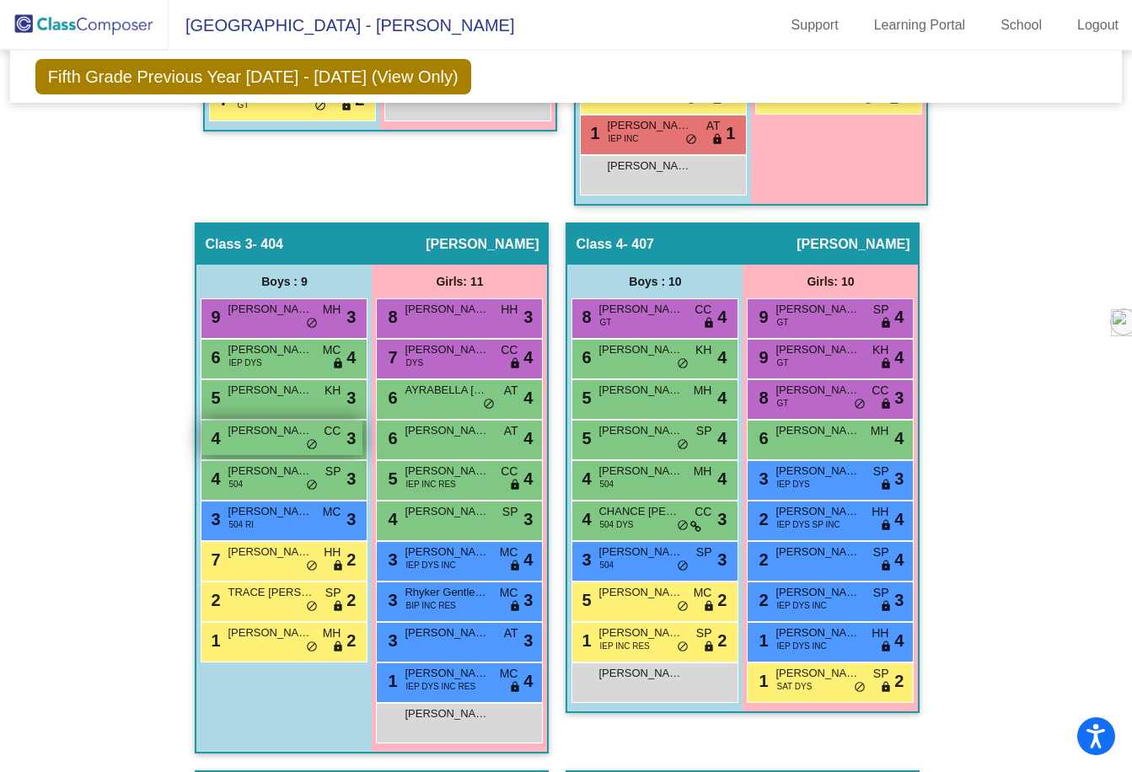
scroll to position [941, 0]
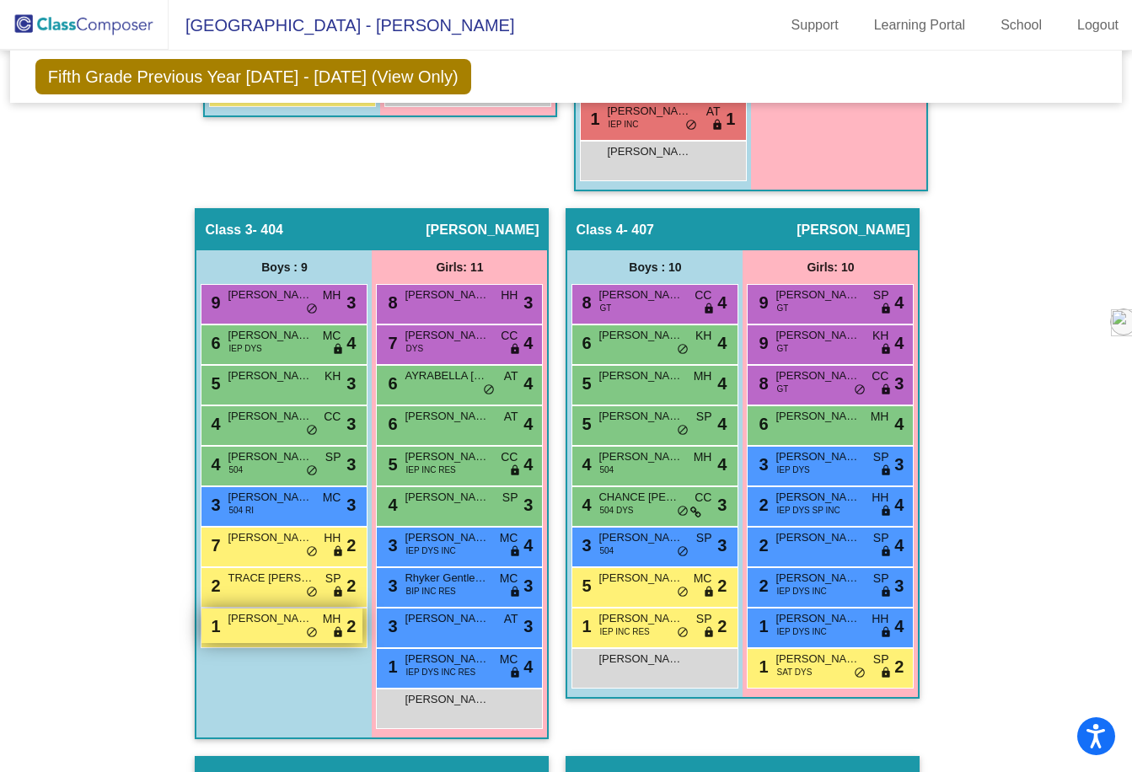
click at [276, 621] on span "[PERSON_NAME]" at bounding box center [270, 618] width 84 height 17
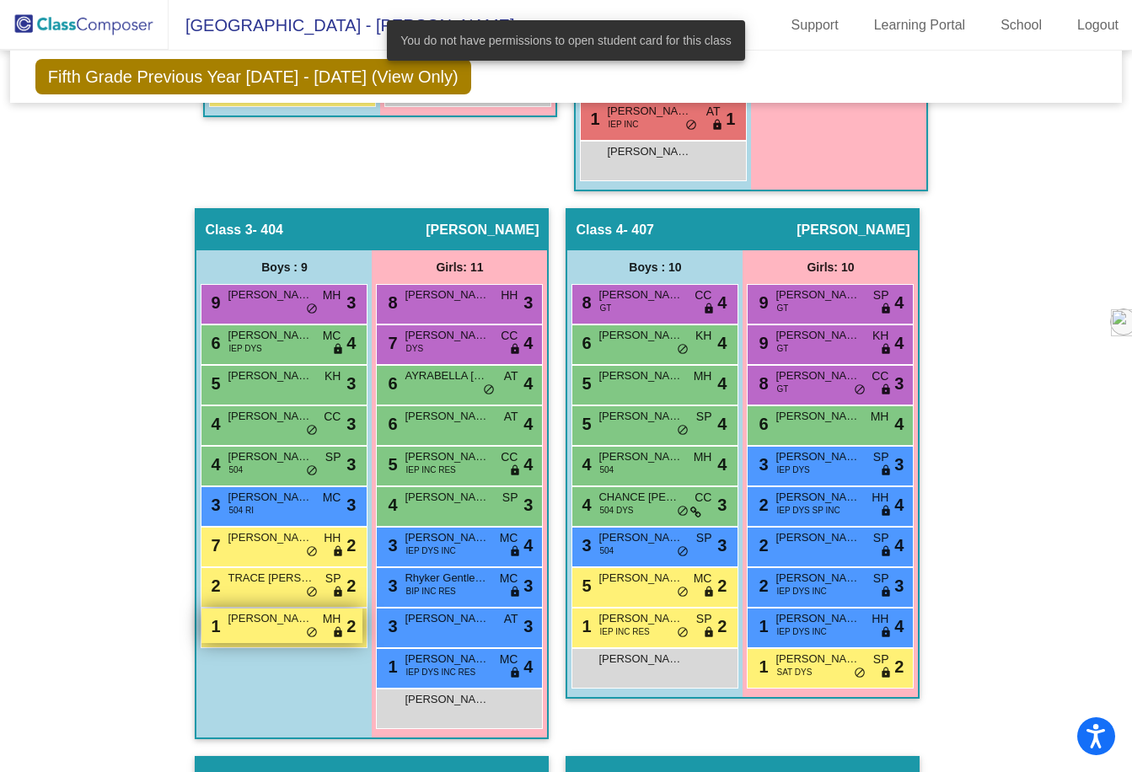
click at [276, 621] on span "[PERSON_NAME]" at bounding box center [270, 618] width 84 height 17
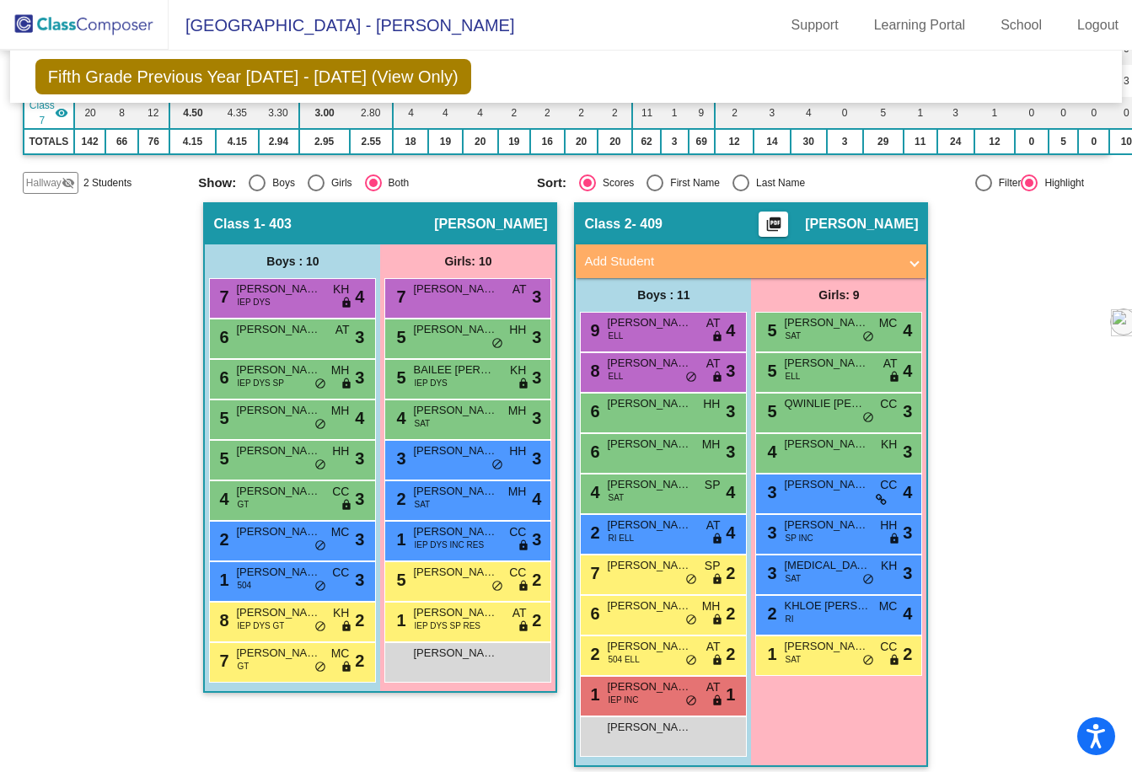
scroll to position [372, 0]
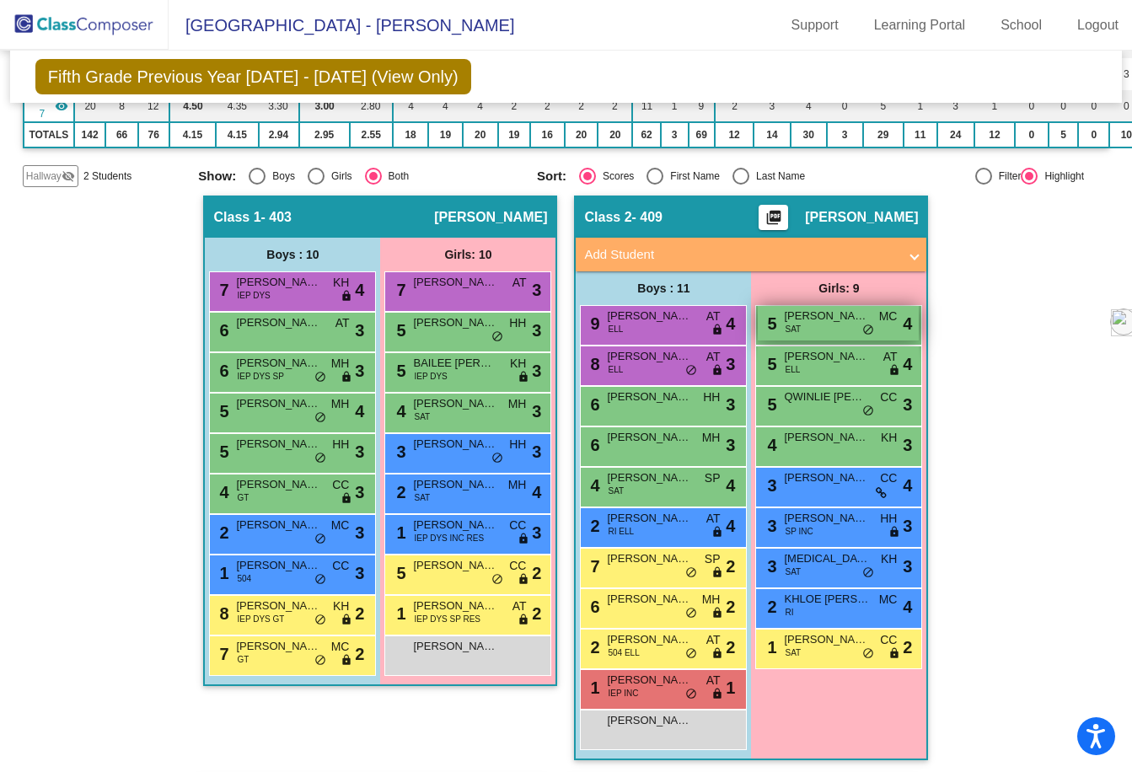
click at [826, 317] on span "[PERSON_NAME]" at bounding box center [826, 316] width 84 height 17
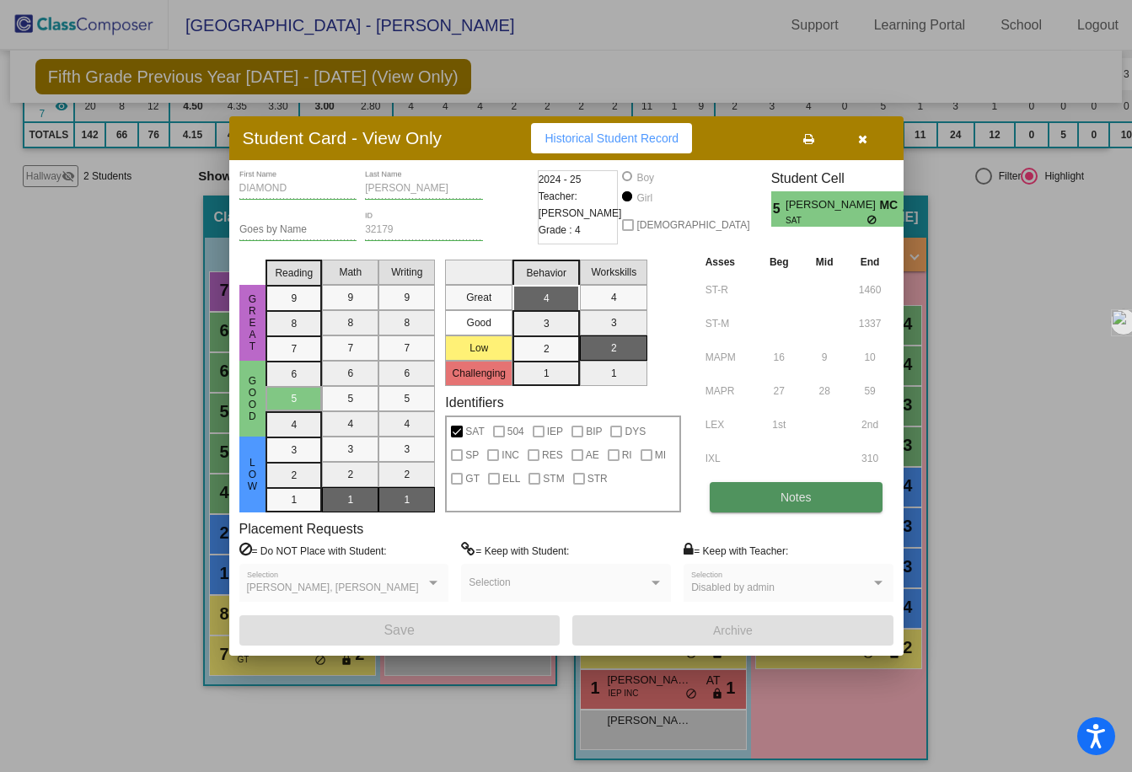
click at [835, 489] on button "Notes" at bounding box center [796, 497] width 173 height 30
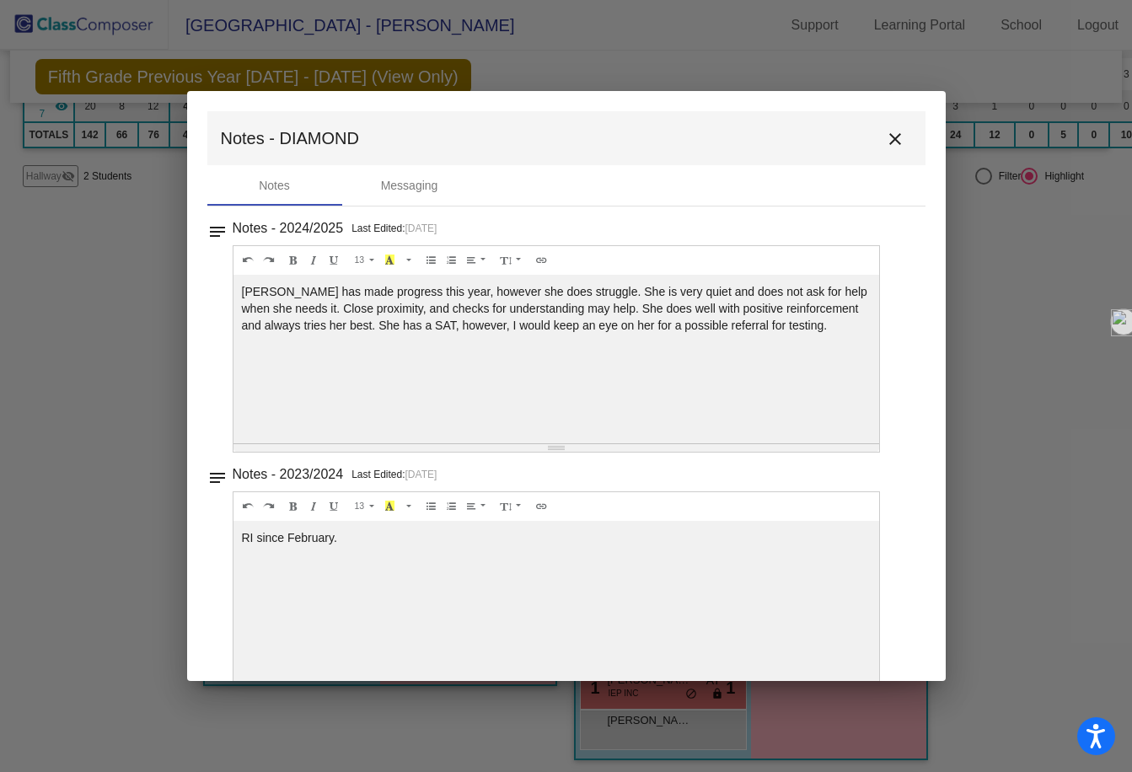
click at [379, 295] on div "[PERSON_NAME] has made progress this year, however she does struggle. She is ve…" at bounding box center [556, 359] width 646 height 169
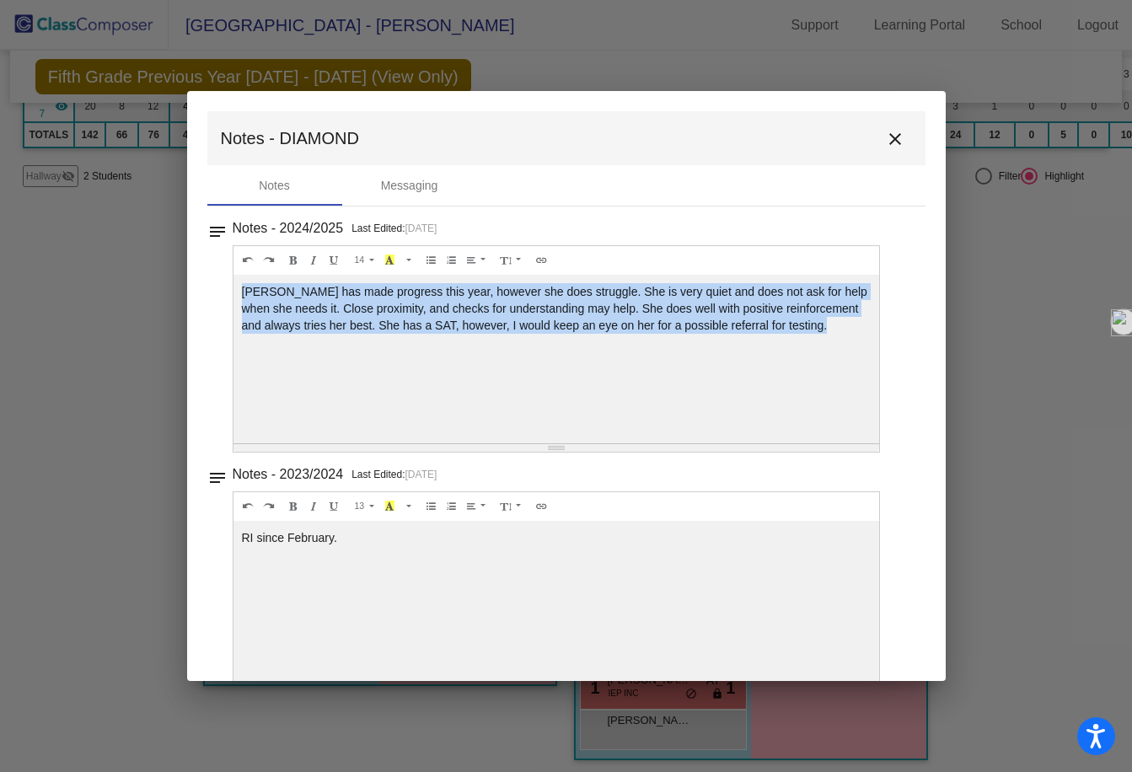
click at [379, 295] on div "[PERSON_NAME] has made progress this year, however she does struggle. She is ve…" at bounding box center [556, 359] width 646 height 169
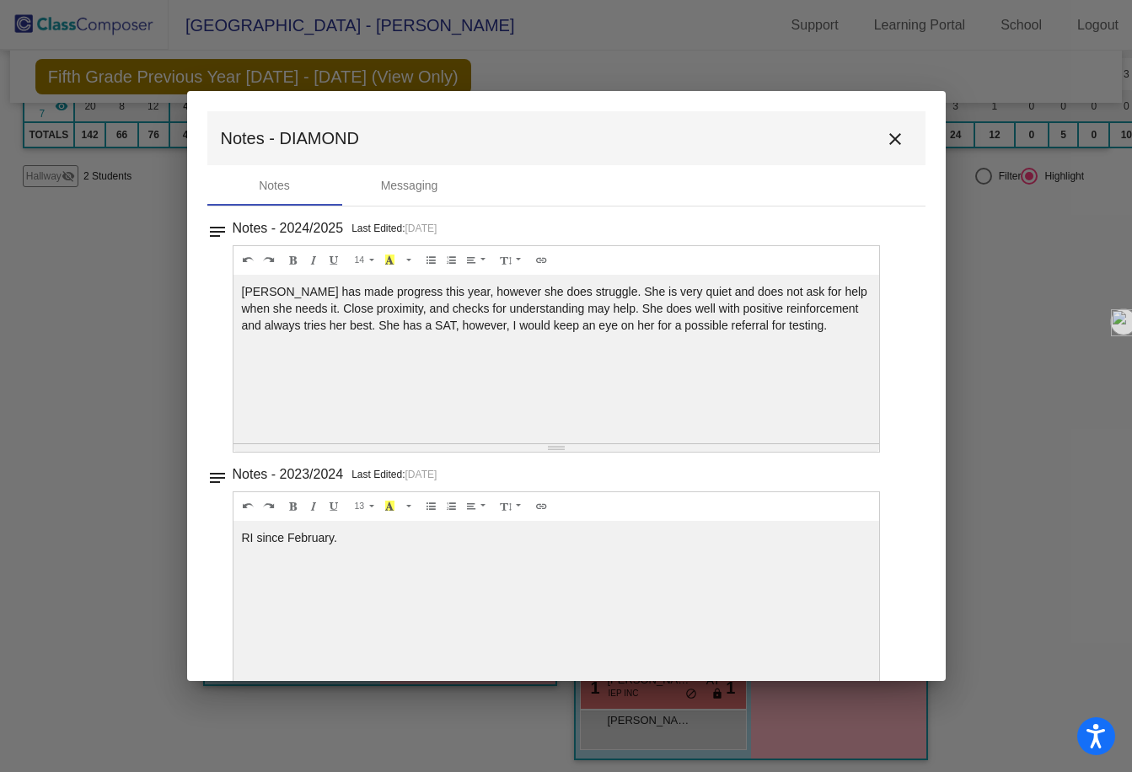
click at [379, 295] on div "[PERSON_NAME] has made progress this year, however she does struggle. She is ve…" at bounding box center [556, 359] width 646 height 169
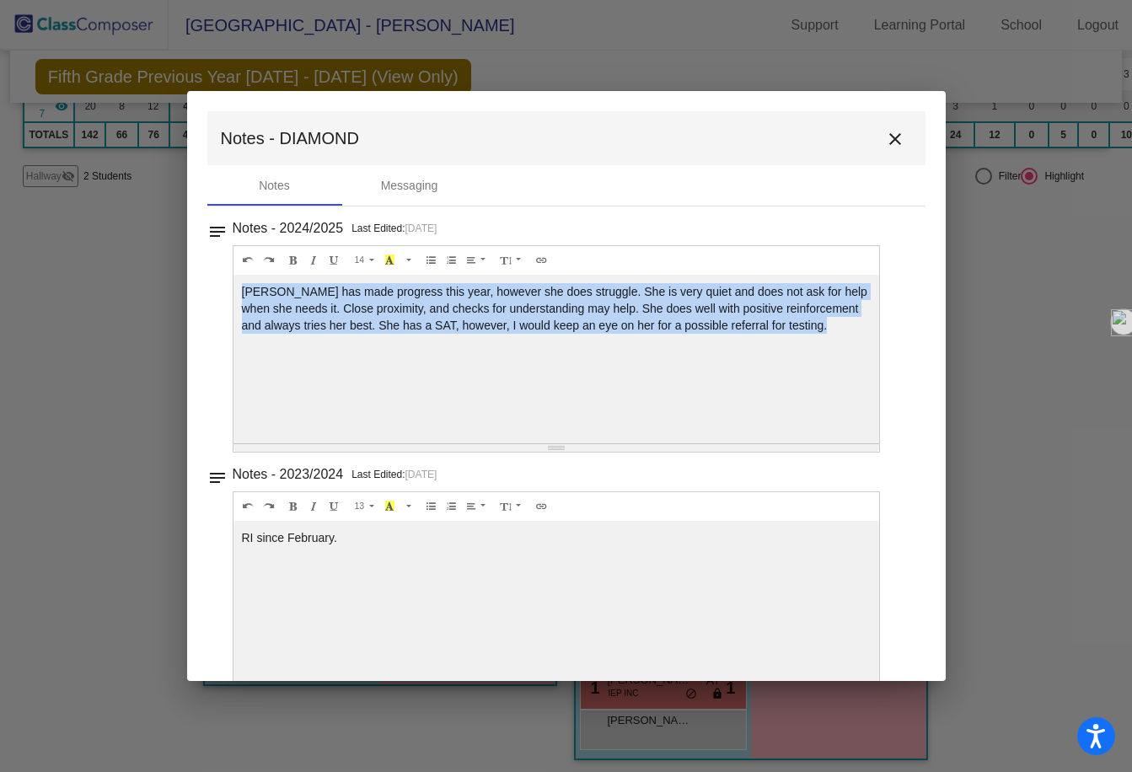
click at [379, 295] on div "[PERSON_NAME] has made progress this year, however she does struggle. She is ve…" at bounding box center [556, 359] width 646 height 169
click at [210, 315] on div "notes Notes - 2024/2025 Last Edited: [DATE] 14 8 9 10 11 12 14 18 24 36 Backgro…" at bounding box center [566, 335] width 718 height 236
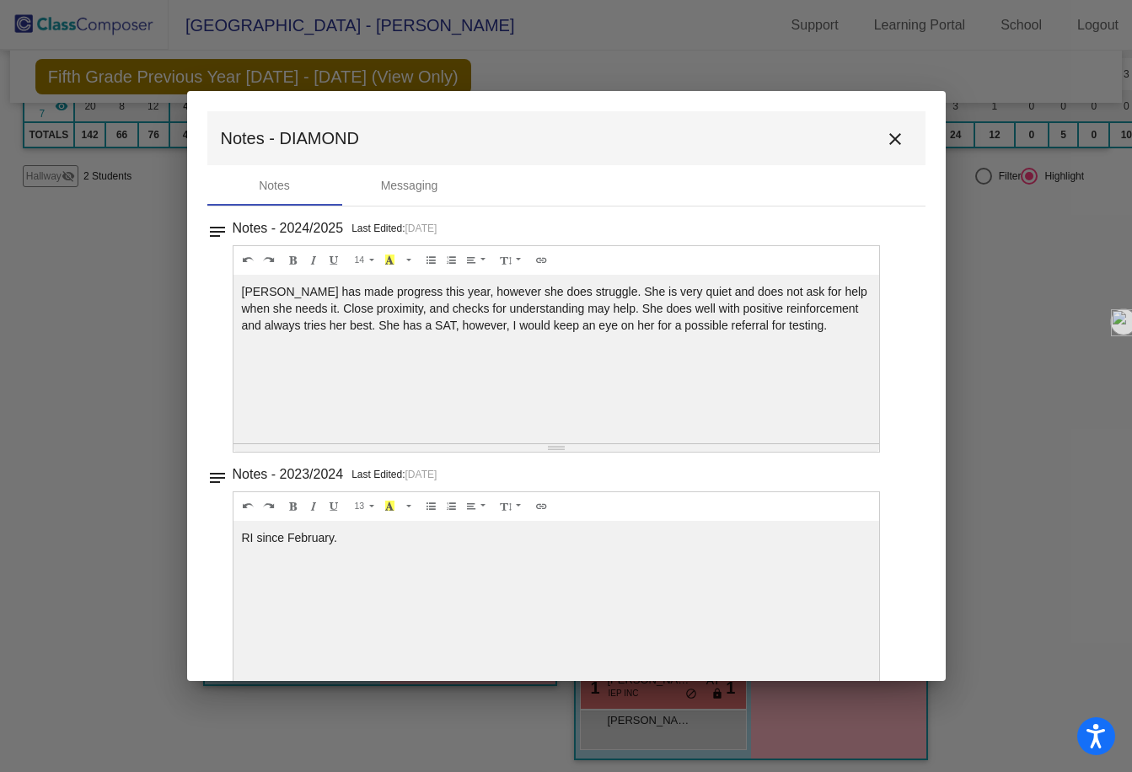
click at [127, 324] on div at bounding box center [566, 386] width 1132 height 772
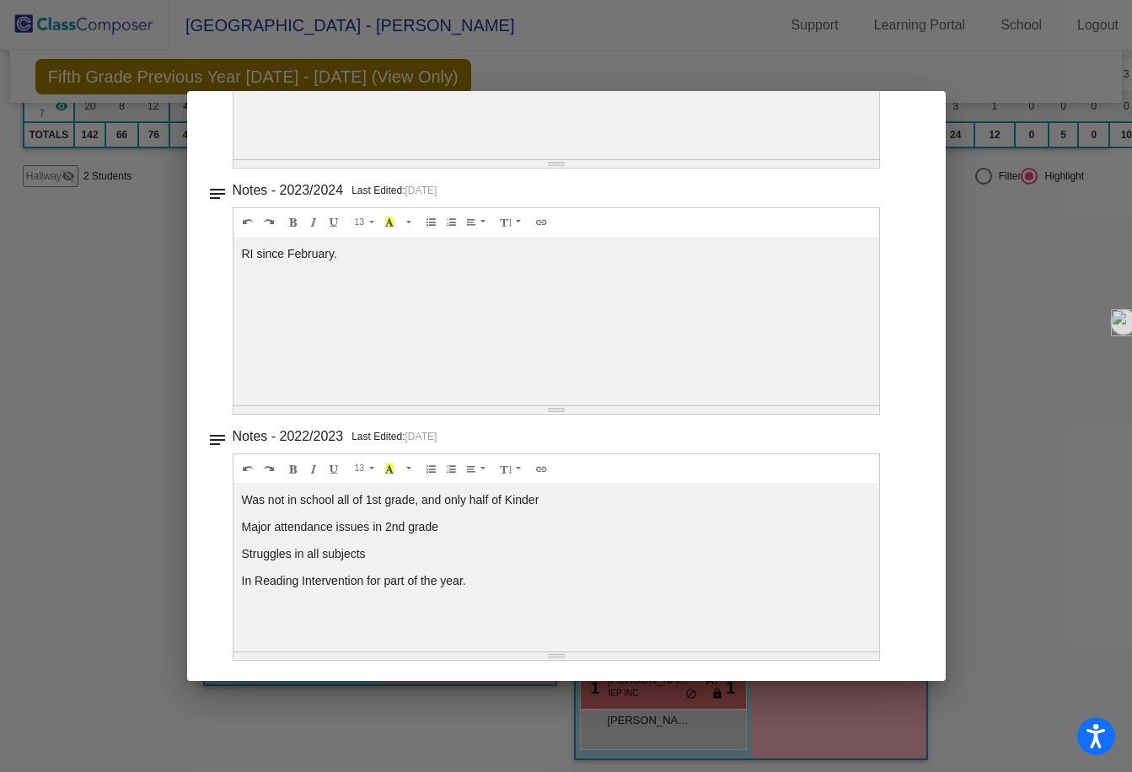
scroll to position [286, 0]
click at [969, 314] on div at bounding box center [566, 386] width 1132 height 772
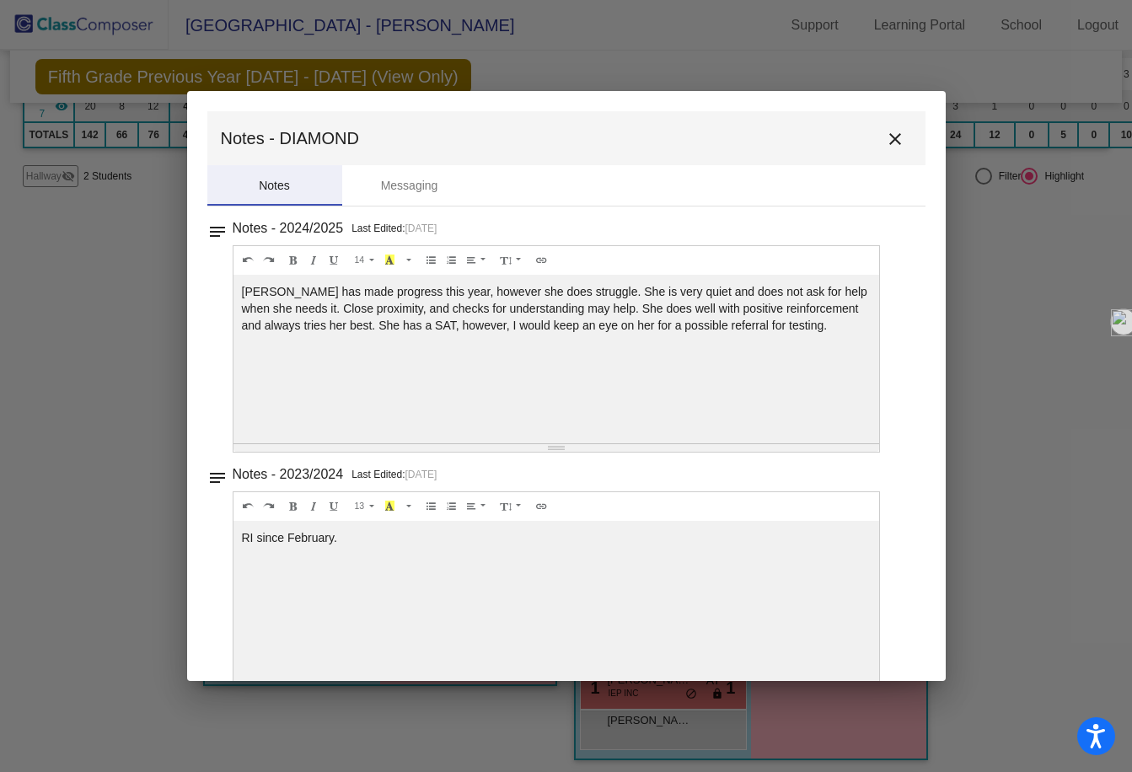
scroll to position [0, 0]
click at [886, 142] on mat-icon "close" at bounding box center [895, 139] width 20 height 20
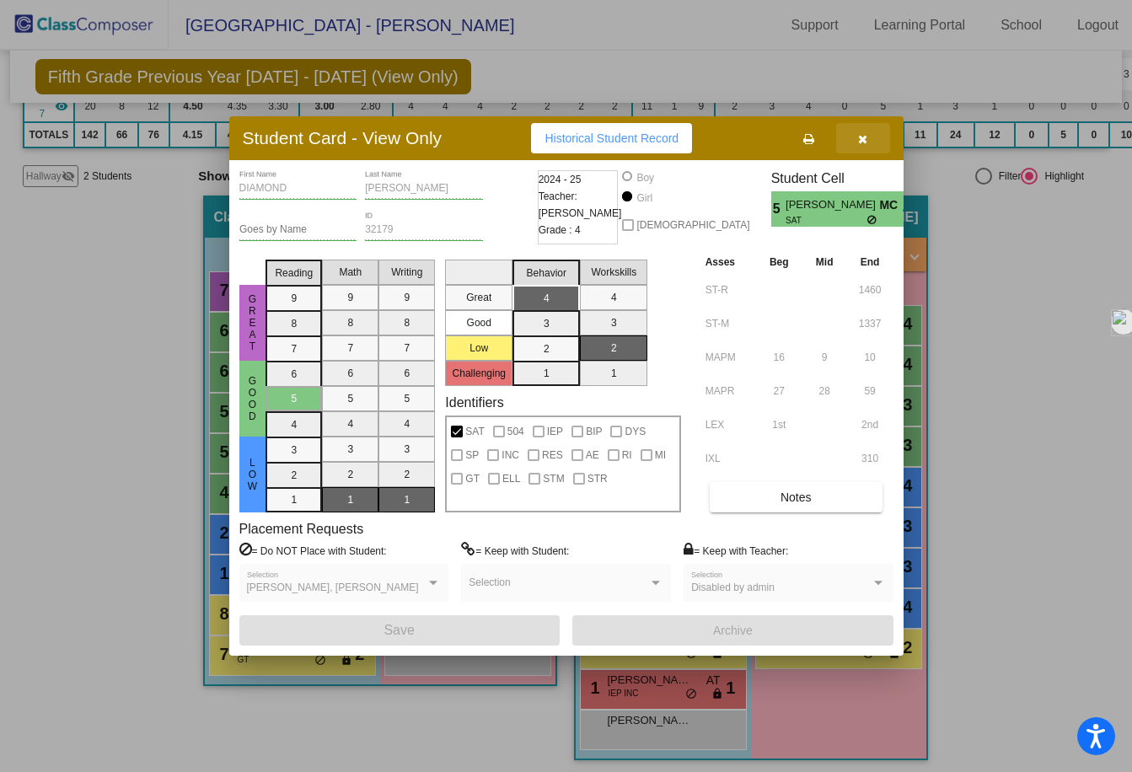
click at [862, 137] on icon "button" at bounding box center [862, 139] width 9 height 12
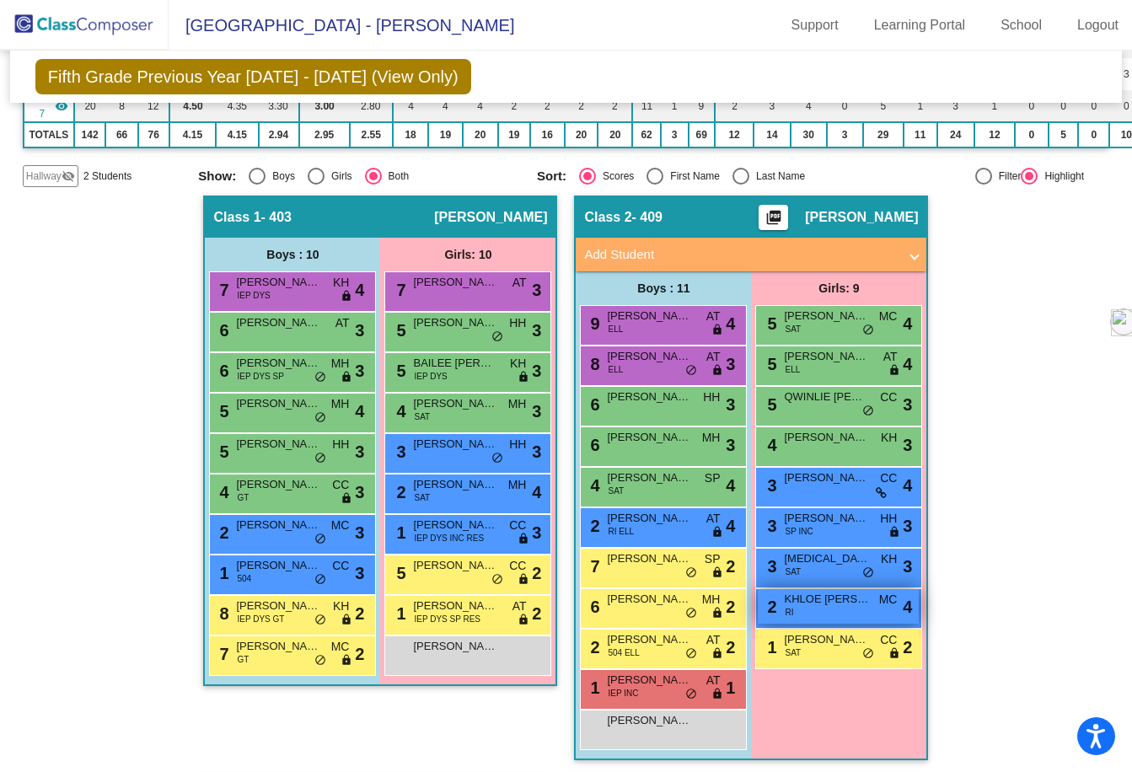
click at [853, 606] on span "KHLOE [PERSON_NAME]" at bounding box center [826, 599] width 84 height 17
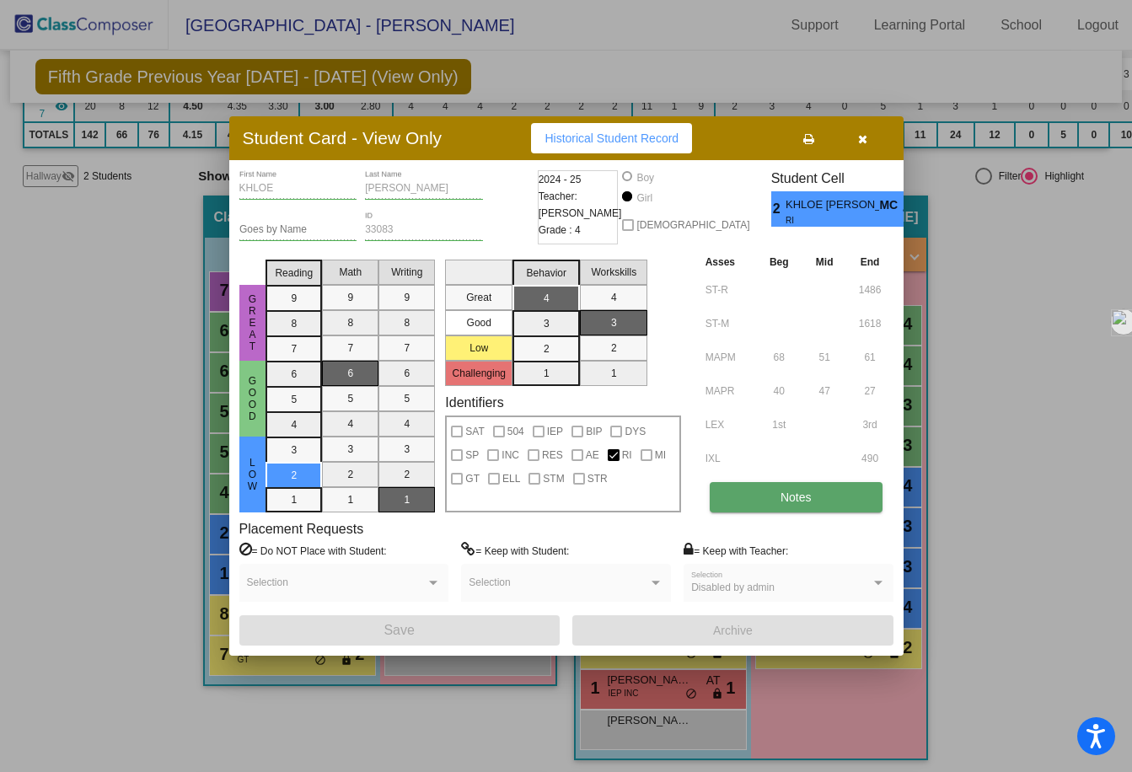
click at [762, 505] on button "Notes" at bounding box center [796, 497] width 173 height 30
